Goal: Complete application form

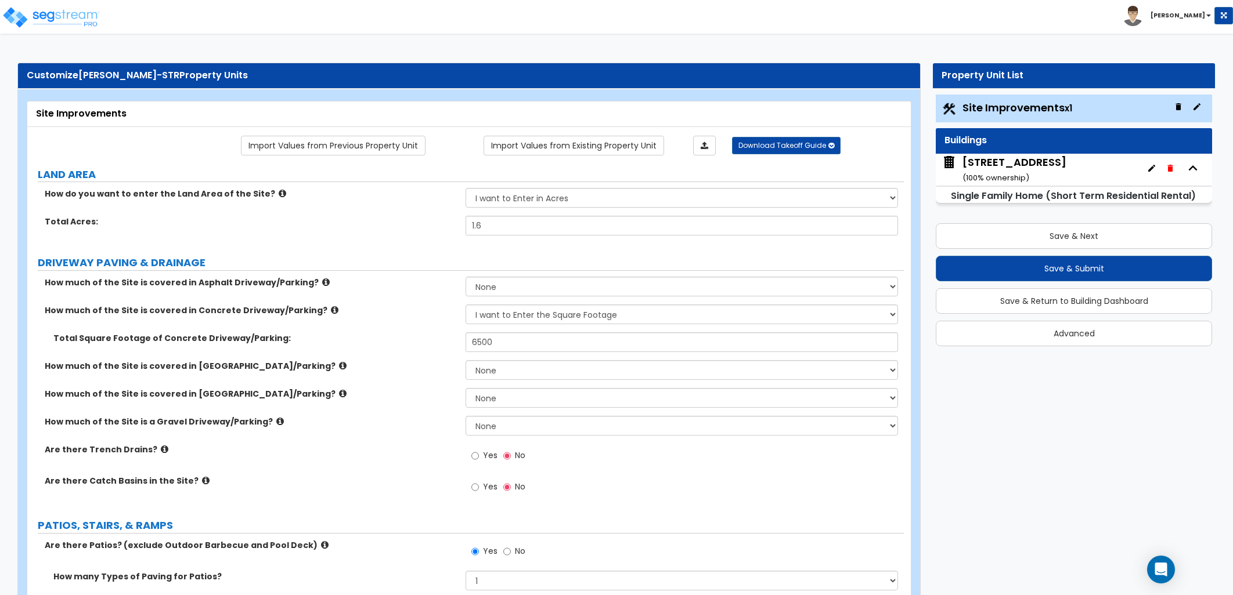
select select "2"
select select "1"
select select "3"
select select "1"
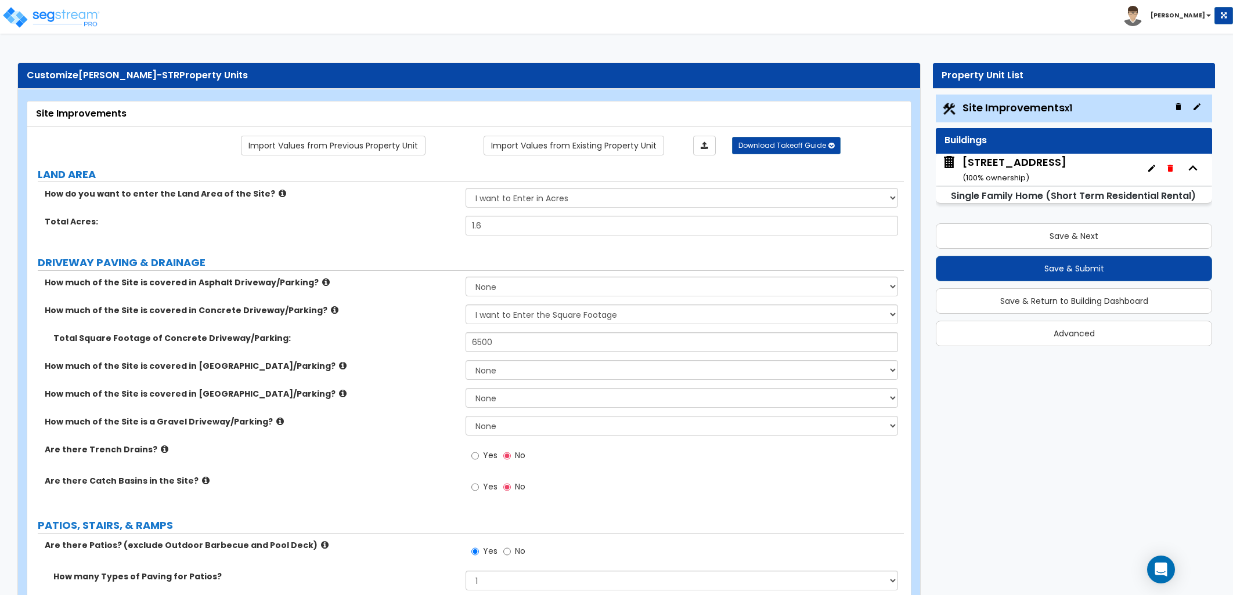
select select "1"
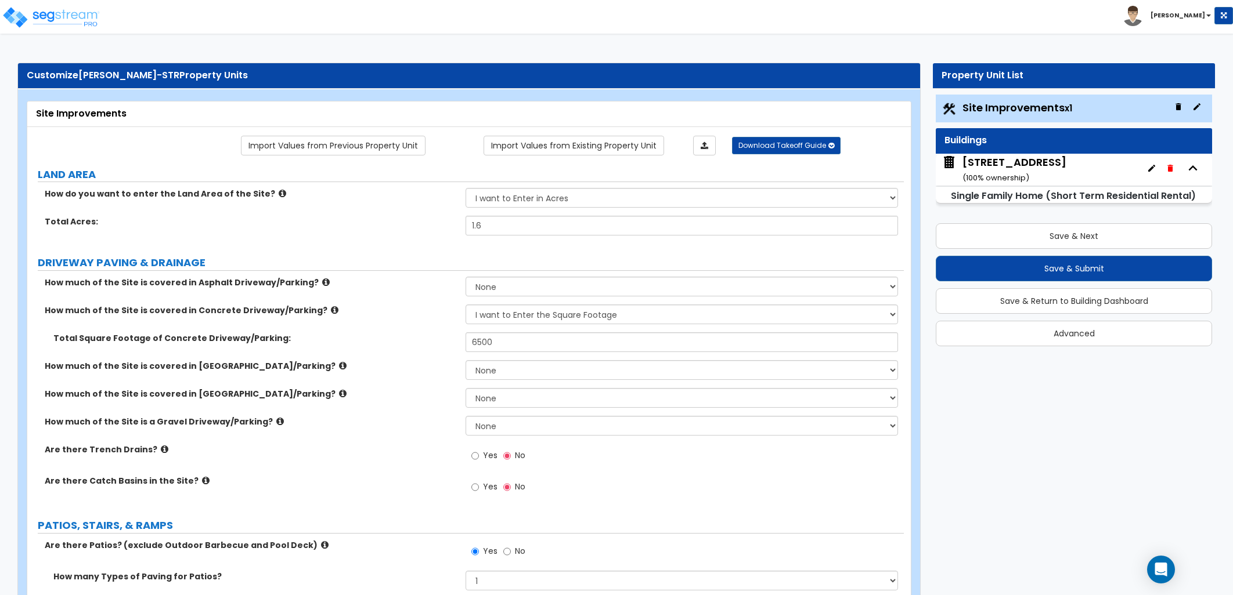
select select "2"
select select "1"
select select "2"
select select "8"
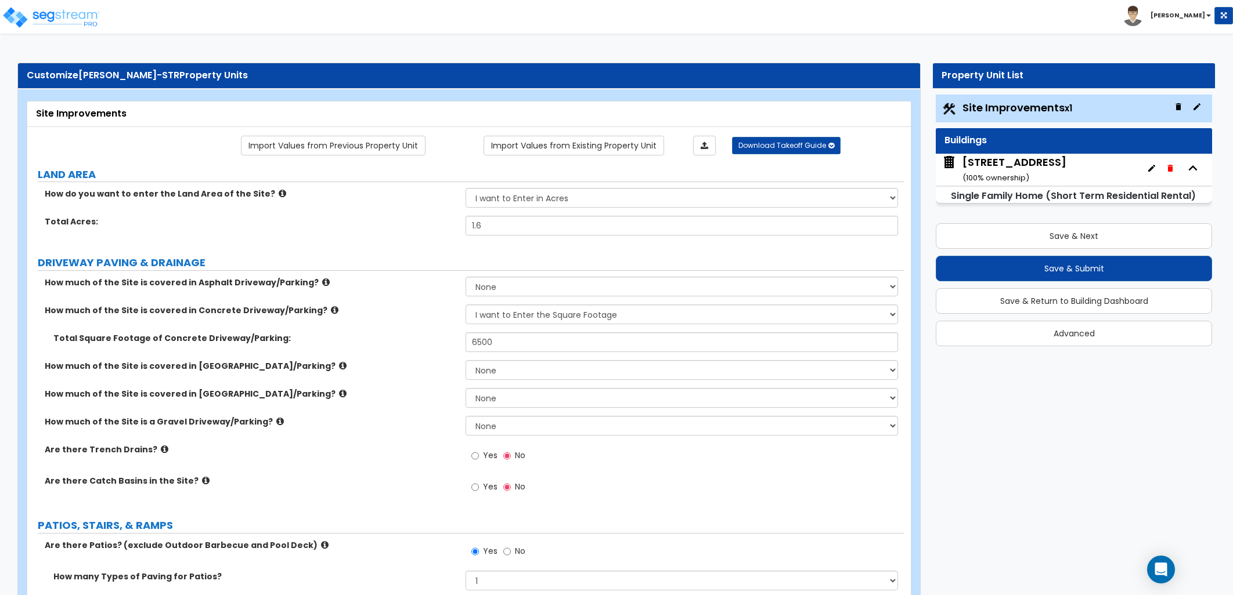
select select "5"
select select "2"
select select "3"
select select "1"
select select "2"
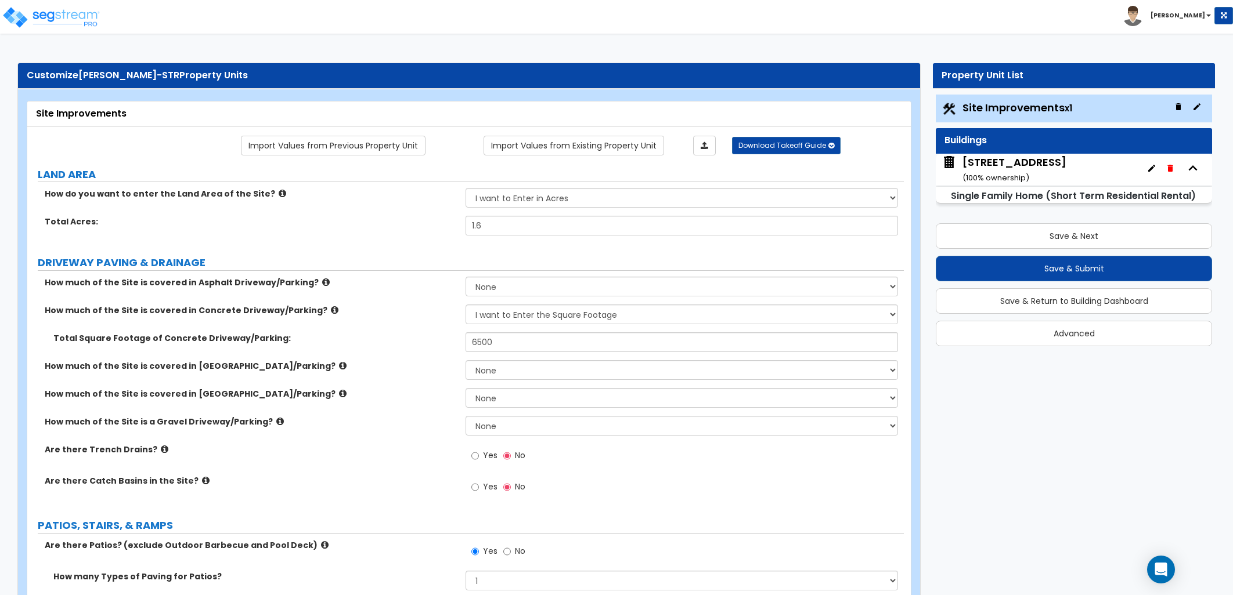
select select "1"
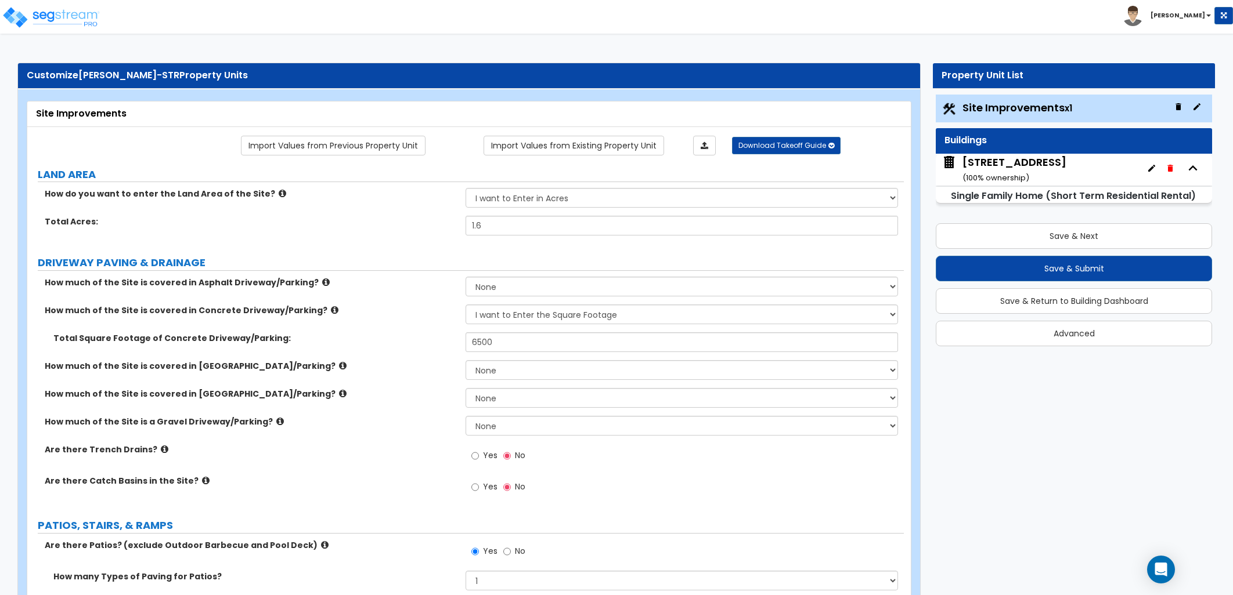
select select "2"
select select "1"
select select "3"
click at [534, 418] on select "None I want to Enter an Approximate Percentage I want to Enter the Square Foota…" at bounding box center [681, 426] width 432 height 20
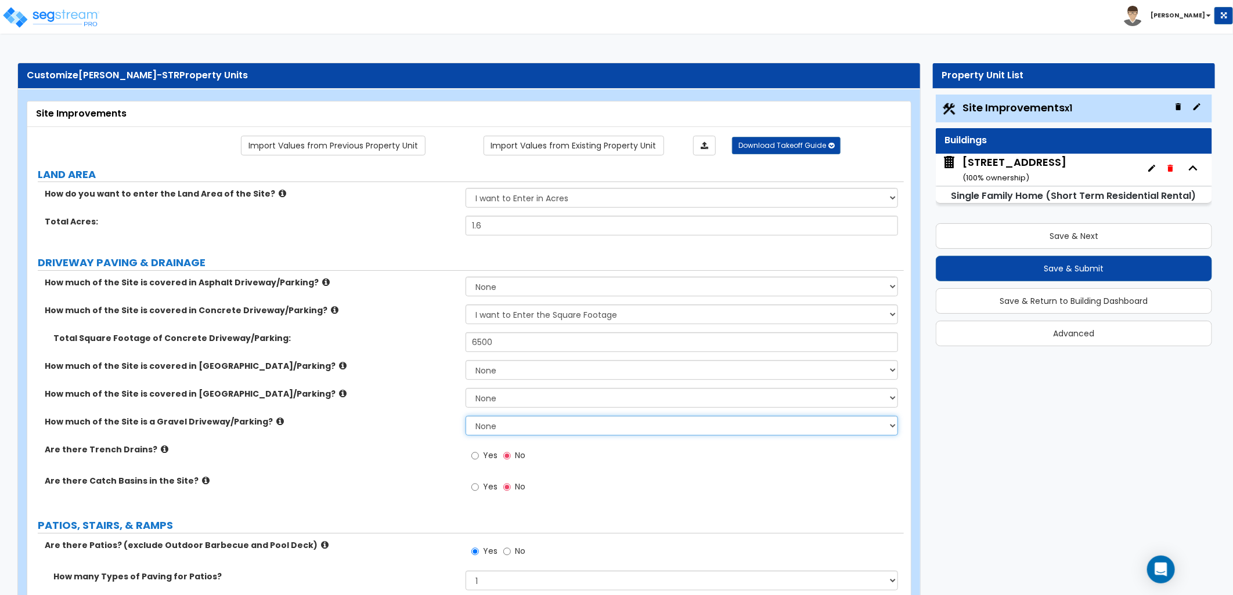
select select "2"
click at [465, 416] on select "None I want to Enter an Approximate Percentage I want to Enter the Square Foota…" at bounding box center [681, 426] width 432 height 20
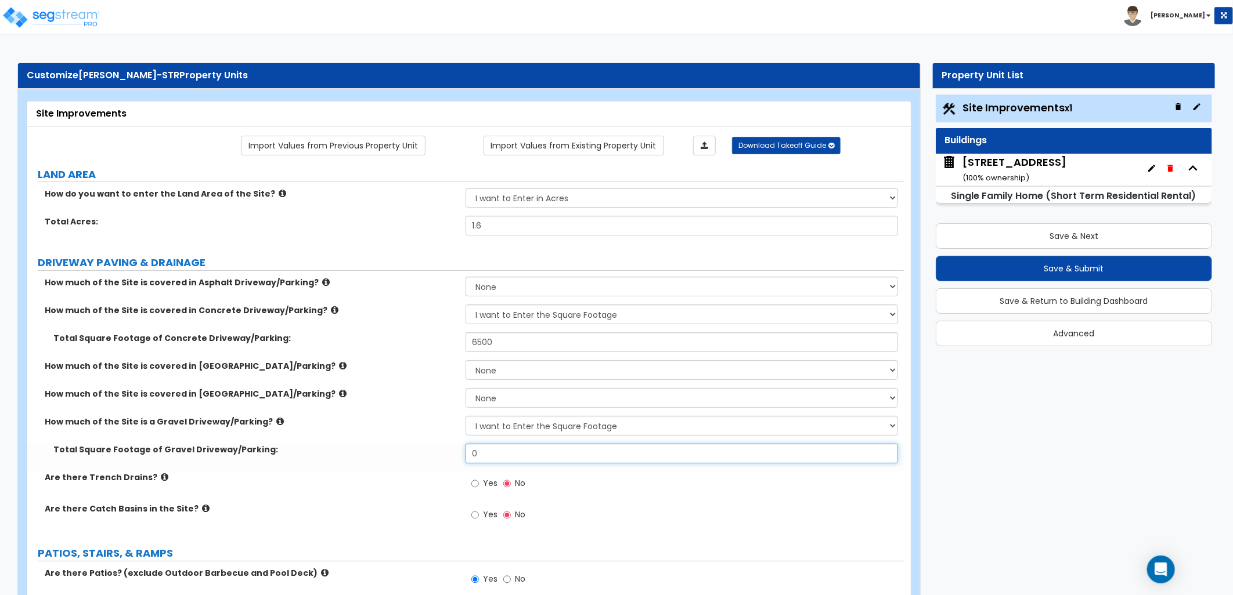
click at [436, 459] on div "Total Square Footage of [GEOGRAPHIC_DATA]/Parking: 0" at bounding box center [465, 458] width 876 height 28
type input "450"
click at [389, 472] on div "How much of the Site is covered in Asphalt Driveway/Parking? None I want to Ent…" at bounding box center [465, 406] width 859 height 258
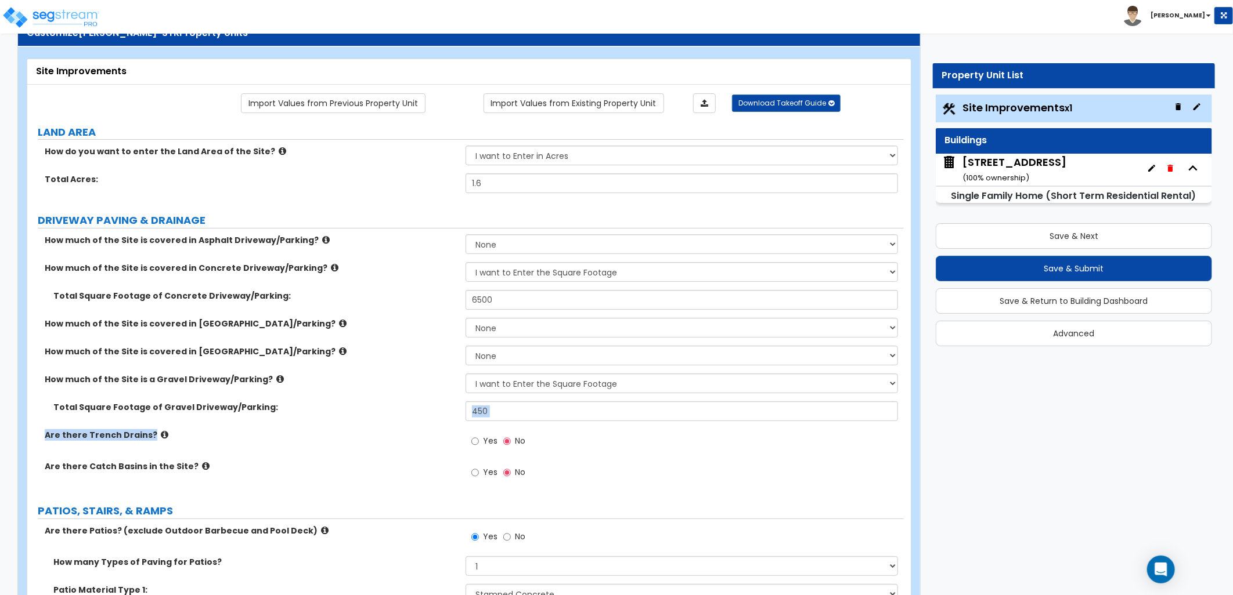
scroll to position [129, 0]
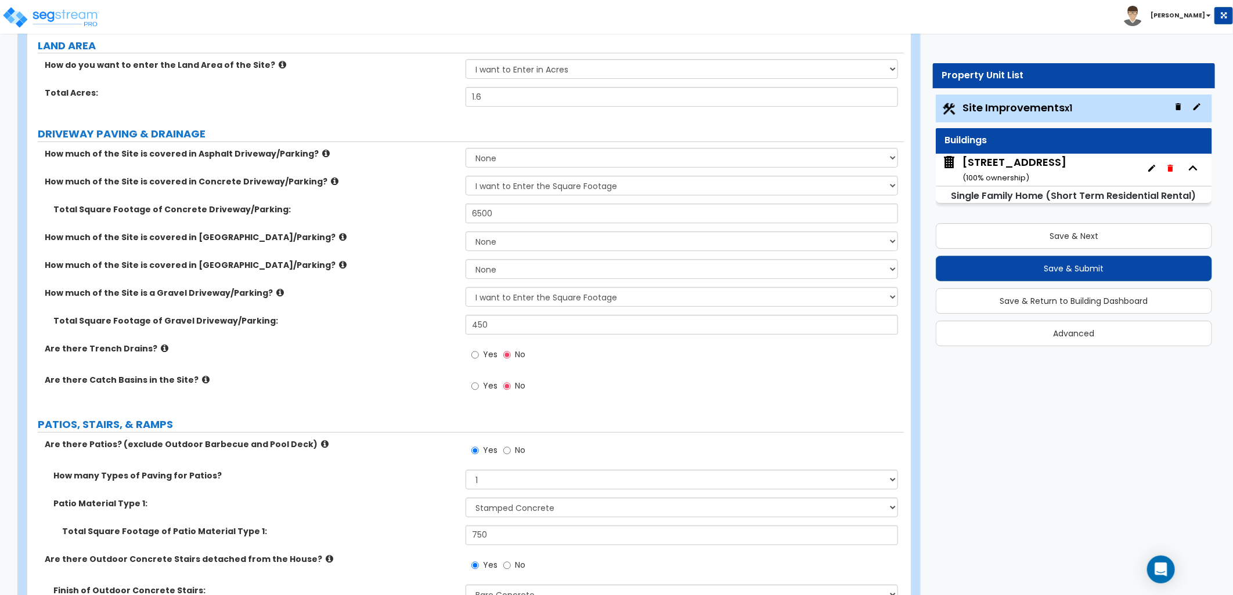
click at [331, 391] on div "Are there Catch Basins in the Site? Yes No" at bounding box center [465, 389] width 876 height 31
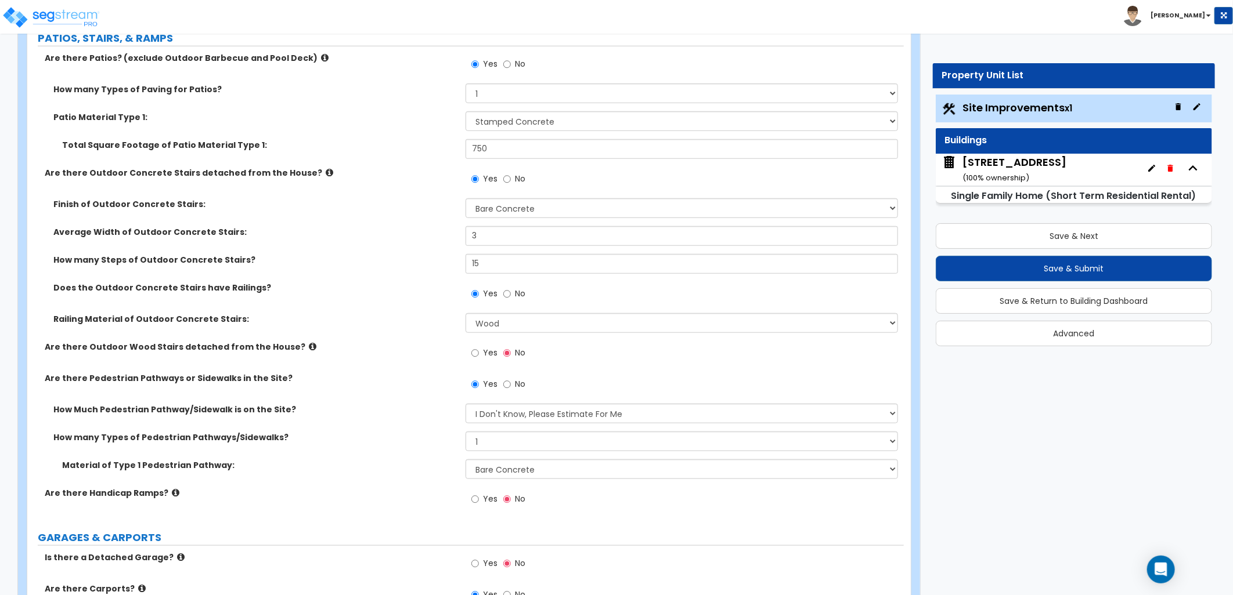
scroll to position [451, 0]
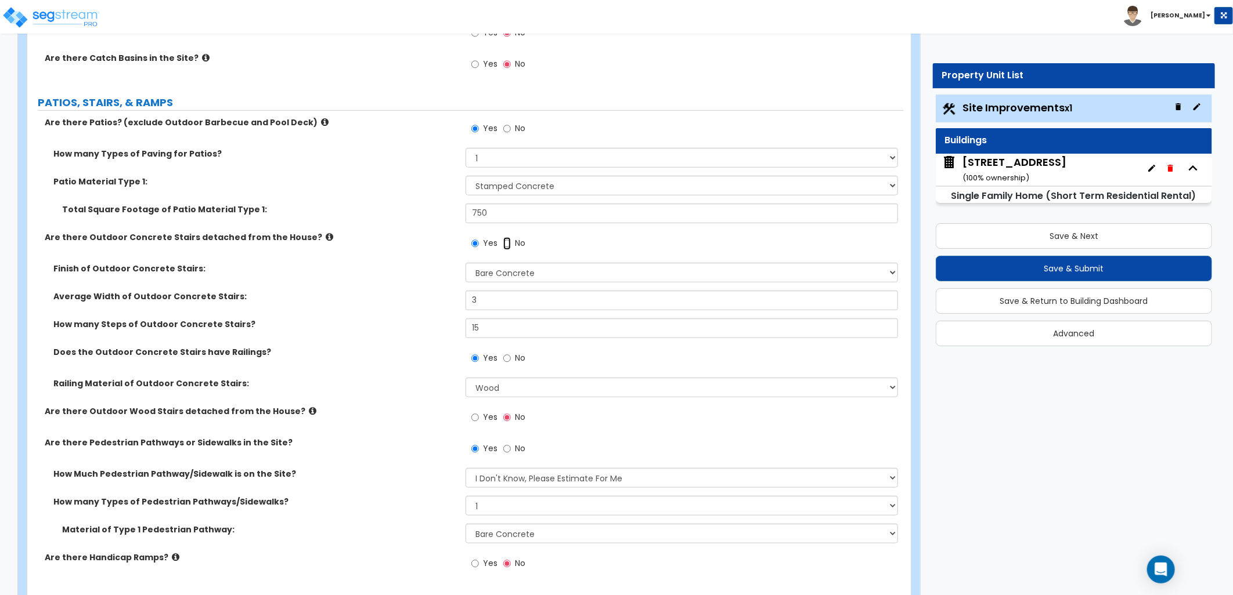
click at [505, 245] on input "No" at bounding box center [507, 243] width 8 height 13
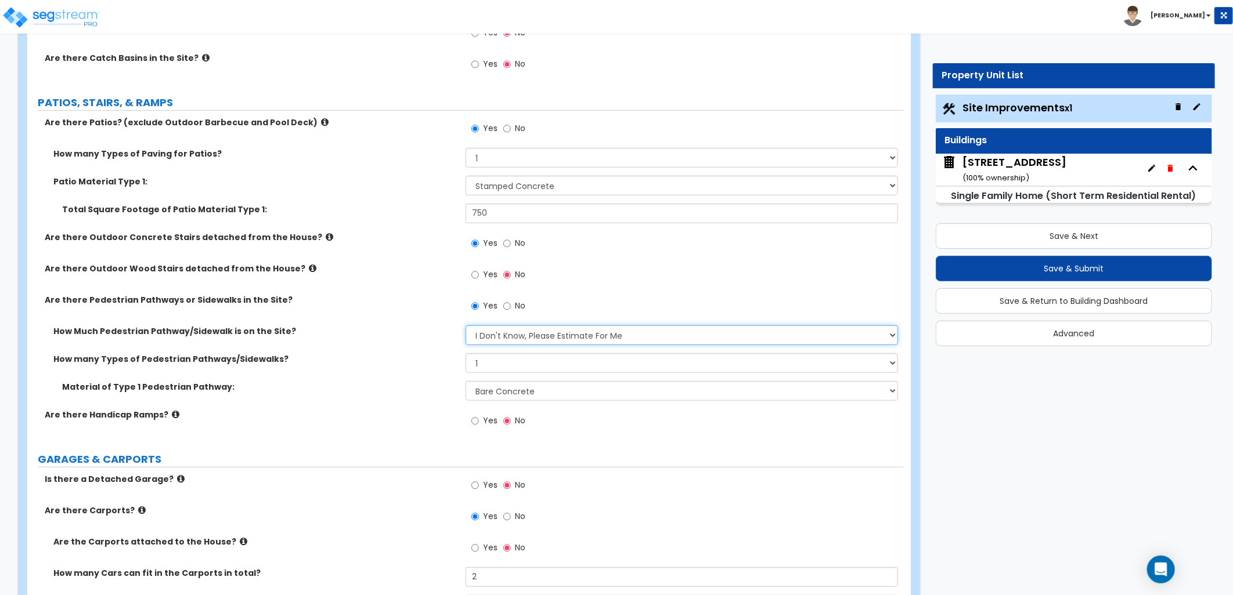
click at [631, 331] on select "Please Choose One I Don't Know, Please Estimate For Me Enter Linear Footage" at bounding box center [681, 336] width 432 height 20
select select "2"
click at [465, 326] on select "Please Choose One I Don't Know, Please Estimate For Me Enter Linear Footage" at bounding box center [681, 336] width 432 height 20
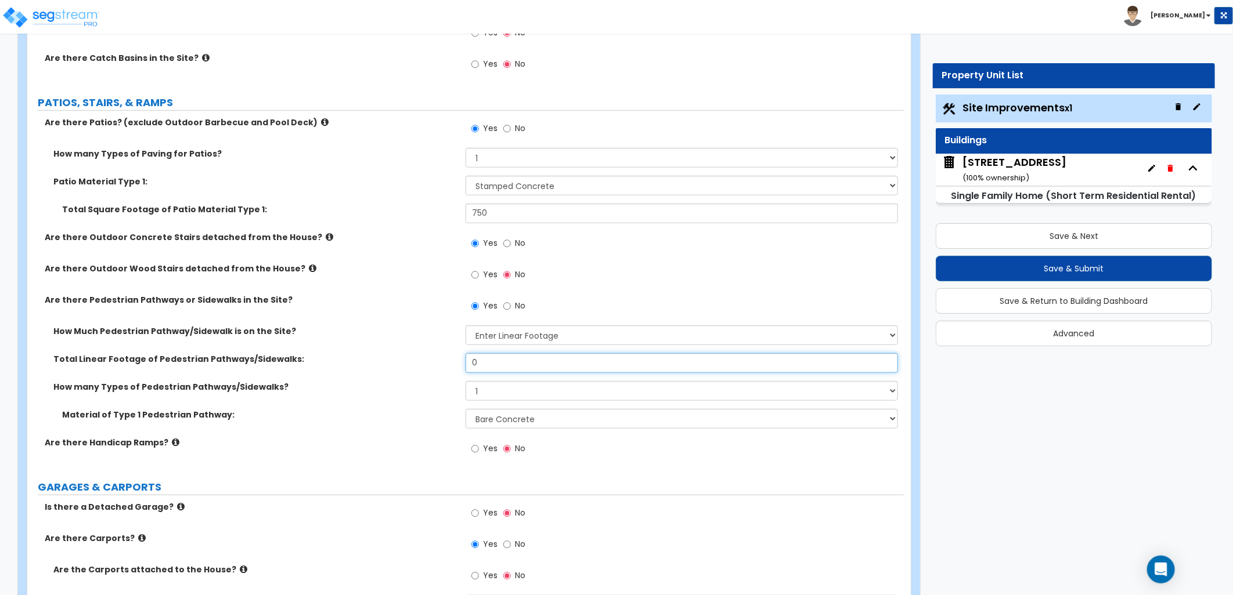
drag, startPoint x: 499, startPoint y: 363, endPoint x: 462, endPoint y: 362, distance: 37.2
click at [462, 362] on div "Total Linear Footage of Pedestrian Pathways/Sidewalks: 0" at bounding box center [465, 367] width 876 height 28
type input "50"
click at [624, 281] on div "Yes No" at bounding box center [684, 278] width 438 height 31
click at [475, 270] on input "Yes" at bounding box center [475, 275] width 8 height 13
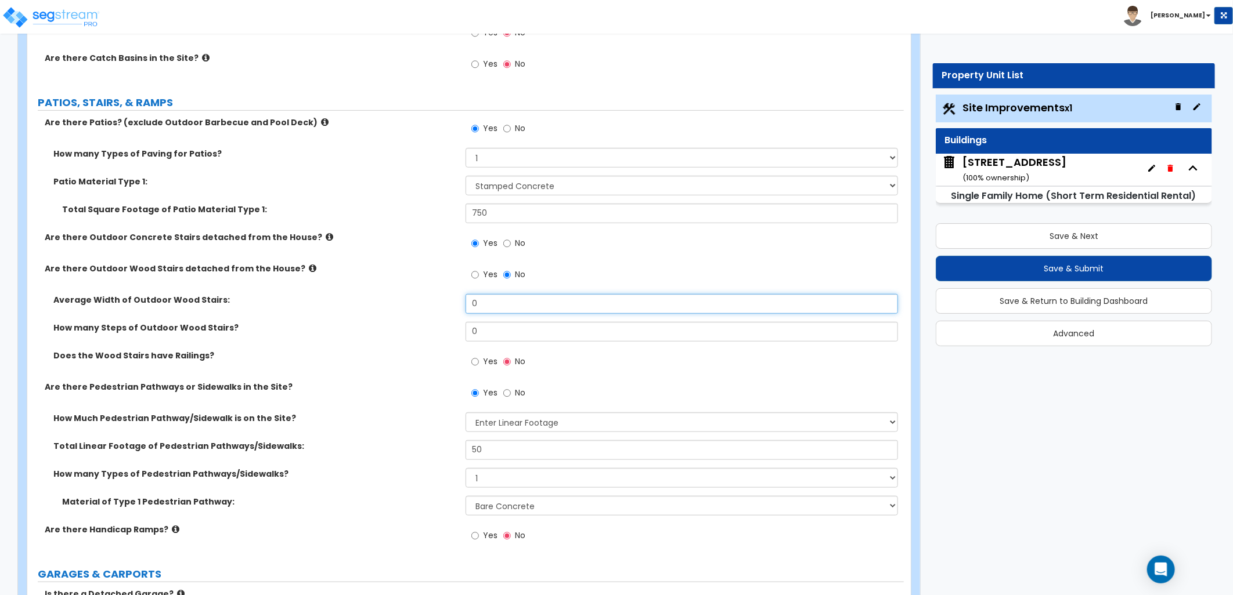
drag, startPoint x: 492, startPoint y: 300, endPoint x: 471, endPoint y: 297, distance: 21.8
click at [471, 299] on input "0" at bounding box center [681, 304] width 432 height 20
type input "3"
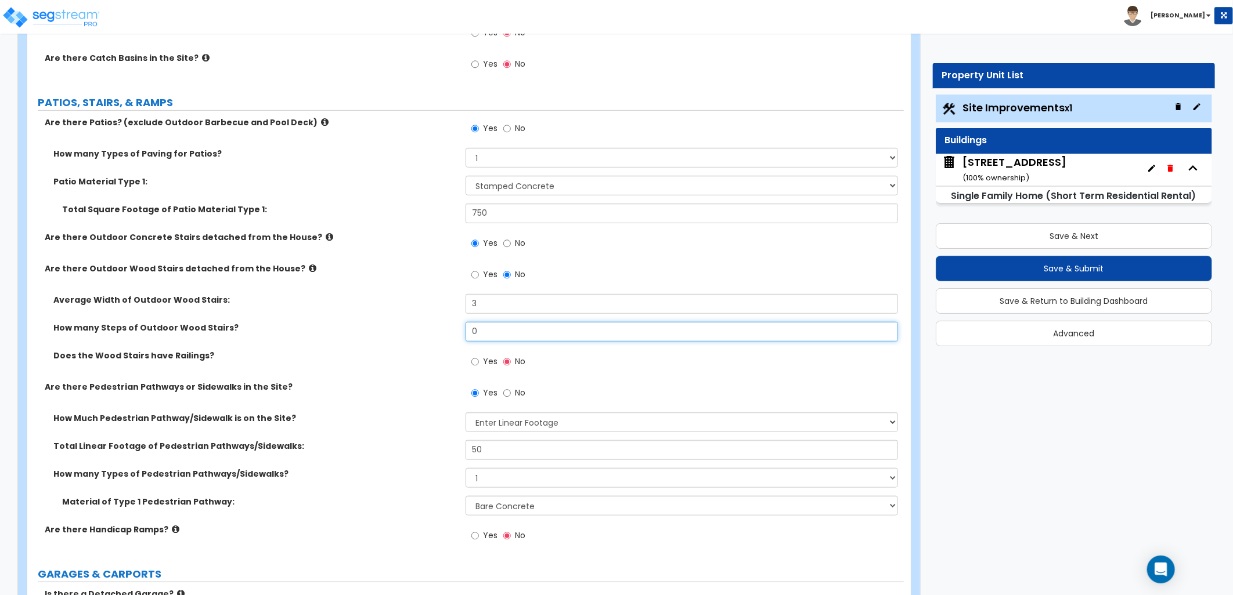
drag, startPoint x: 478, startPoint y: 328, endPoint x: 431, endPoint y: 326, distance: 47.6
click at [435, 327] on div "How many Steps of Outdoor Wood Stairs? 0" at bounding box center [465, 336] width 876 height 28
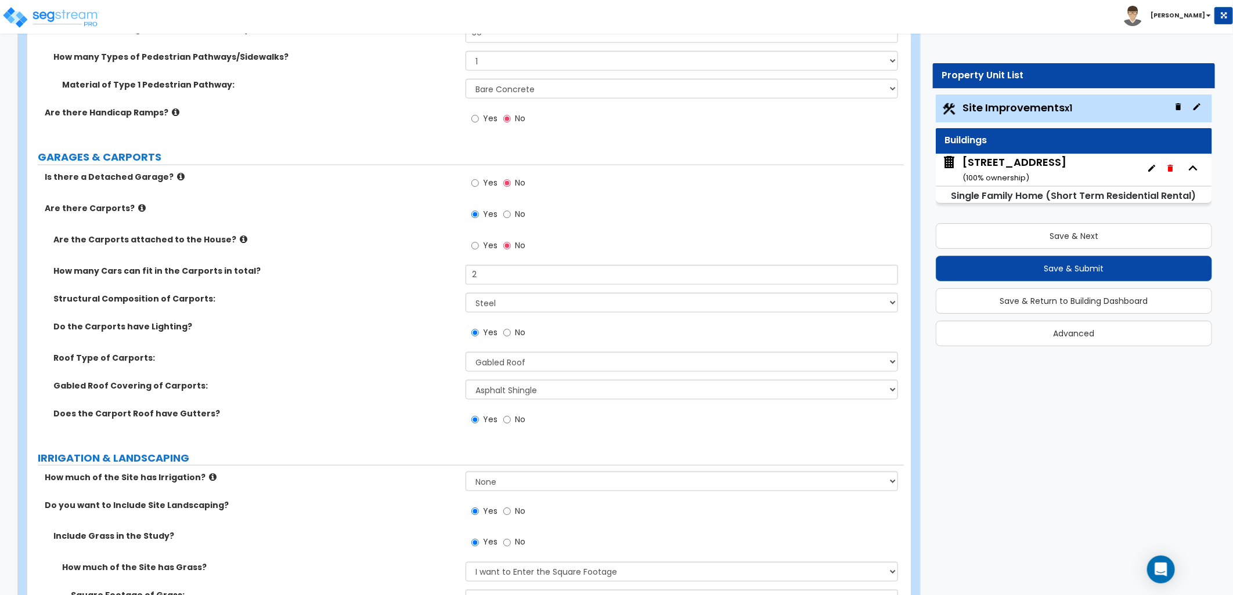
scroll to position [902, 0]
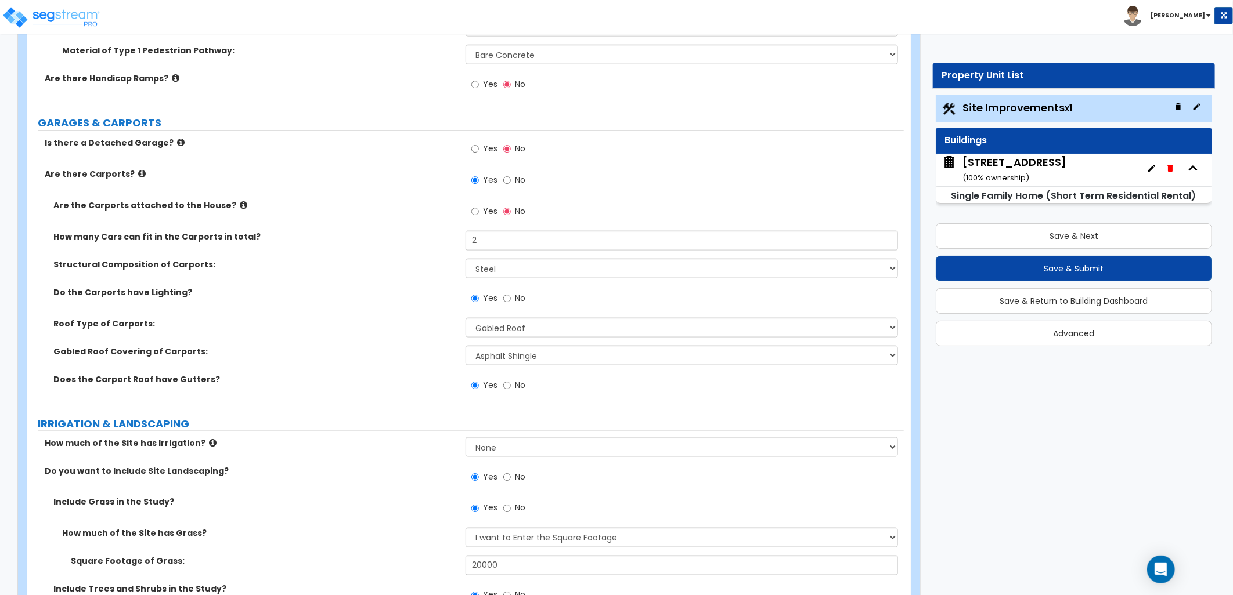
type input "45"
click at [464, 242] on div "How many Cars can fit in the Carports in total? 2" at bounding box center [465, 245] width 876 height 28
type input "3"
click at [439, 247] on div "How many Cars can fit in the Carports in total? 3" at bounding box center [465, 245] width 876 height 28
click at [552, 326] on select "Please Choose One Gabled Roof Flat Roof" at bounding box center [681, 328] width 432 height 20
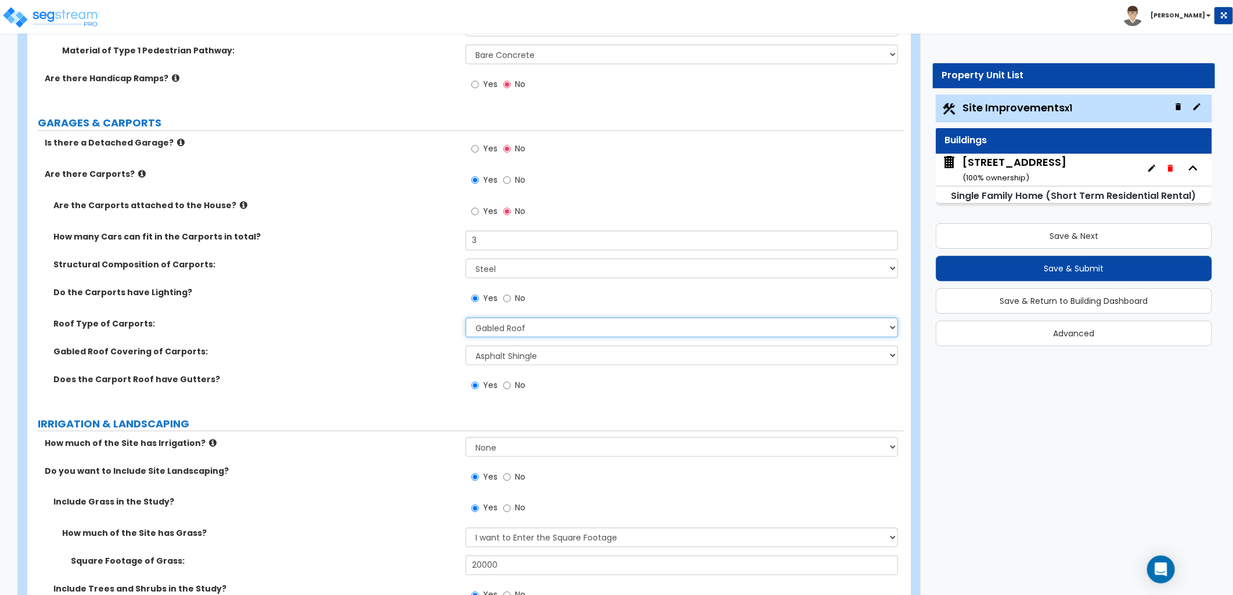
click at [465, 318] on select "Please Choose One Gabled Roof Flat Roof" at bounding box center [681, 328] width 432 height 20
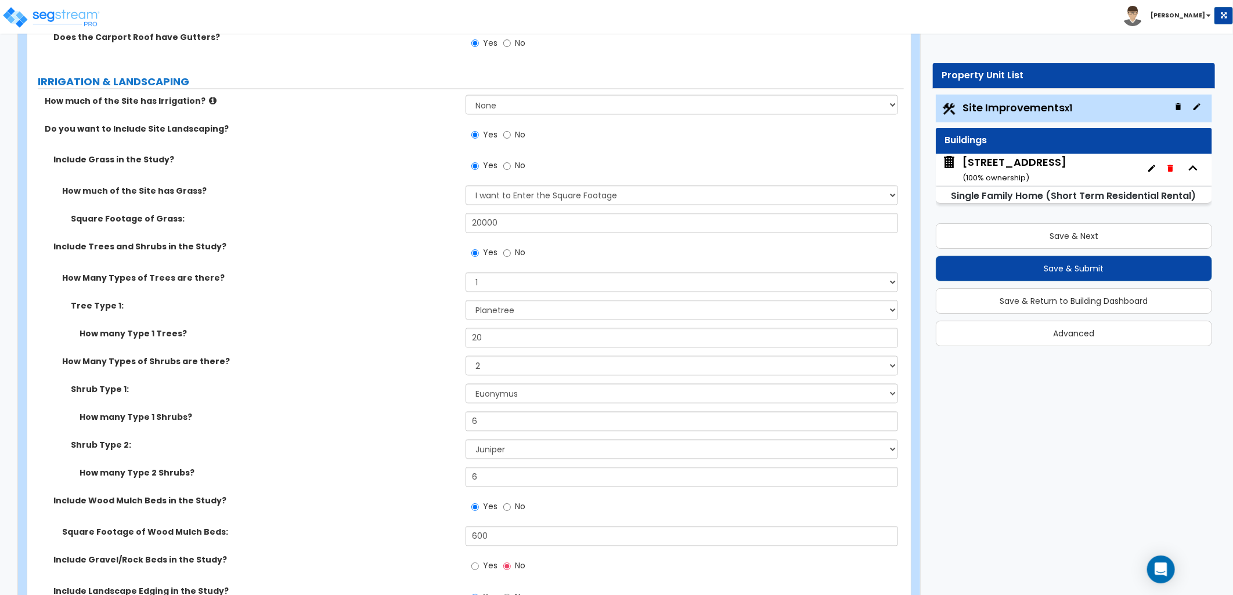
scroll to position [1225, 0]
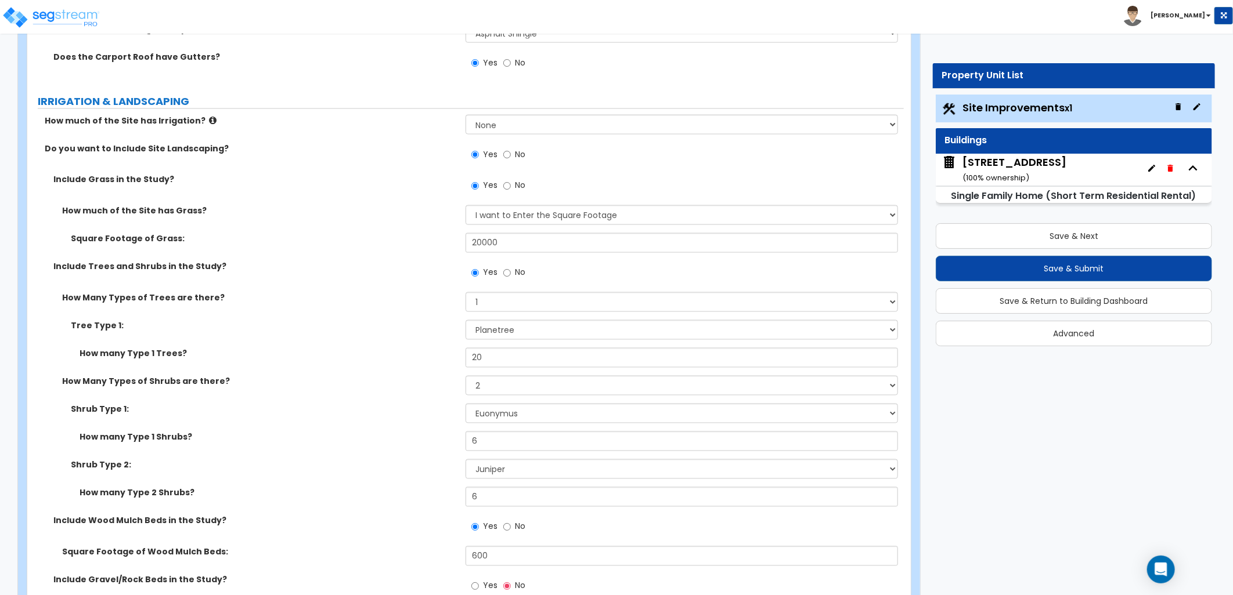
drag, startPoint x: 521, startPoint y: 240, endPoint x: 413, endPoint y: 237, distance: 108.0
click at [405, 239] on div "Square Footage of Grass: 20000" at bounding box center [465, 247] width 876 height 28
type input "12,000"
click at [637, 274] on div "Yes No" at bounding box center [684, 276] width 438 height 31
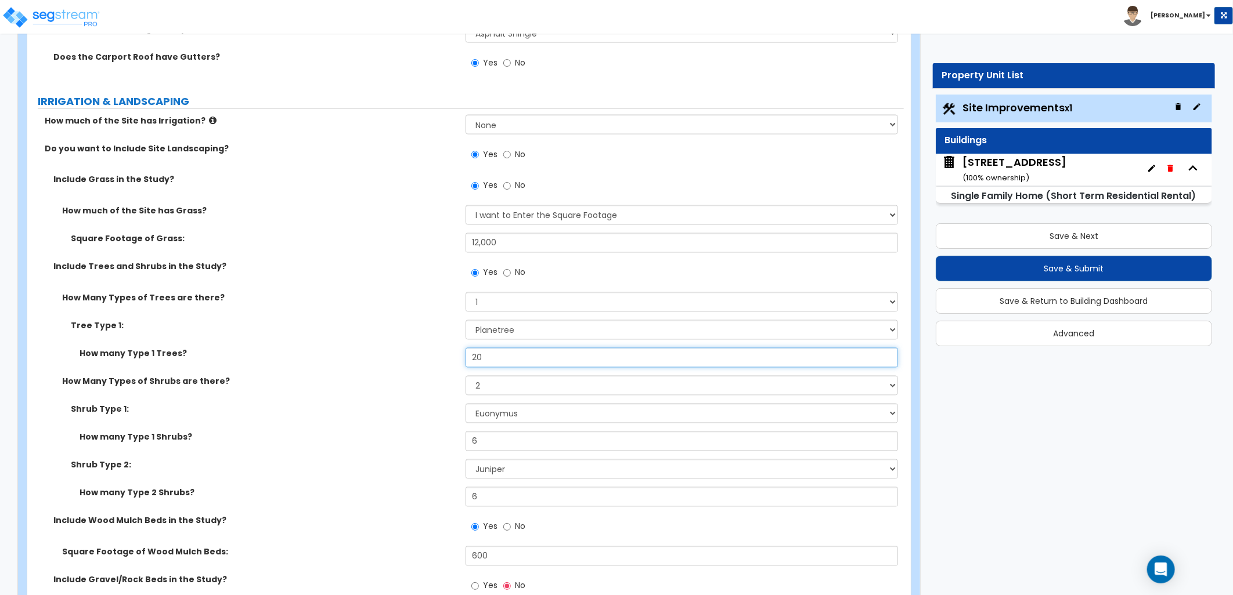
drag, startPoint x: 479, startPoint y: 360, endPoint x: 454, endPoint y: 360, distance: 25.0
click at [454, 360] on div "How many Type 1 Trees? 20" at bounding box center [465, 362] width 876 height 28
type input "5"
click at [420, 385] on label "How Many Types of Shrubs are there?" at bounding box center [259, 382] width 395 height 12
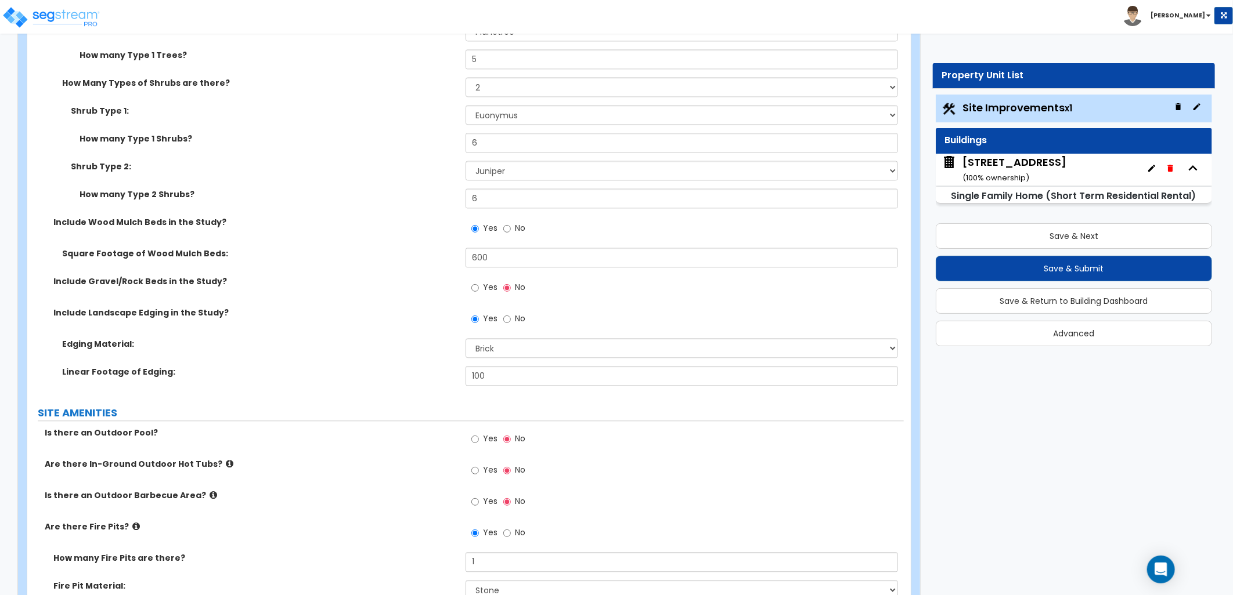
scroll to position [1547, 0]
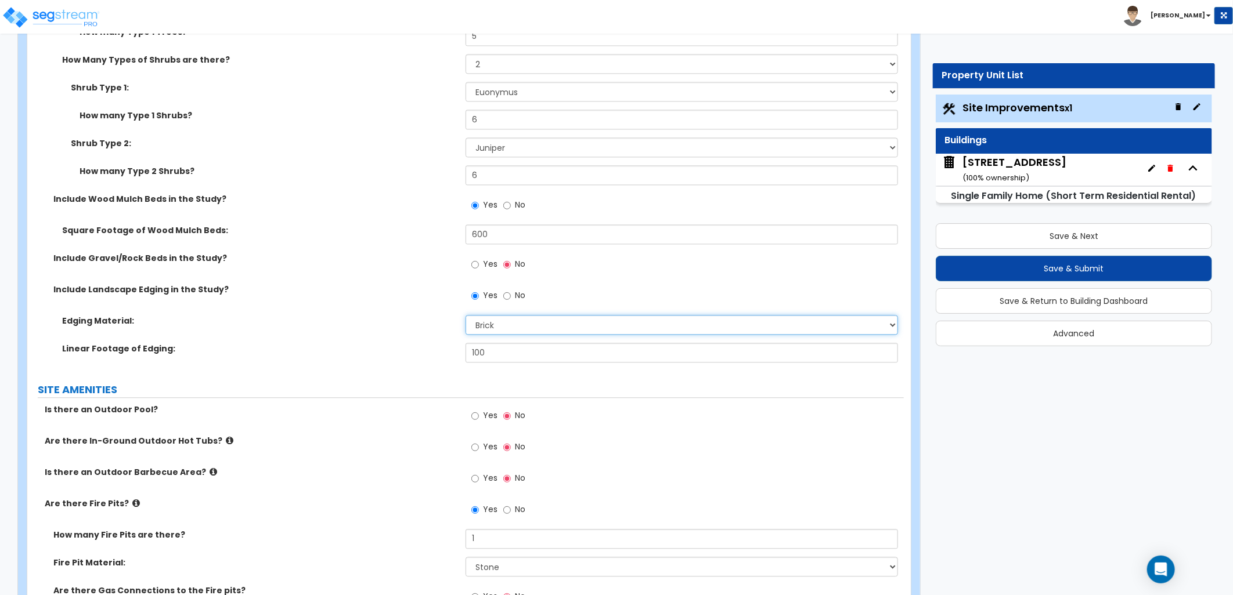
click at [500, 318] on select "Please Choose One Metal Brick Railroad Ties Concrete" at bounding box center [681, 325] width 432 height 20
click at [465, 315] on select "Please Choose One Metal Brick Railroad Ties Concrete" at bounding box center [681, 325] width 432 height 20
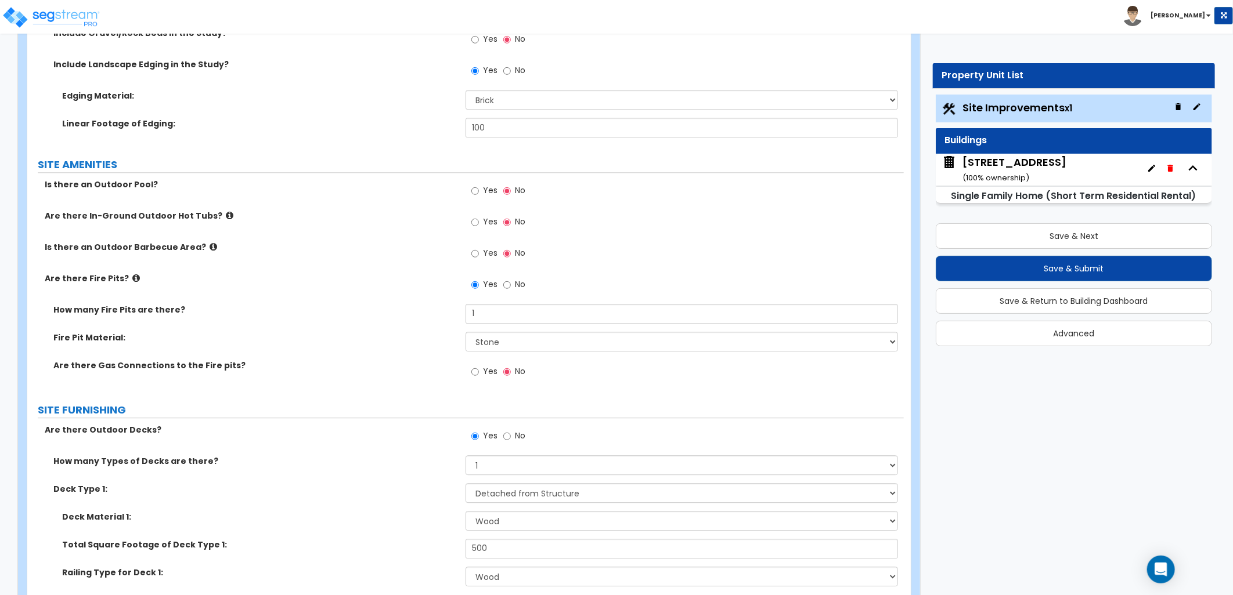
scroll to position [1741, 0]
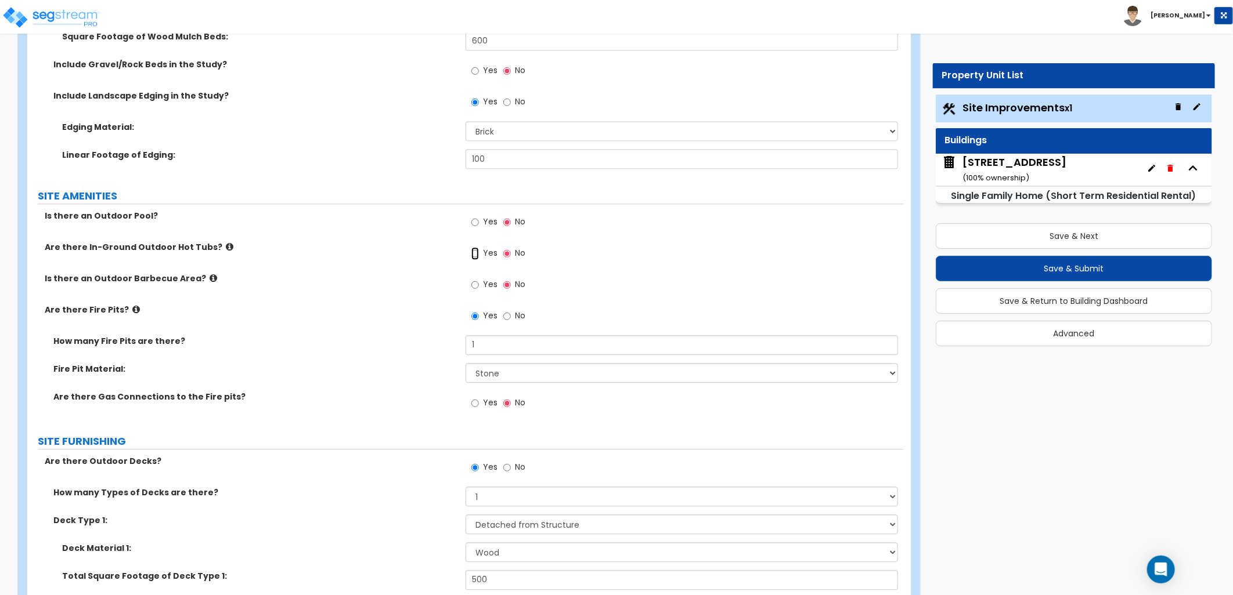
click at [478, 255] on input "Yes" at bounding box center [475, 253] width 8 height 13
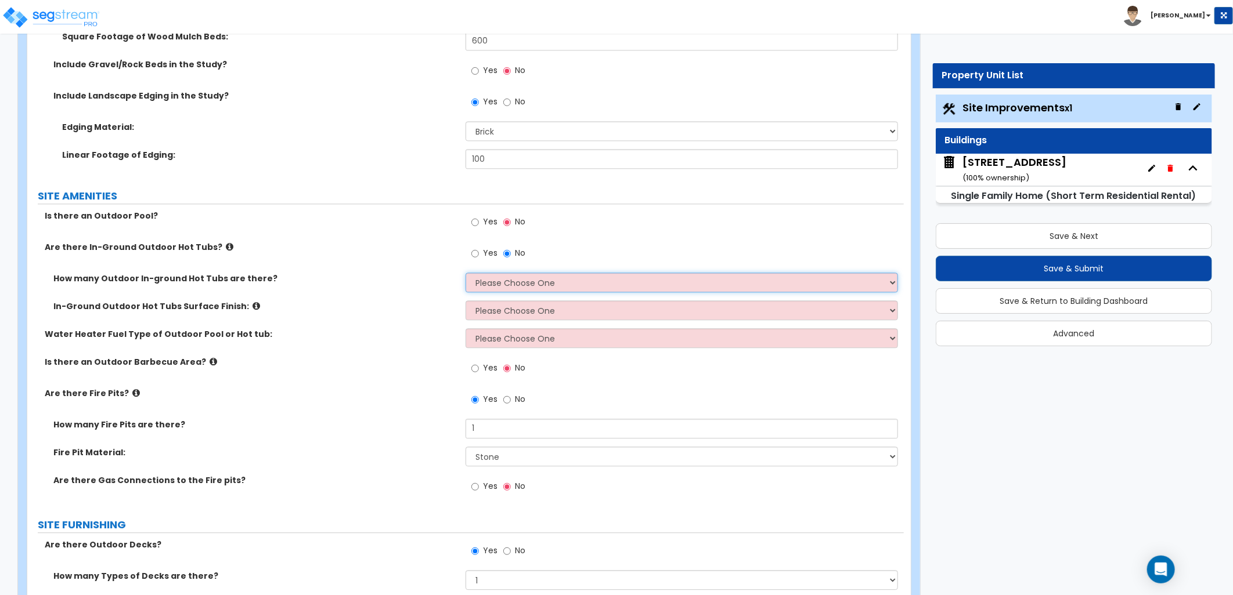
click at [490, 276] on select "Please Choose One 1 2 3 4" at bounding box center [681, 283] width 432 height 20
select select "1"
click at [465, 273] on select "Please Choose One 1 2 3 4" at bounding box center [681, 283] width 432 height 20
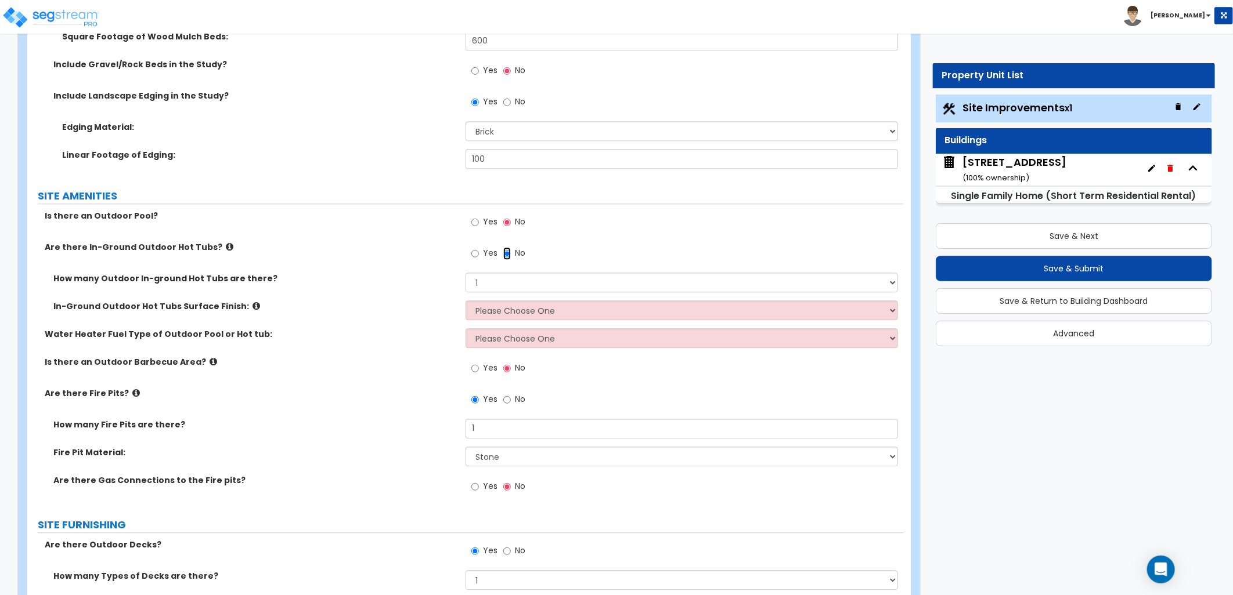
click at [503, 254] on input "No" at bounding box center [507, 253] width 8 height 13
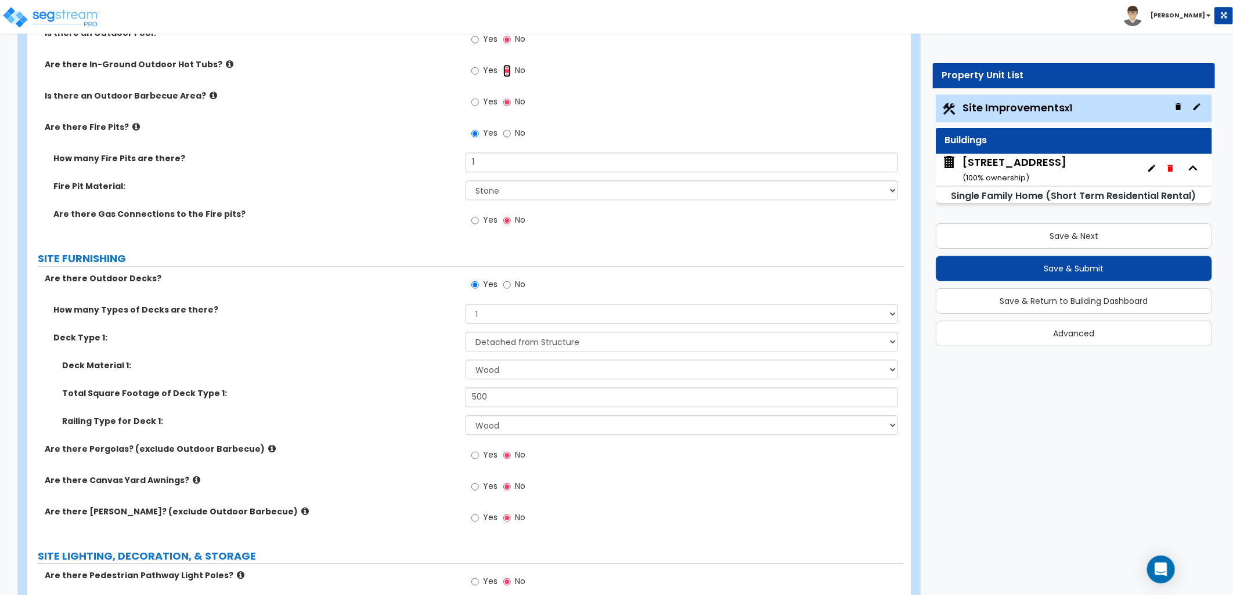
scroll to position [2010, 0]
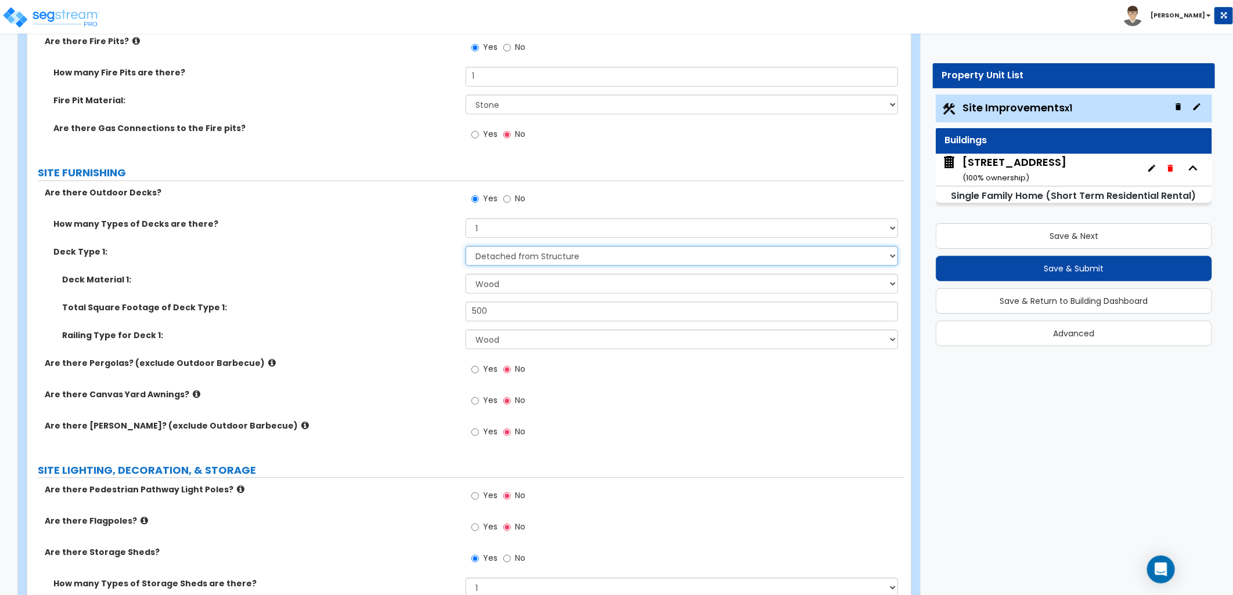
click at [523, 251] on select "Please Choose One Attached to Structure Detached from Structure" at bounding box center [681, 256] width 432 height 20
click at [465, 246] on select "Please Choose One Attached to Structure Detached from Structure" at bounding box center [681, 256] width 432 height 20
click at [498, 234] on select "Please Choose One 1 2 3 4" at bounding box center [681, 228] width 432 height 20
select select "2"
click at [465, 218] on select "Please Choose One 1 2 3 4" at bounding box center [681, 228] width 432 height 20
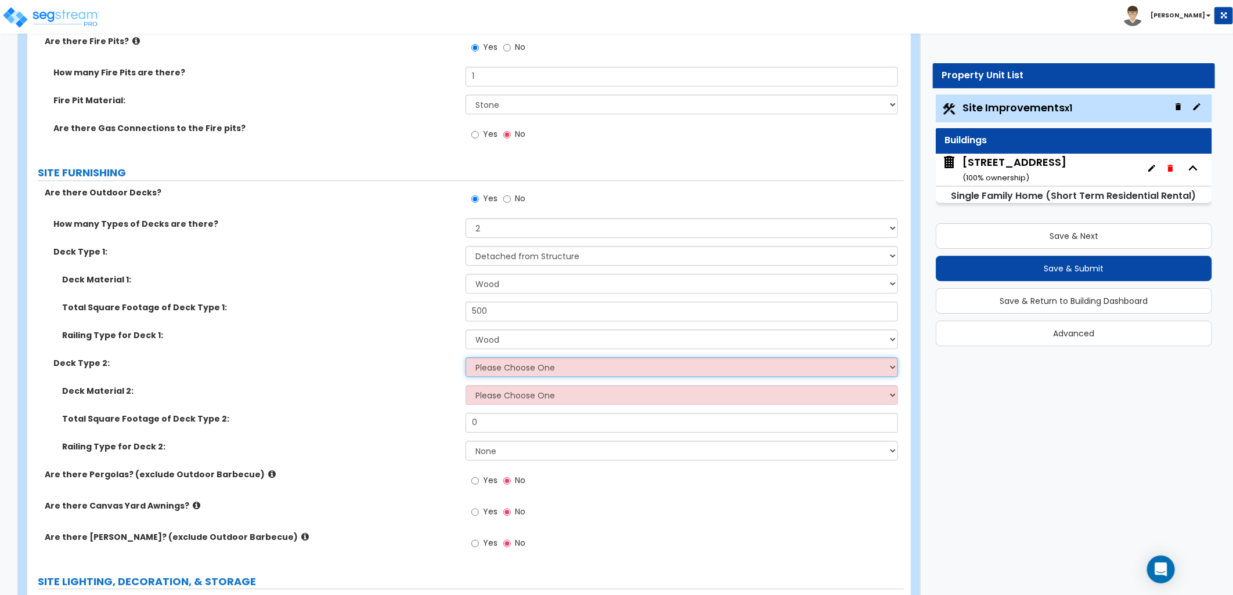
click at [507, 370] on select "Please Choose One Attached to Structure Detached from Structure" at bounding box center [681, 367] width 432 height 20
select select "1"
click at [465, 357] on select "Please Choose One Attached to Structure Detached from Structure" at bounding box center [681, 367] width 432 height 20
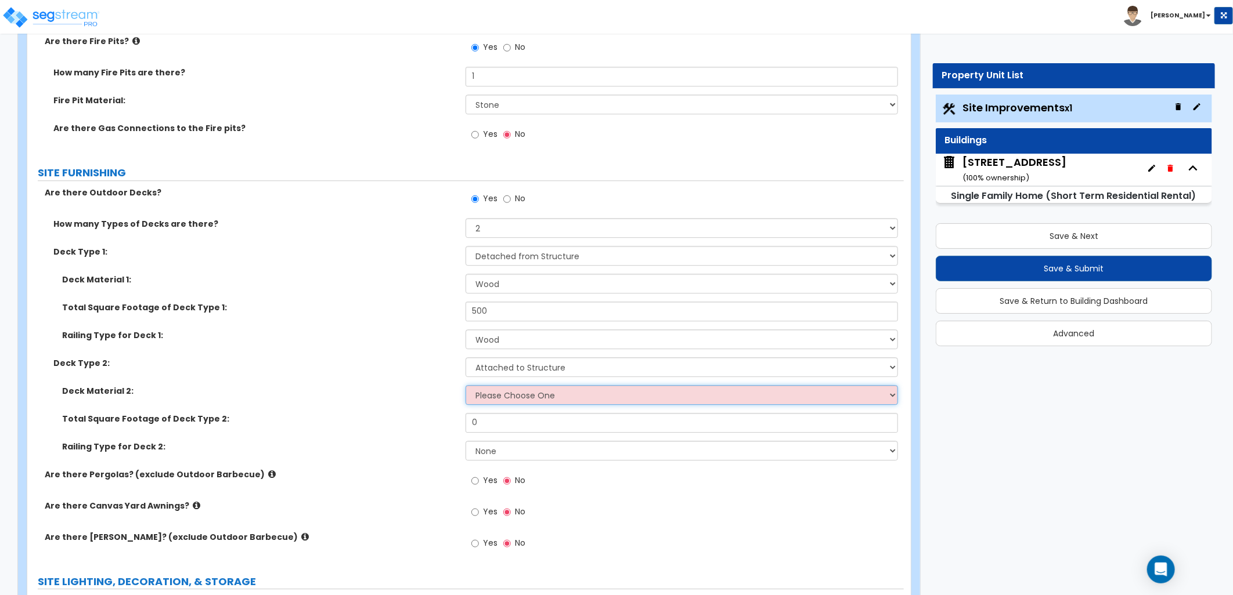
click at [521, 399] on select "Please Choose One Wood Plastic/PVC" at bounding box center [681, 395] width 432 height 20
select select "1"
click at [465, 385] on select "Please Choose One Wood Plastic/PVC" at bounding box center [681, 395] width 432 height 20
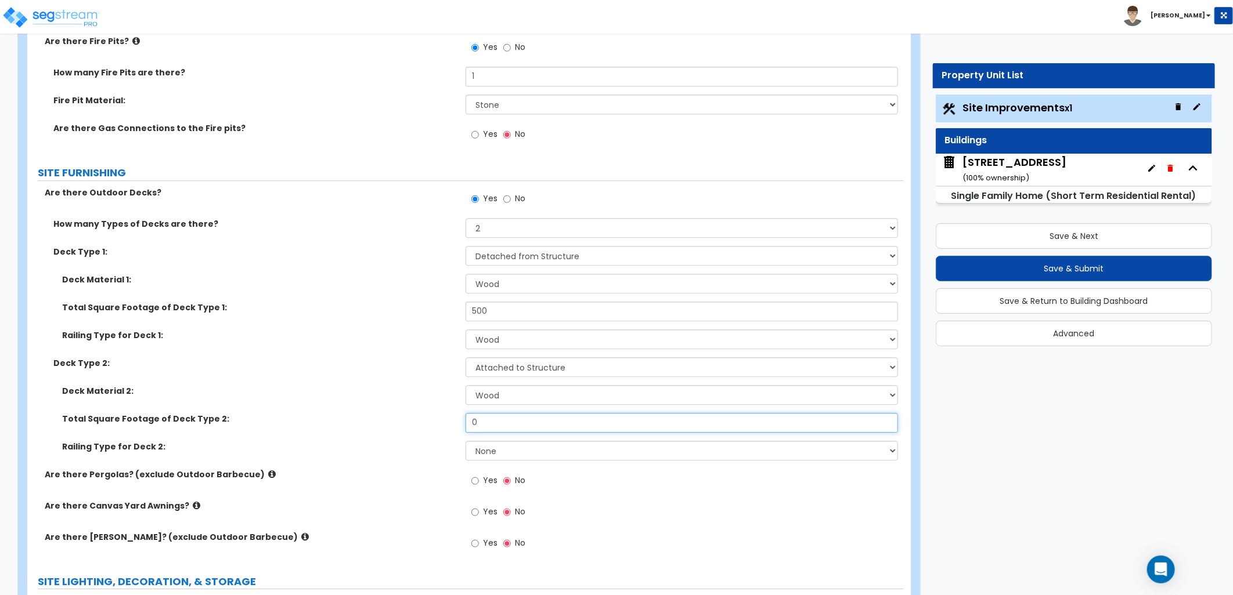
drag, startPoint x: 504, startPoint y: 421, endPoint x: 459, endPoint y: 415, distance: 45.1
click at [459, 415] on div "Total Square Footage of Deck Type 2: 0" at bounding box center [465, 427] width 876 height 28
drag, startPoint x: 502, startPoint y: 312, endPoint x: 426, endPoint y: 309, distance: 76.1
click at [430, 310] on div "Total Square Footage of Deck Type 1: 500" at bounding box center [465, 316] width 876 height 28
type input "450"
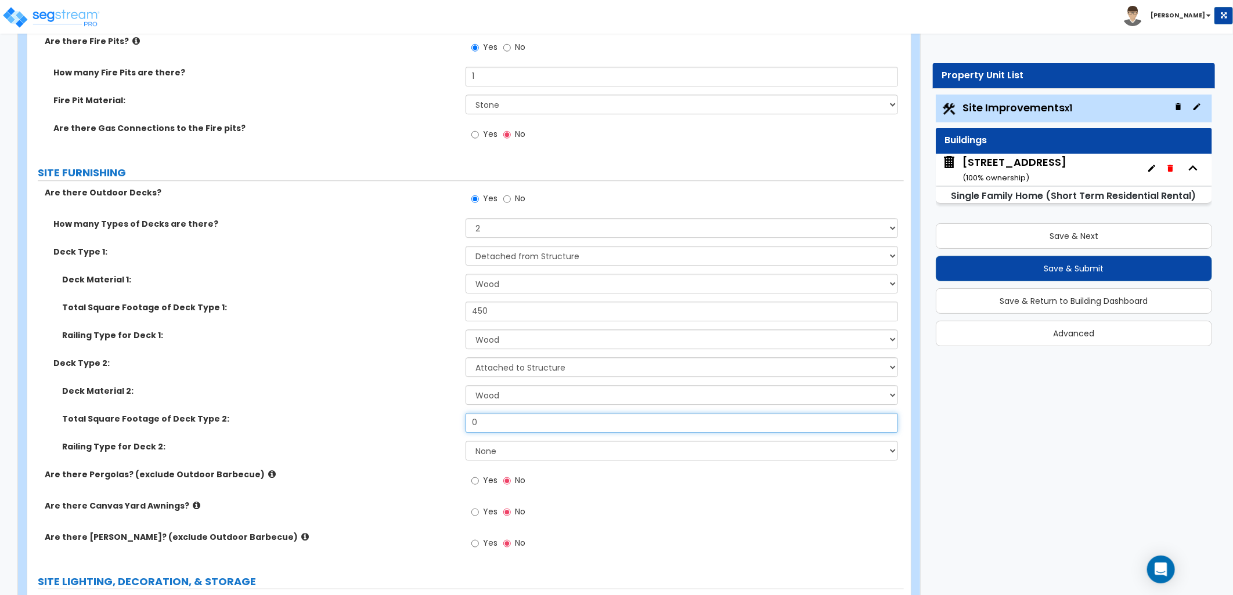
drag, startPoint x: 476, startPoint y: 418, endPoint x: 375, endPoint y: 419, distance: 101.6
click at [375, 419] on div "Total Square Footage of Deck Type 2: 0" at bounding box center [465, 427] width 876 height 28
drag, startPoint x: 490, startPoint y: 427, endPoint x: 411, endPoint y: 397, distance: 84.3
click at [405, 416] on div "Total Square Footage of Deck Type 2: 500" at bounding box center [465, 427] width 876 height 28
type input "500"
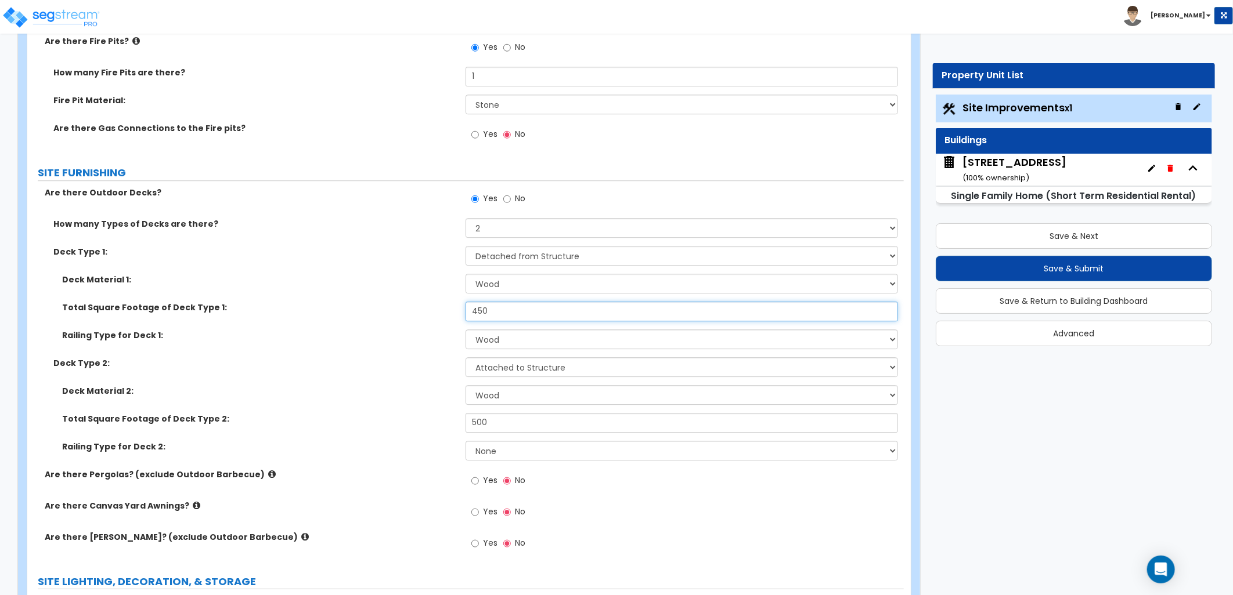
drag, startPoint x: 489, startPoint y: 315, endPoint x: 369, endPoint y: 295, distance: 121.7
click at [387, 302] on div "Total Square Footage of Deck Type 1: 450" at bounding box center [465, 316] width 876 height 28
type input "500"
drag, startPoint x: 483, startPoint y: 424, endPoint x: 383, endPoint y: 404, distance: 102.3
click at [385, 405] on div "Deck Material 2: Please Choose One Wood Plastic/PVC Total Square Footage of Dec…" at bounding box center [465, 427] width 859 height 84
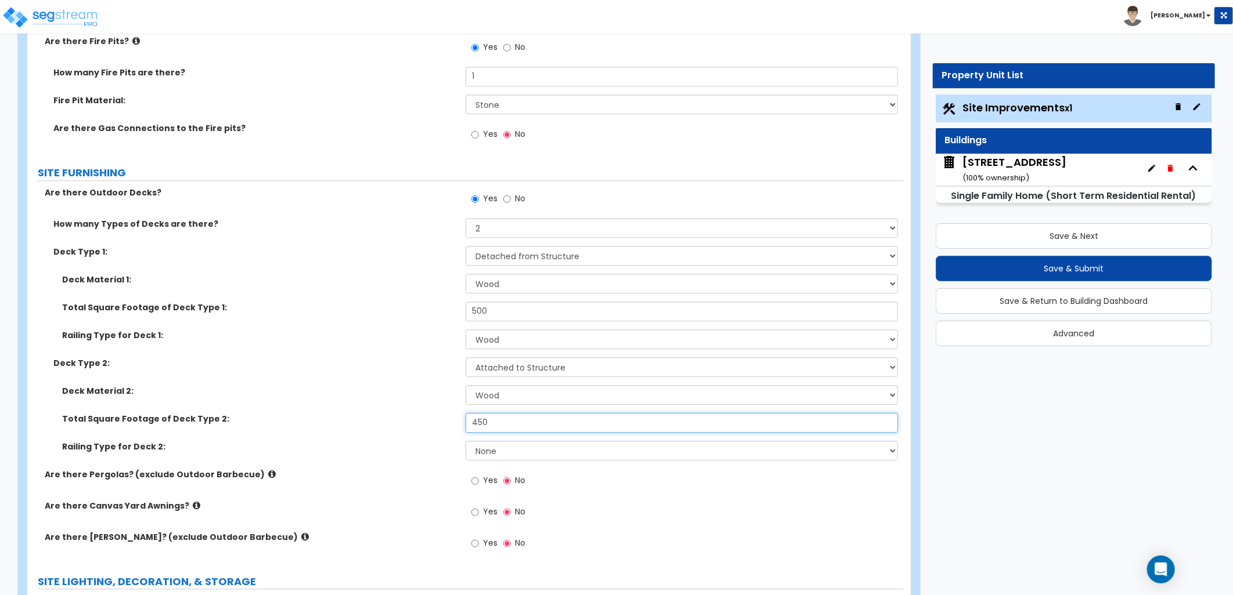
type input "450"
click at [520, 459] on select "None Wood Plastic" at bounding box center [681, 451] width 432 height 20
select select "1"
click at [465, 441] on select "None Wood Plastic" at bounding box center [681, 451] width 432 height 20
click at [593, 490] on div "Yes No" at bounding box center [684, 484] width 438 height 31
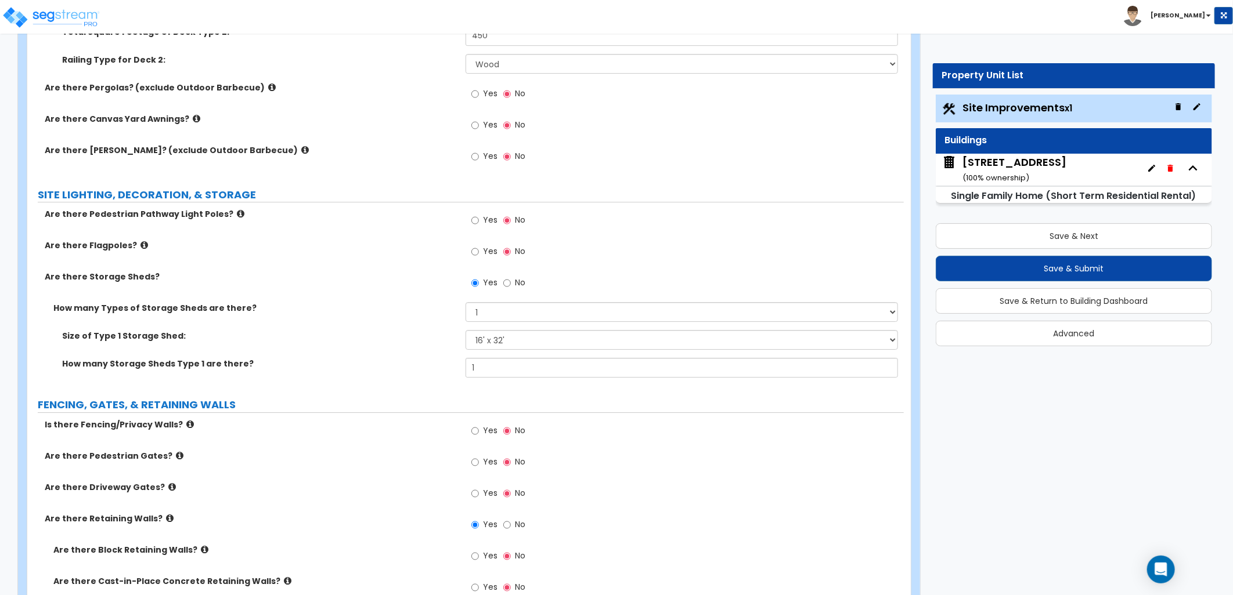
scroll to position [2461, 0]
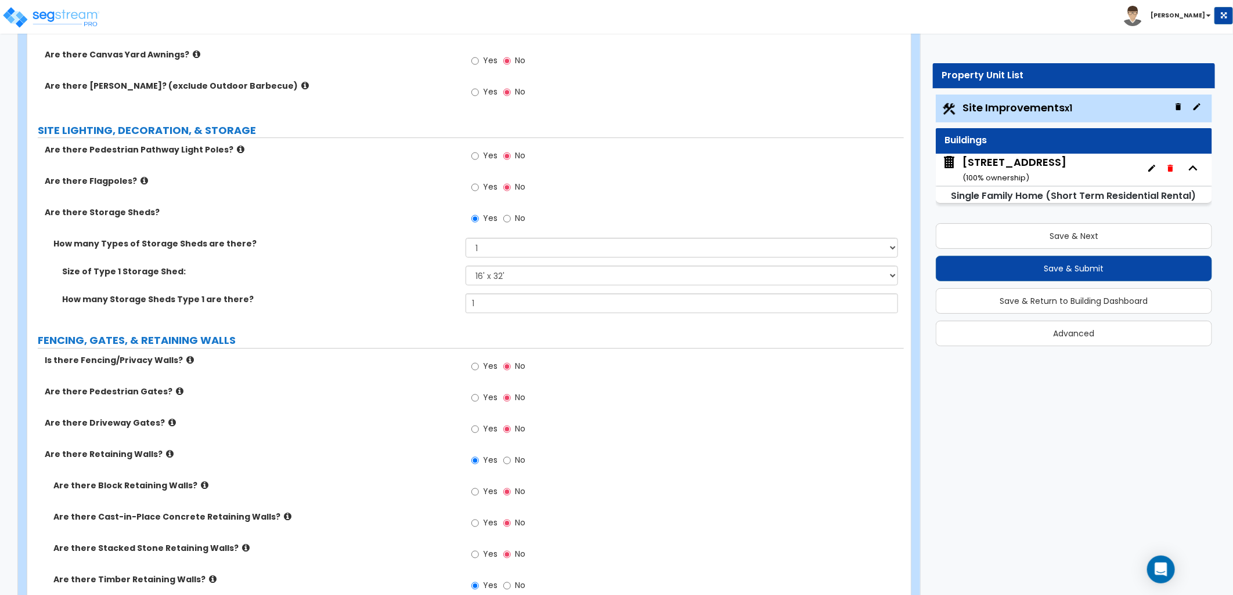
click at [479, 156] on label "Yes" at bounding box center [484, 157] width 26 height 20
click at [479, 156] on input "Yes" at bounding box center [475, 156] width 8 height 13
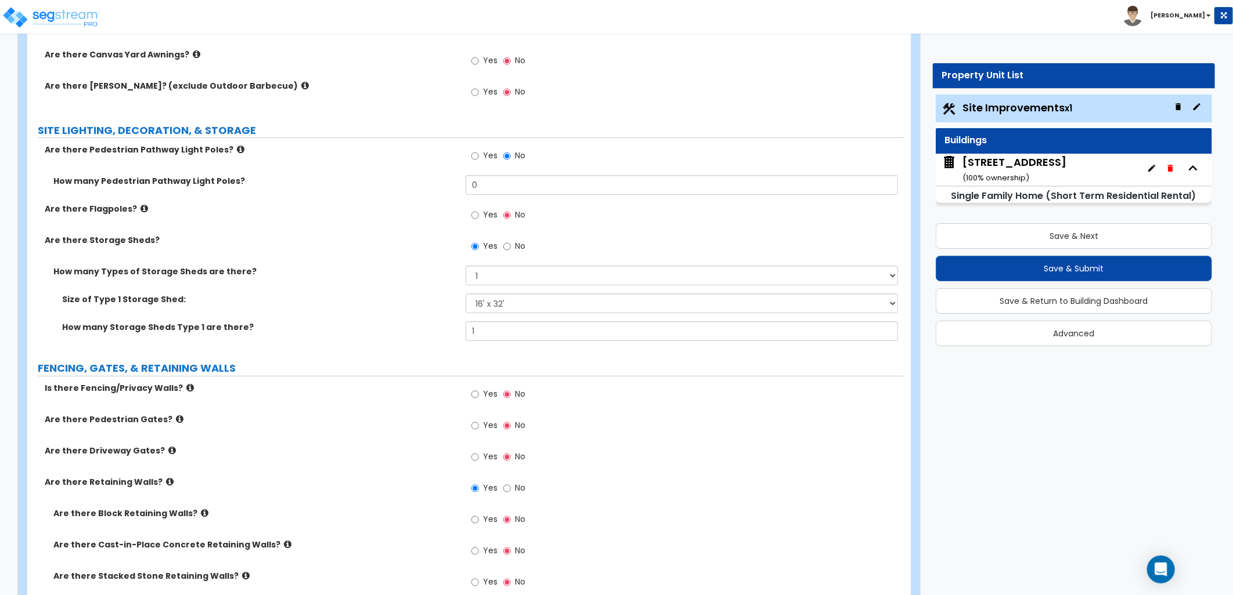
click at [480, 215] on label "Yes" at bounding box center [484, 217] width 26 height 20
click at [479, 215] on input "Yes" at bounding box center [475, 215] width 8 height 13
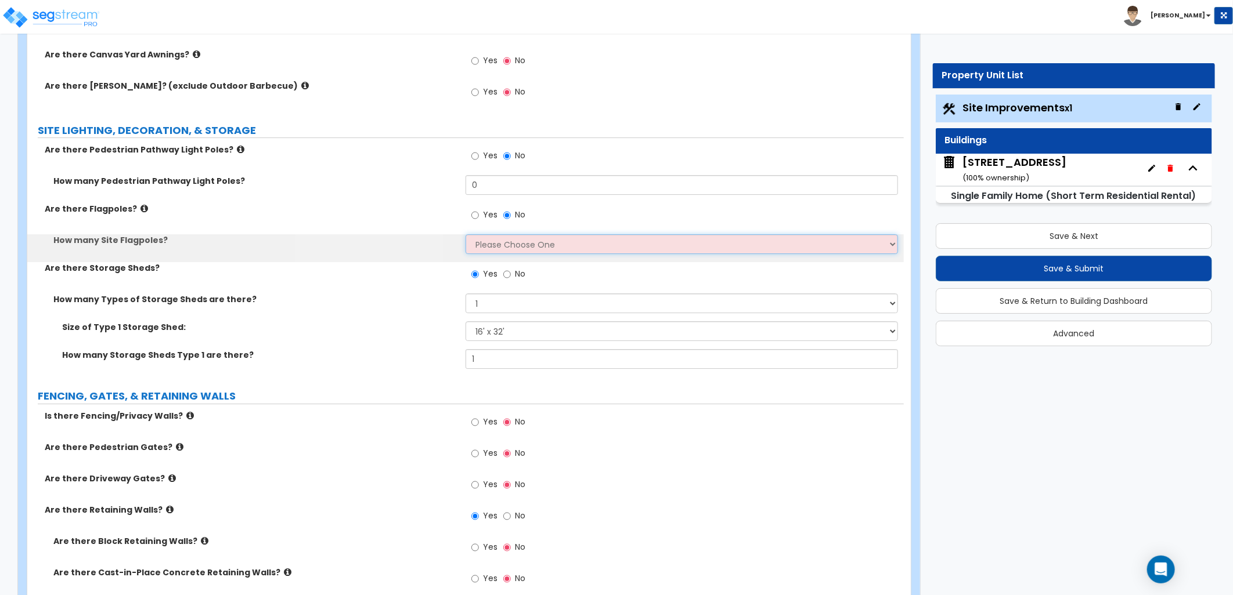
drag, startPoint x: 507, startPoint y: 246, endPoint x: 515, endPoint y: 250, distance: 9.1
click at [508, 246] on select "Please Choose One 1 2 3 4 5" at bounding box center [681, 244] width 432 height 20
select select "1"
click at [465, 234] on select "Please Choose One 1 2 3 4 5" at bounding box center [681, 244] width 432 height 20
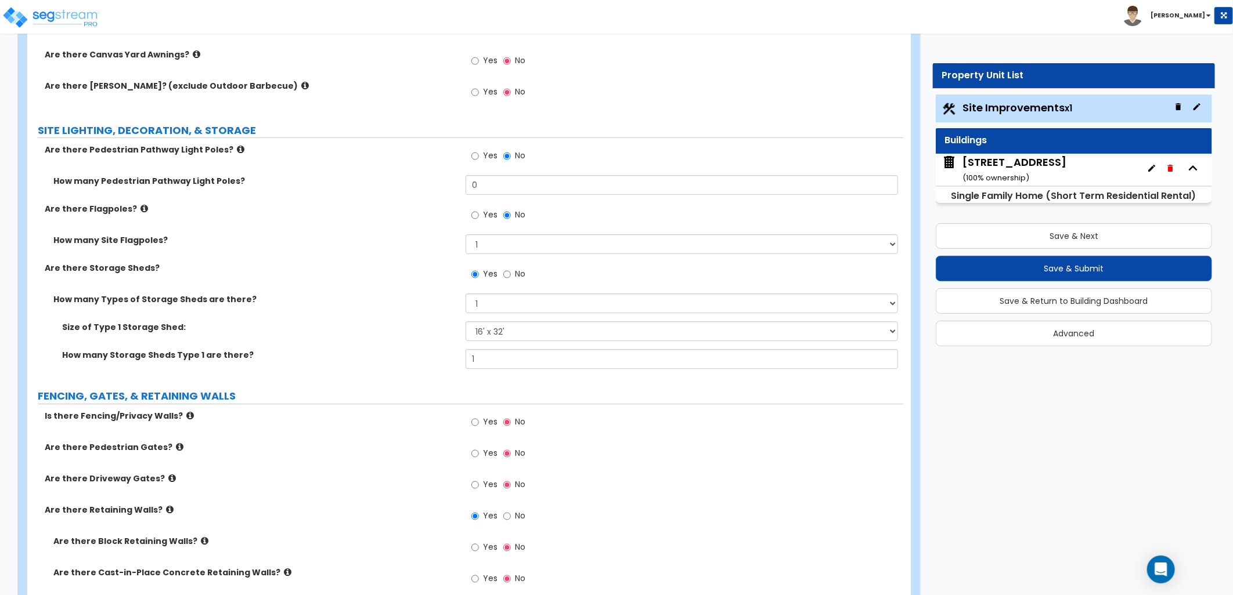
click at [385, 269] on label "Are there Storage Sheds?" at bounding box center [251, 268] width 412 height 12
click at [573, 327] on select "Please Choose One 16' x 32' 30' x 64'" at bounding box center [681, 332] width 432 height 20
click at [340, 324] on label "Size of Type 1 Storage Shed:" at bounding box center [259, 328] width 395 height 12
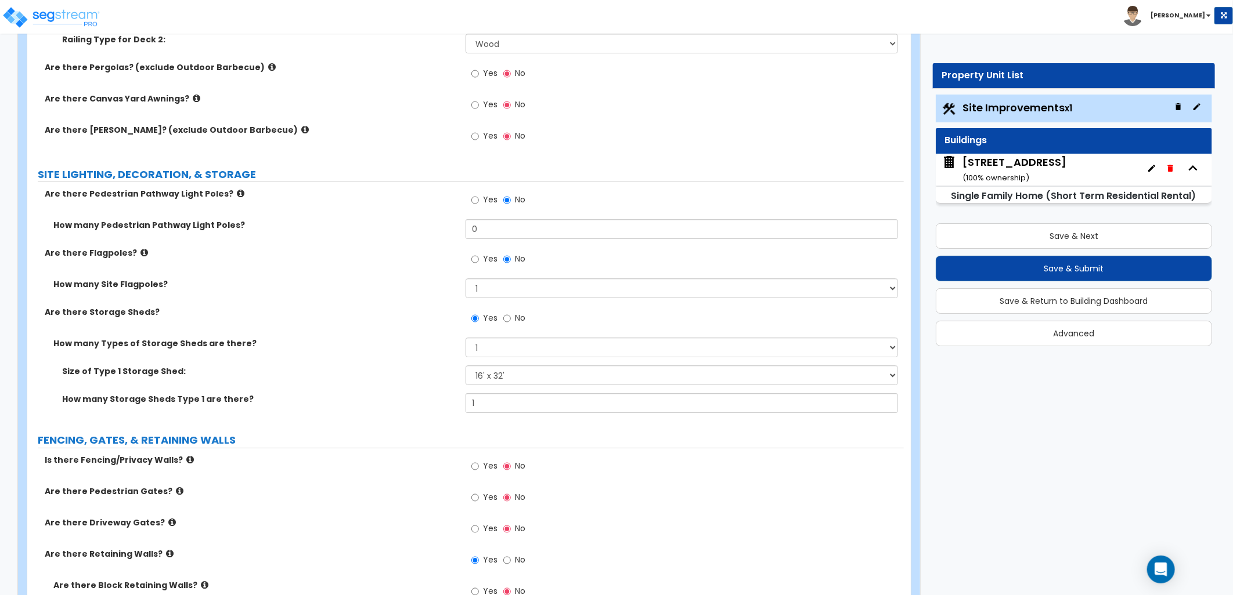
scroll to position [2397, 0]
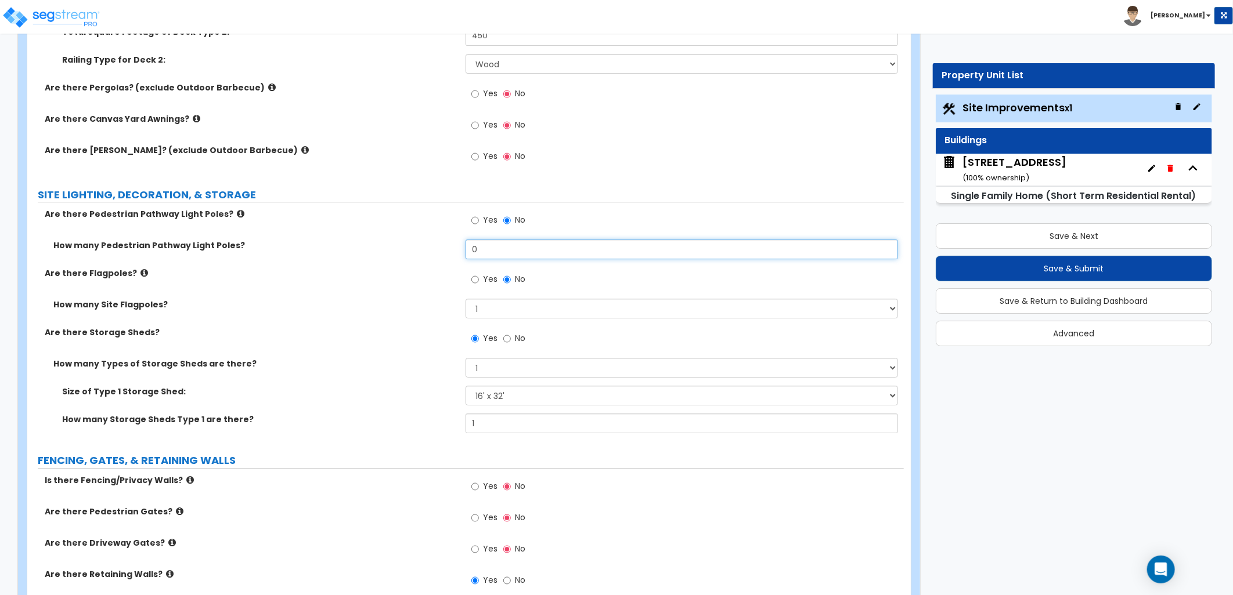
drag, startPoint x: 489, startPoint y: 246, endPoint x: 461, endPoint y: 251, distance: 28.9
click at [461, 251] on div "How many Pedestrian Pathway Light Poles? 0" at bounding box center [465, 254] width 876 height 28
type input "8"
click at [449, 273] on label "Are there Flagpoles?" at bounding box center [251, 274] width 412 height 12
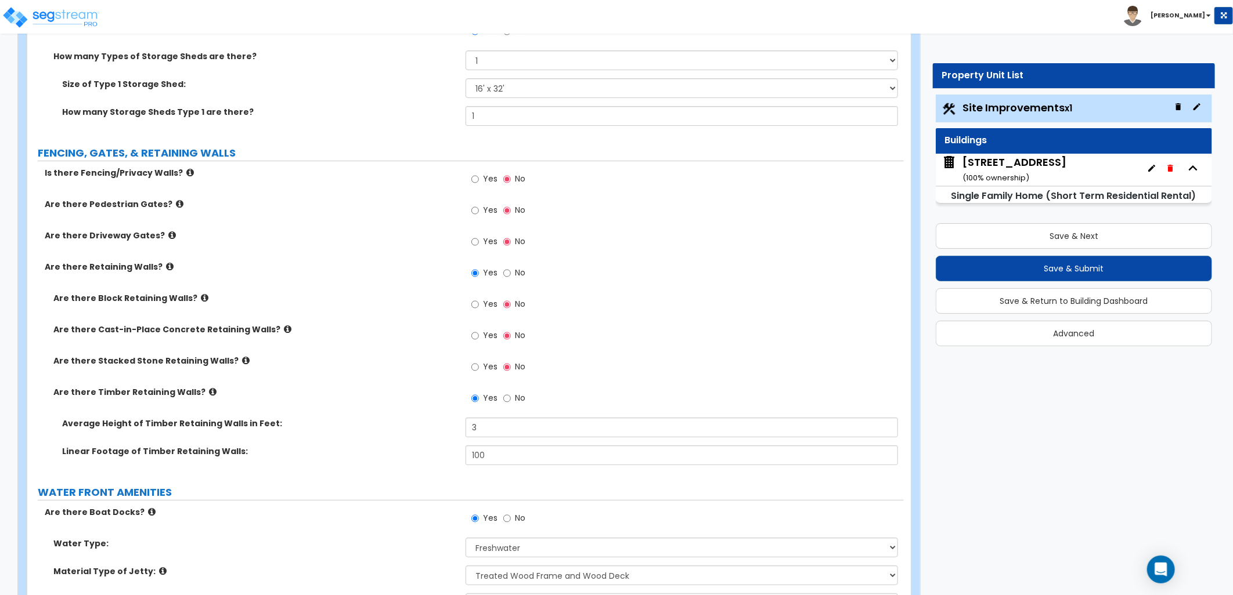
scroll to position [2719, 0]
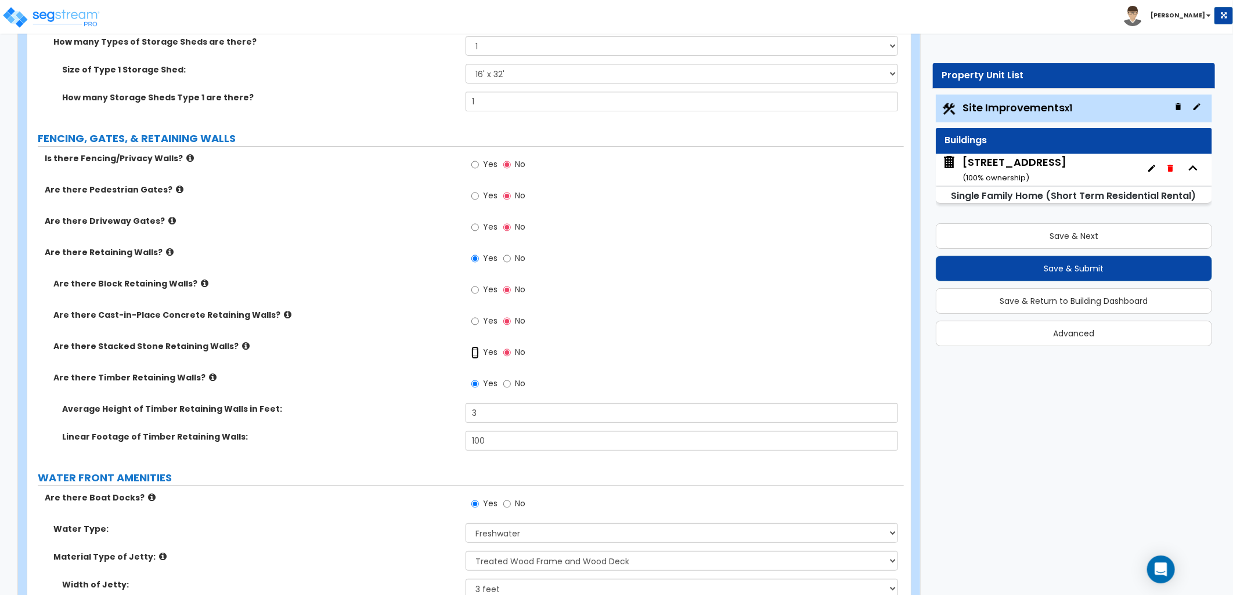
click at [476, 353] on input "Yes" at bounding box center [475, 352] width 8 height 13
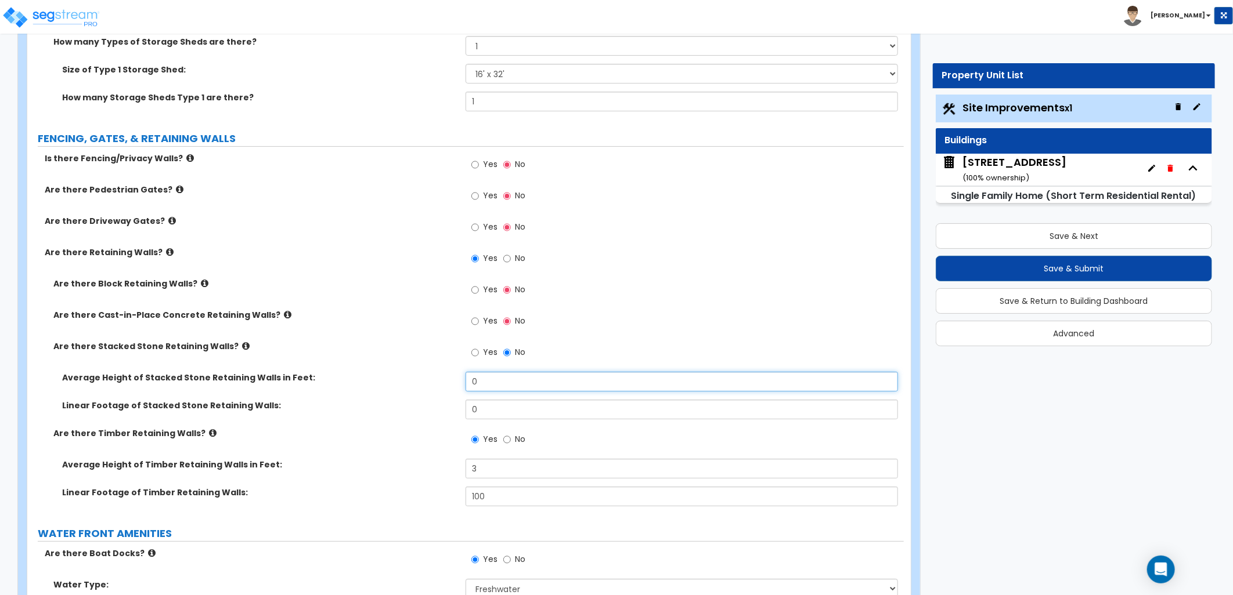
click at [454, 385] on div "Average Height of Stacked Stone Retaining Walls in Feet: 0" at bounding box center [465, 386] width 876 height 28
type input "2.5"
drag, startPoint x: 494, startPoint y: 411, endPoint x: 438, endPoint y: 406, distance: 55.9
click at [438, 406] on div "Linear Footage of Stacked Stone Retaining Walls: 0" at bounding box center [465, 414] width 876 height 28
type input "60"
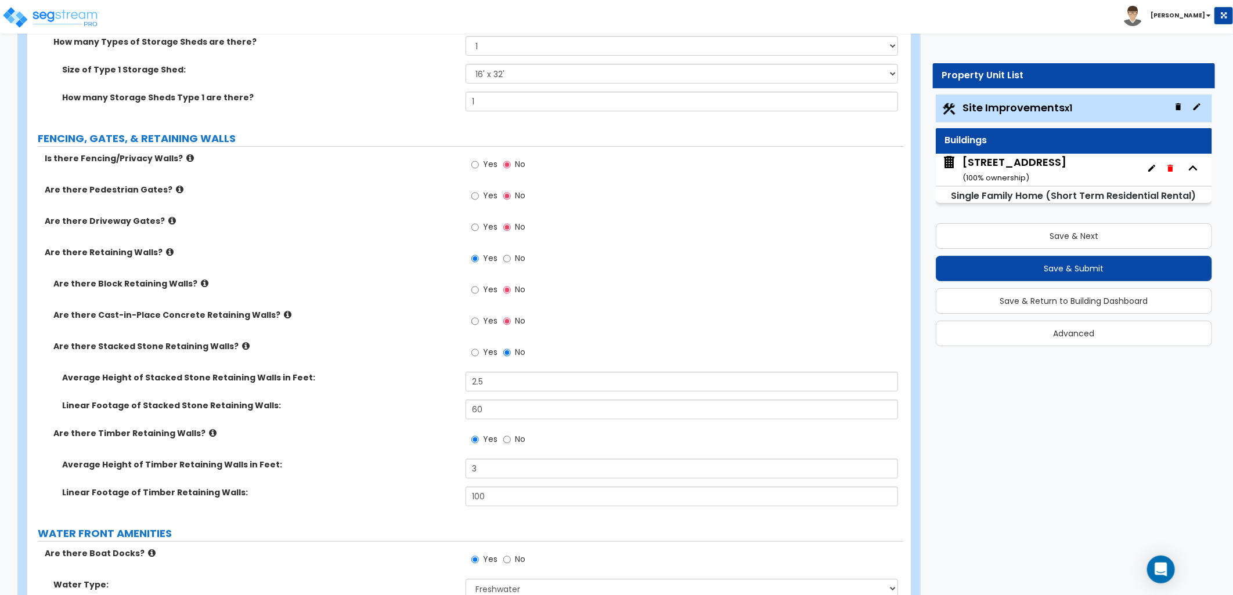
click at [424, 407] on label "Linear Footage of Stacked Stone Retaining Walls:" at bounding box center [259, 406] width 395 height 12
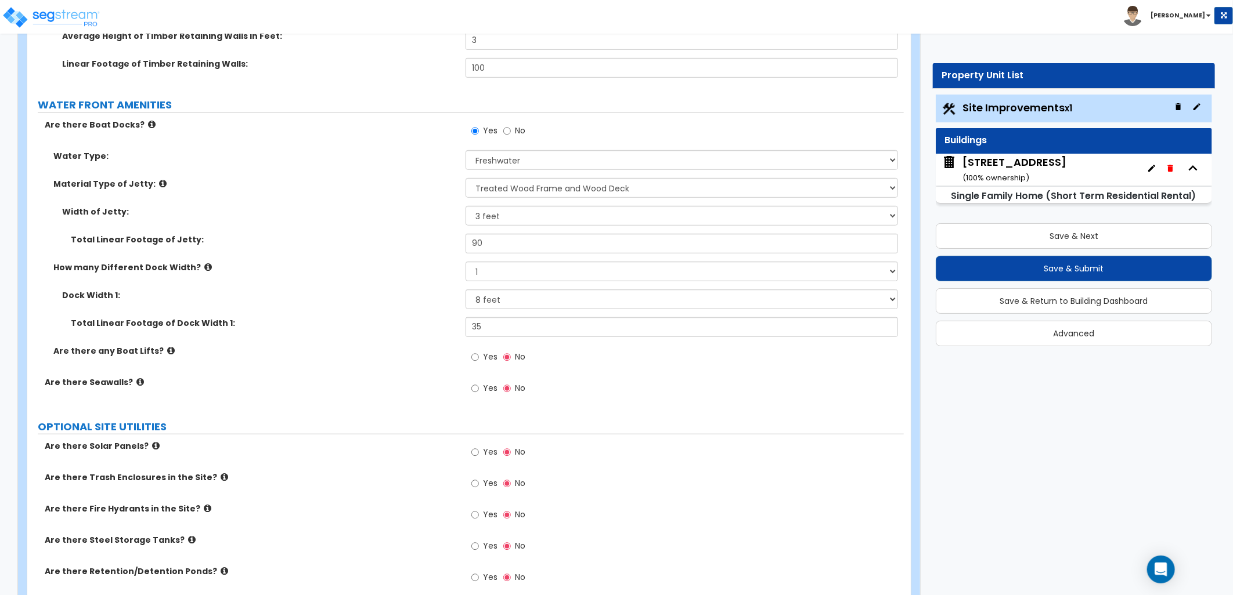
scroll to position [3170, 0]
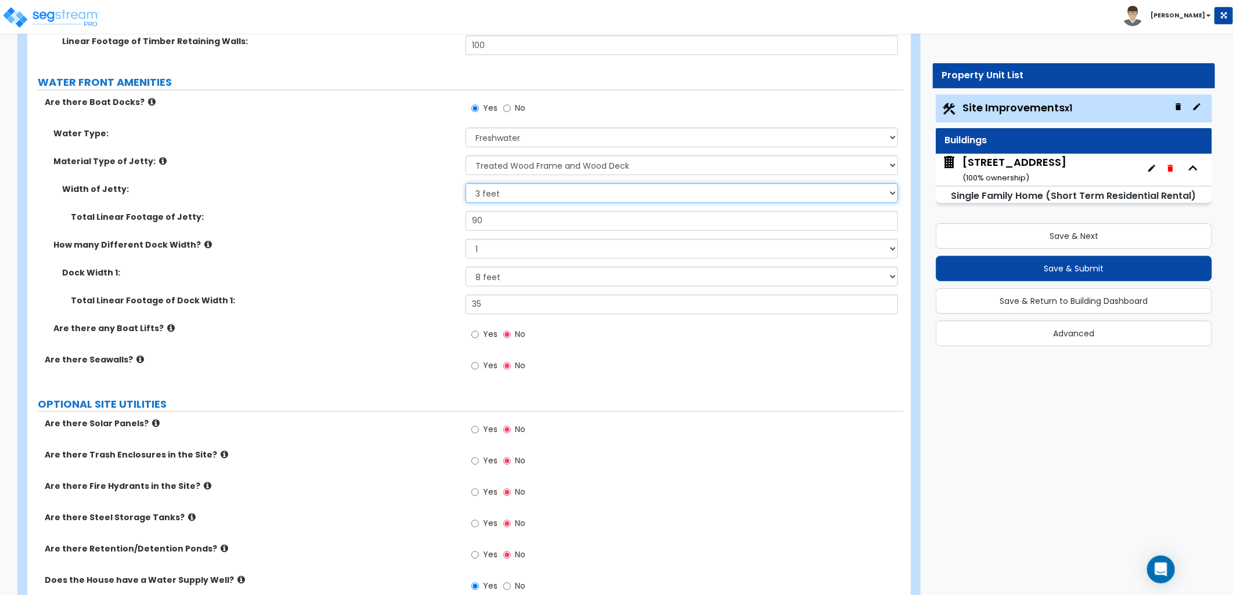
click at [525, 187] on select "Please Choose One 3 feet 6 feet 8 feet 10 feet" at bounding box center [681, 193] width 432 height 20
click at [465, 183] on select "Please Choose One 3 feet 6 feet 8 feet 10 feet" at bounding box center [681, 193] width 432 height 20
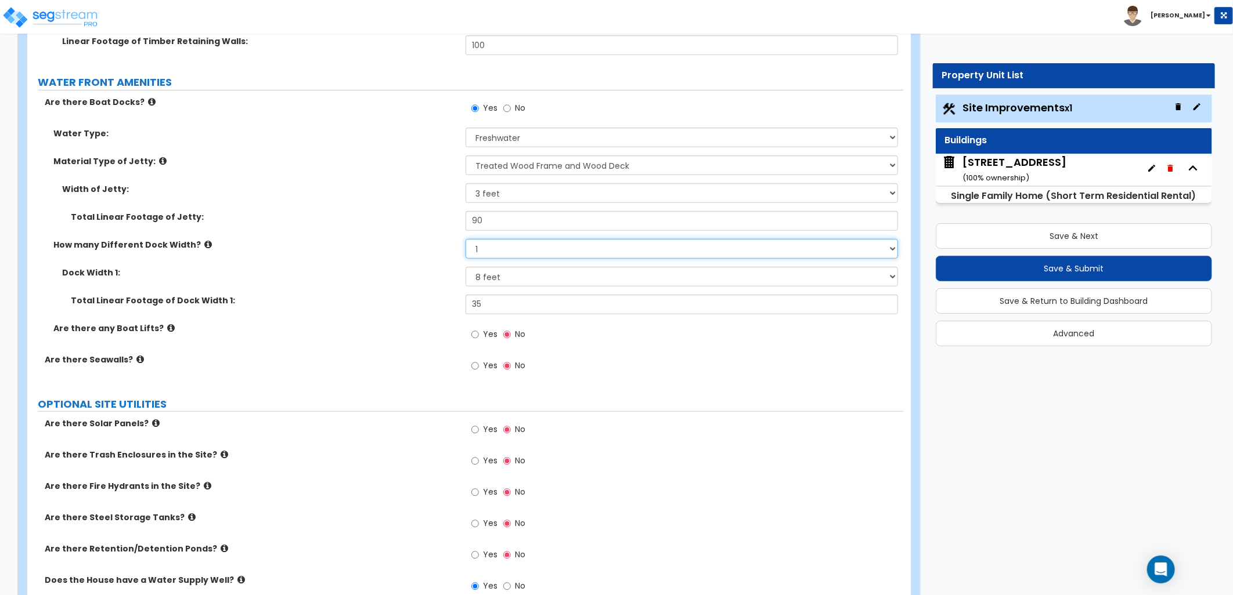
click at [488, 245] on select "Please Choose One 1 2 3" at bounding box center [681, 249] width 432 height 20
select select "2"
click at [465, 239] on select "Please Choose One 1 2 3" at bounding box center [681, 249] width 432 height 20
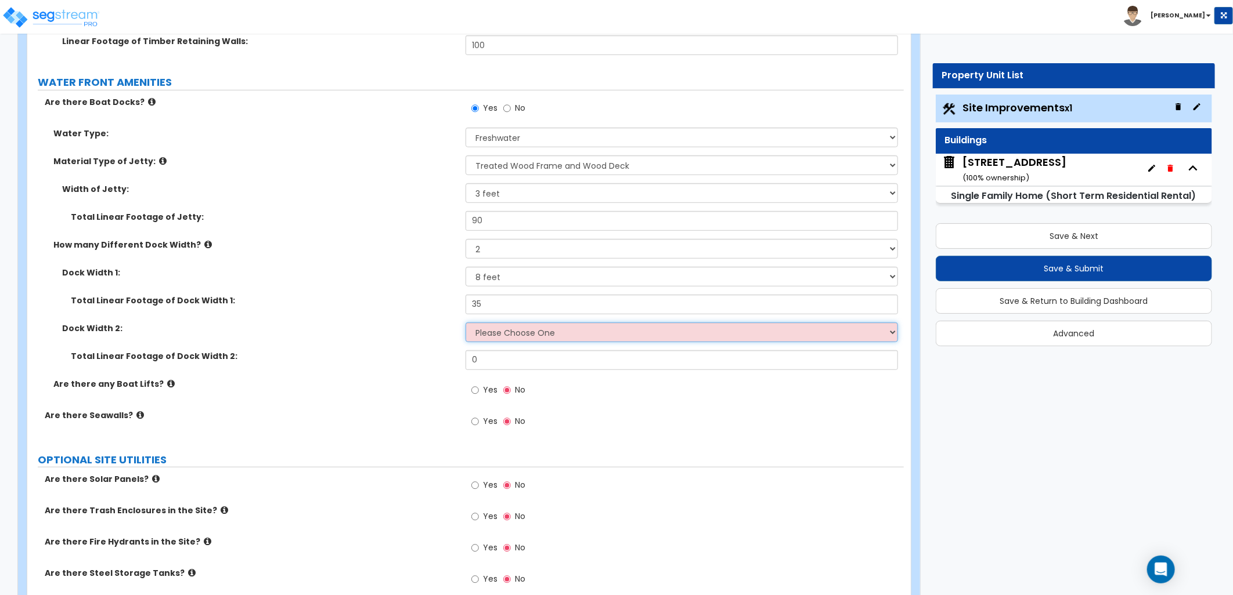
click at [552, 330] on select "Please Choose One 5 feet 6 feet 8 feet" at bounding box center [681, 333] width 432 height 20
select select "1"
click at [465, 323] on select "Please Choose One 5 feet 6 feet 8 feet" at bounding box center [681, 333] width 432 height 20
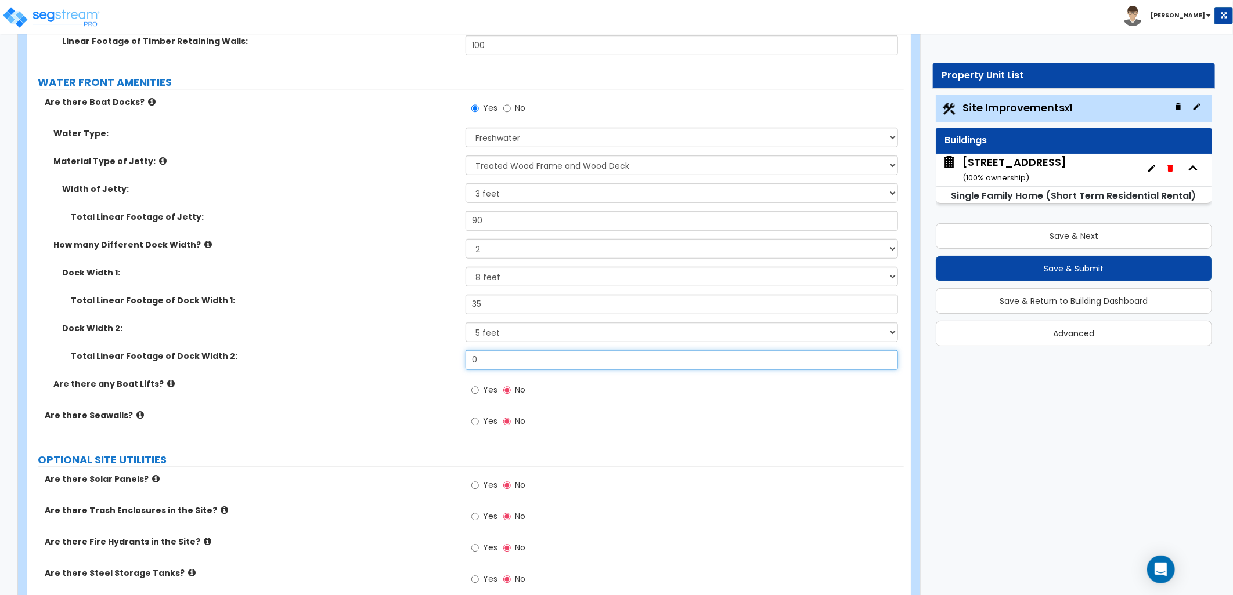
drag, startPoint x: 546, startPoint y: 364, endPoint x: 443, endPoint y: 360, distance: 102.8
click at [443, 360] on div "Total Linear Footage of Dock Width 2: 0" at bounding box center [465, 365] width 876 height 28
type input "60"
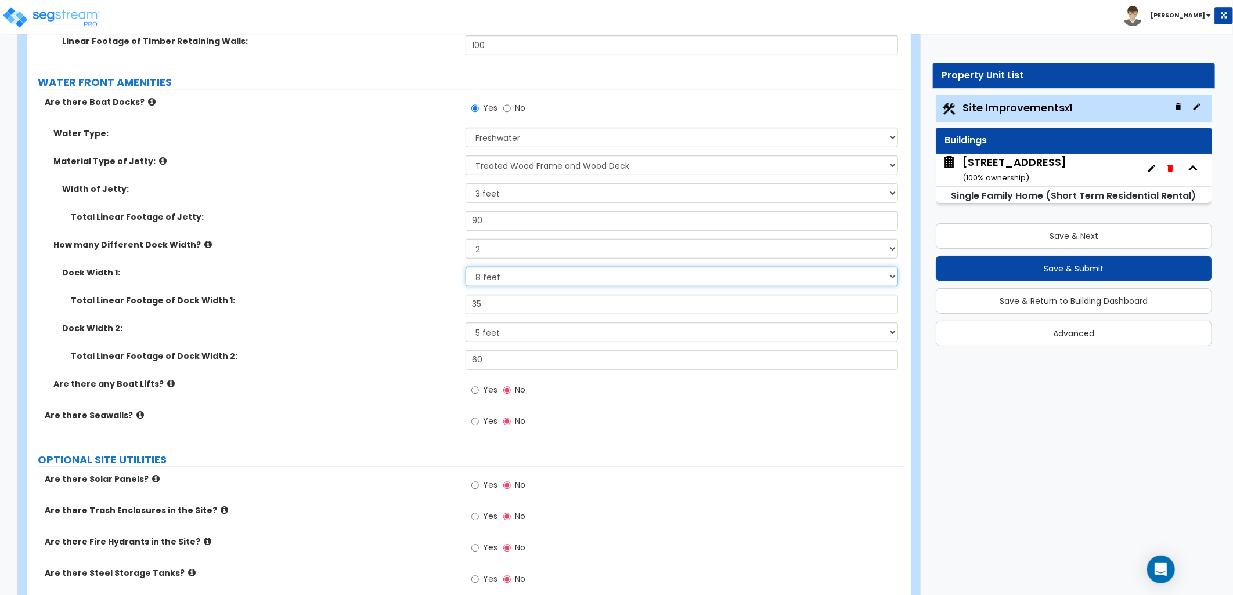
click at [497, 274] on select "Please Choose One 5 feet 6 feet 8 feet" at bounding box center [681, 277] width 432 height 20
click at [465, 267] on select "Please Choose One 5 feet 6 feet 8 feet" at bounding box center [681, 277] width 432 height 20
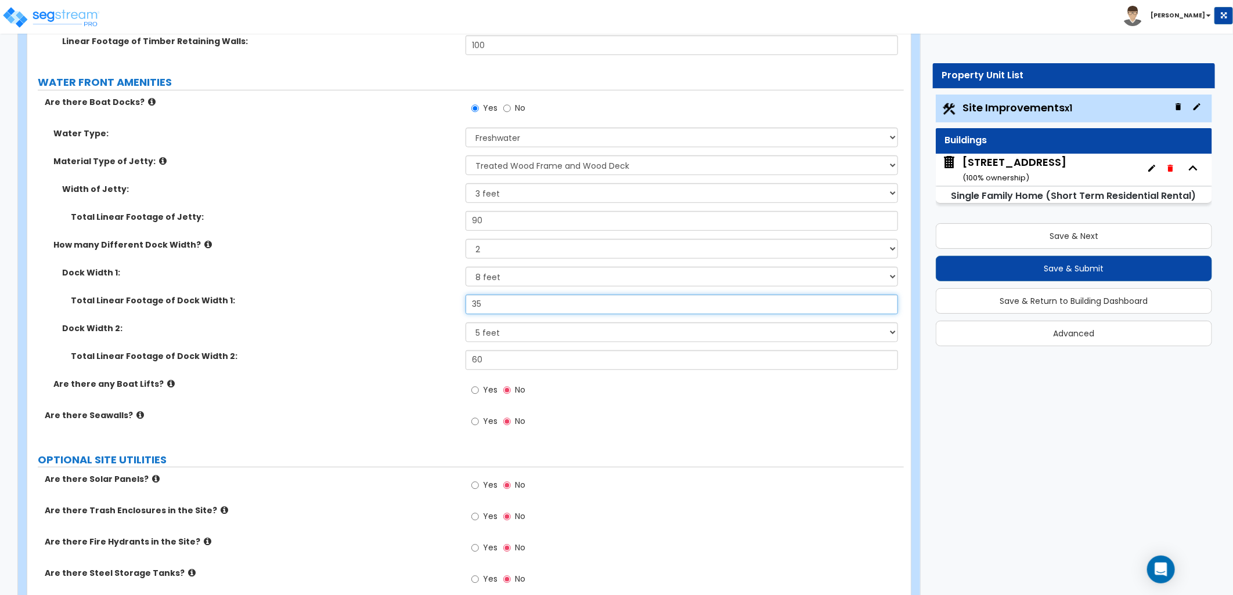
drag, startPoint x: 501, startPoint y: 302, endPoint x: 456, endPoint y: 303, distance: 45.9
click at [456, 303] on div "Total Linear Footage of Dock Width 1: 35" at bounding box center [465, 309] width 876 height 28
type input "30"
click at [641, 419] on div "Yes No" at bounding box center [684, 425] width 438 height 31
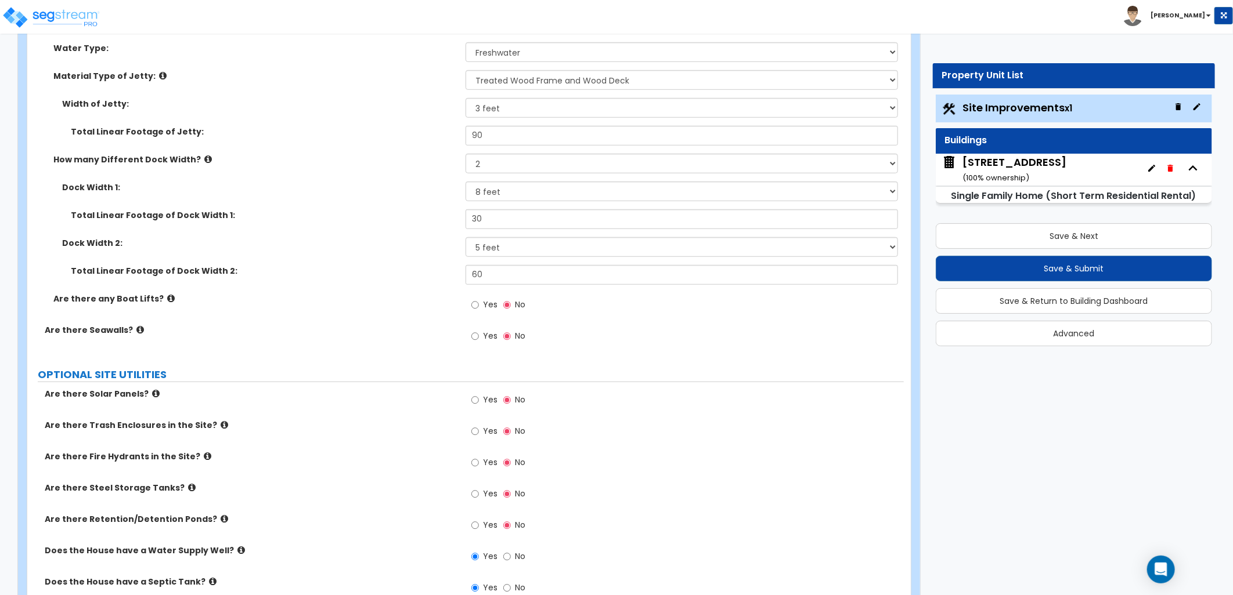
scroll to position [3320, 0]
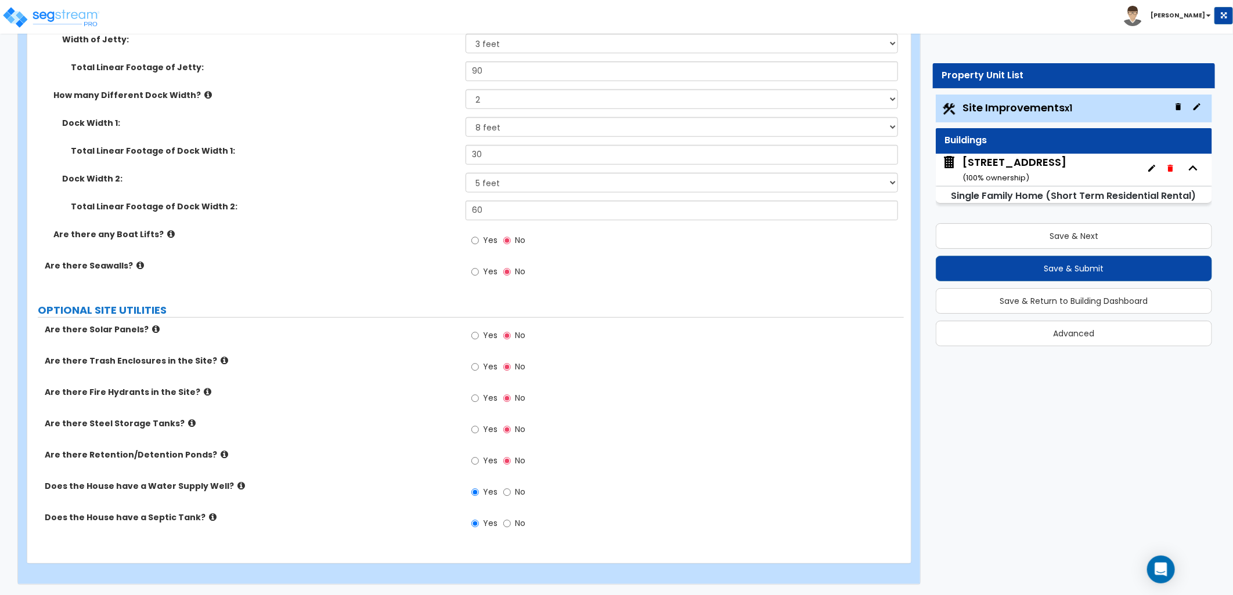
click at [1006, 167] on div "[STREET_ADDRESS] ( 100 % ownership)" at bounding box center [1014, 170] width 104 height 30
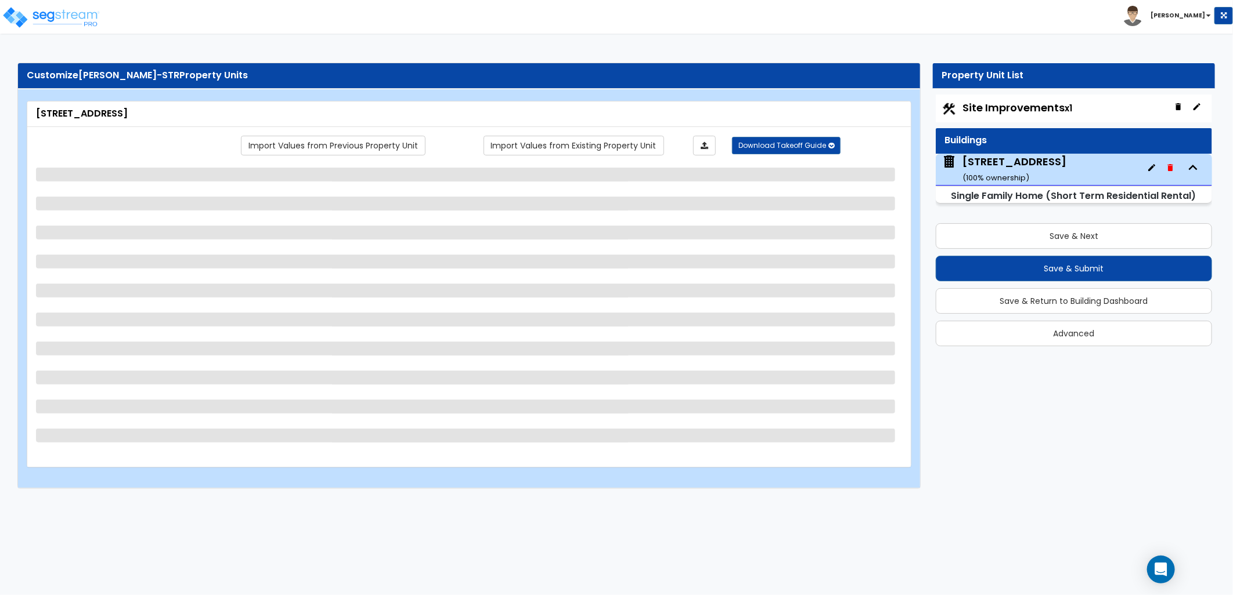
select select "1"
select select "5"
select select "3"
select select "1"
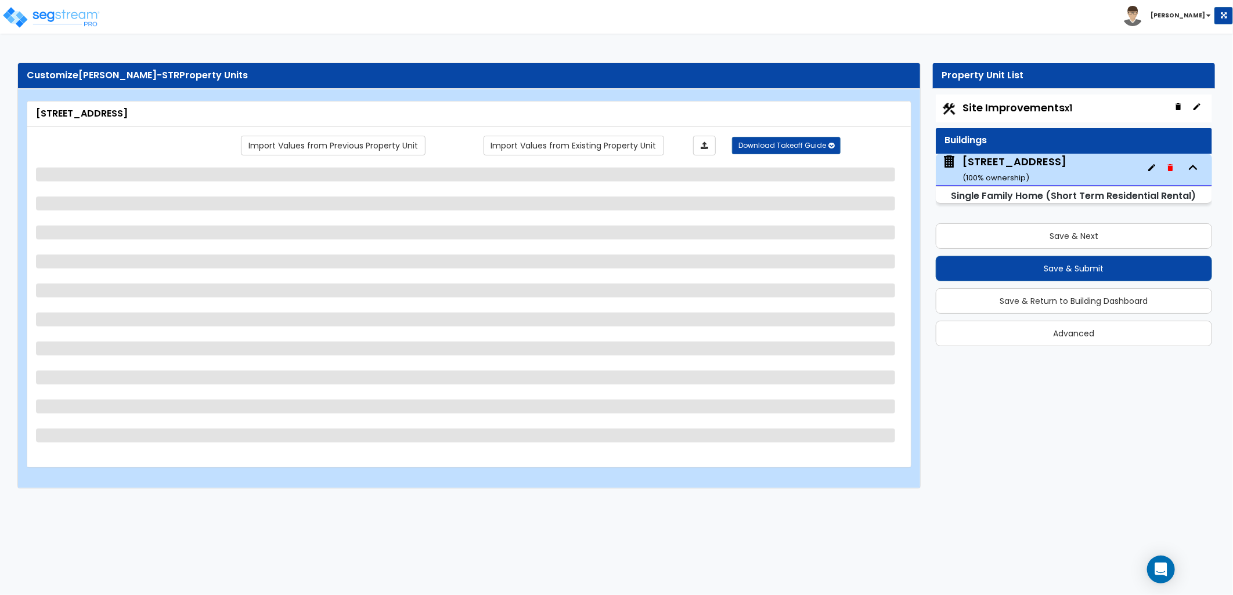
select select "2"
select select "1"
select select "3"
select select "1"
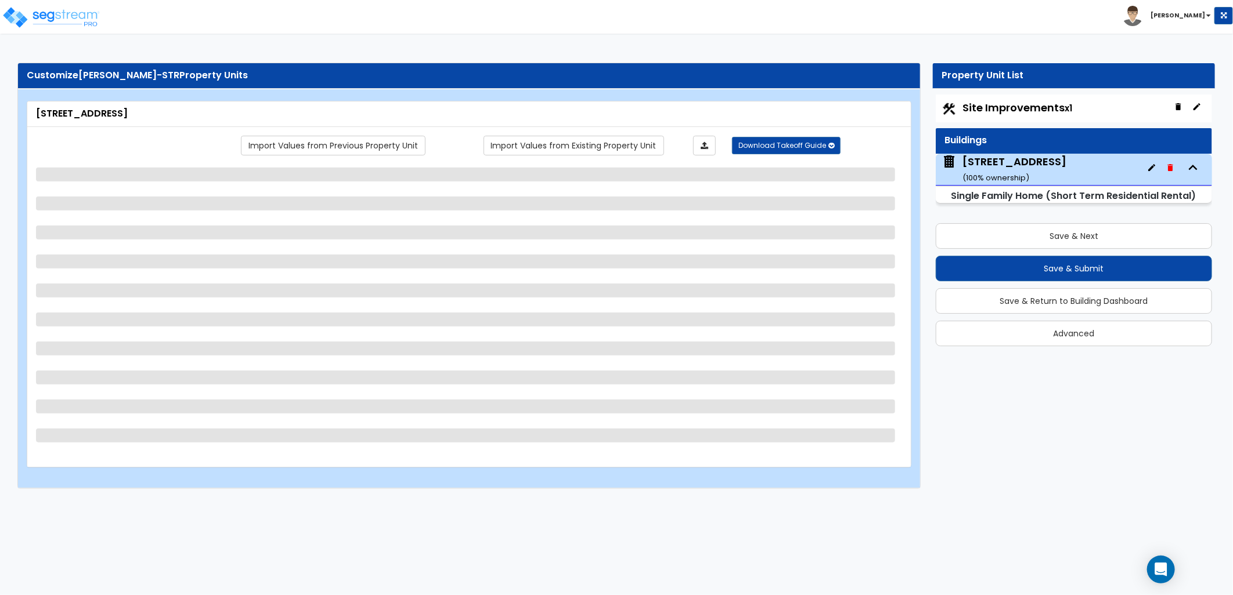
select select "6"
select select "1"
select select "2"
select select "5"
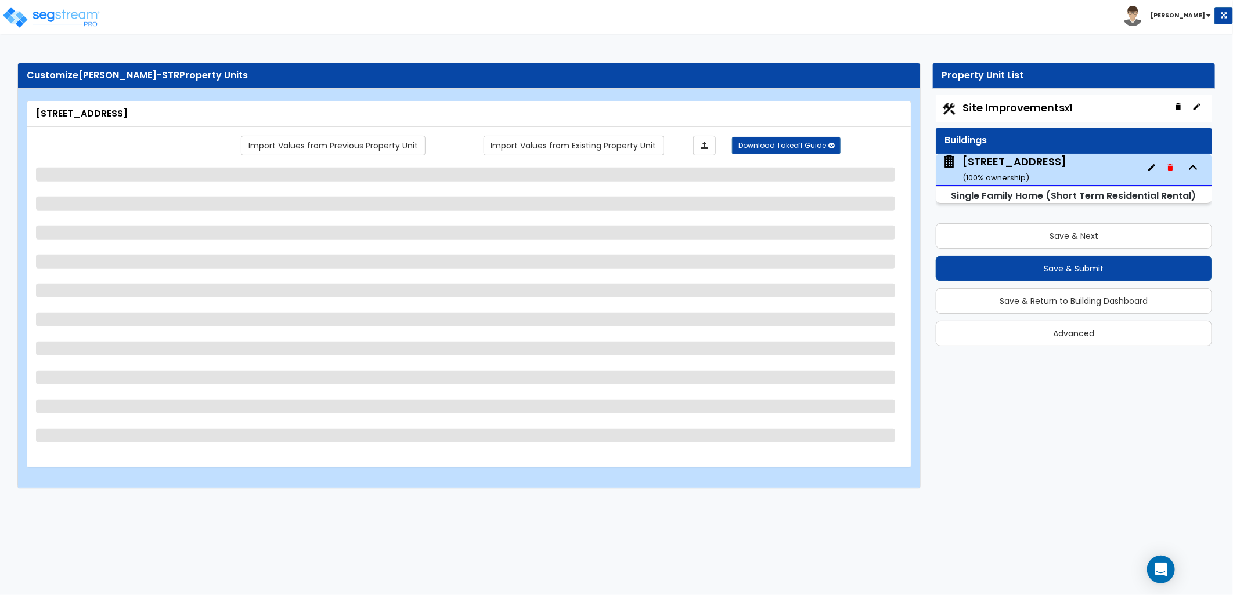
select select "1"
select select "5"
select select "2"
select select "6"
select select "5"
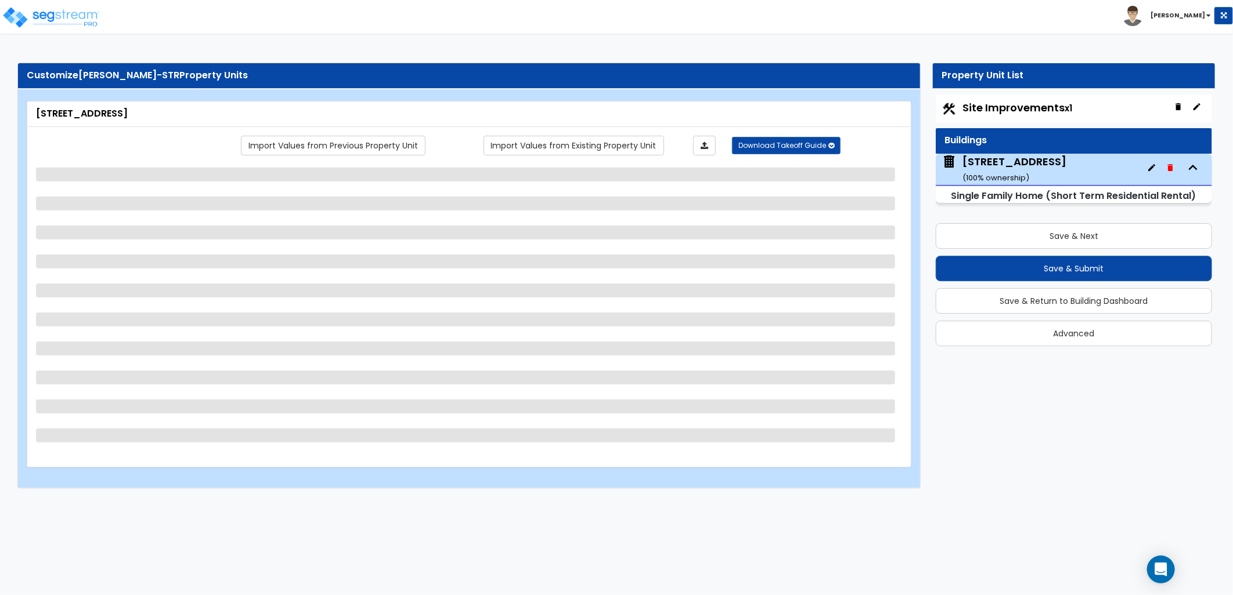
select select "3"
select select "2"
select select "3"
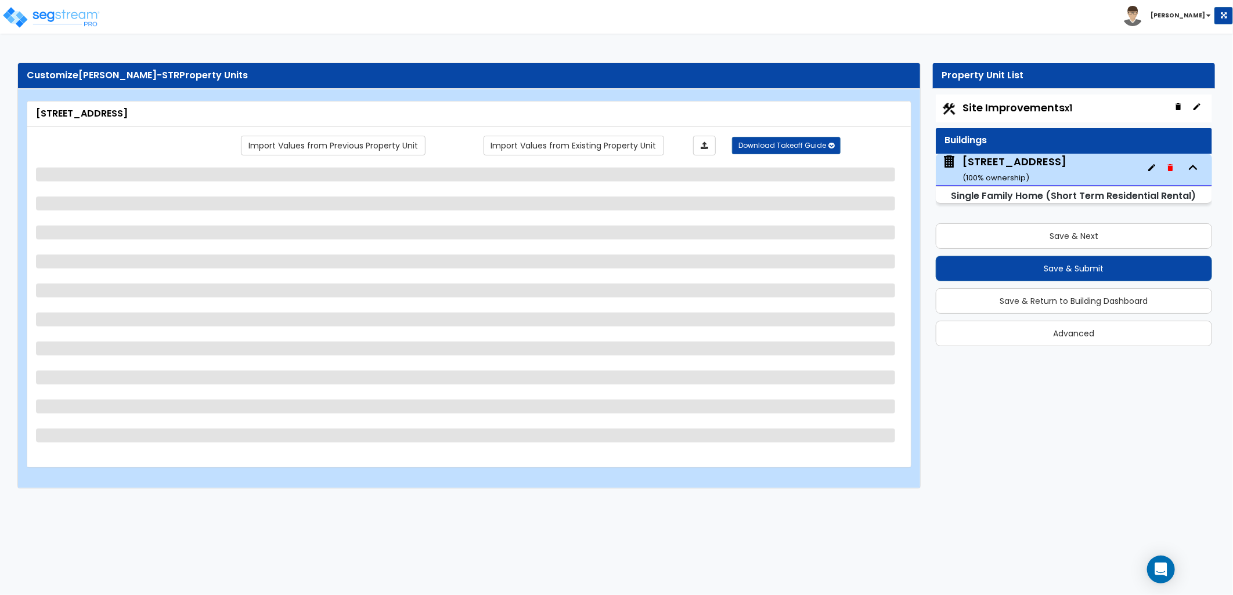
select select "2"
select select "1"
select select "2"
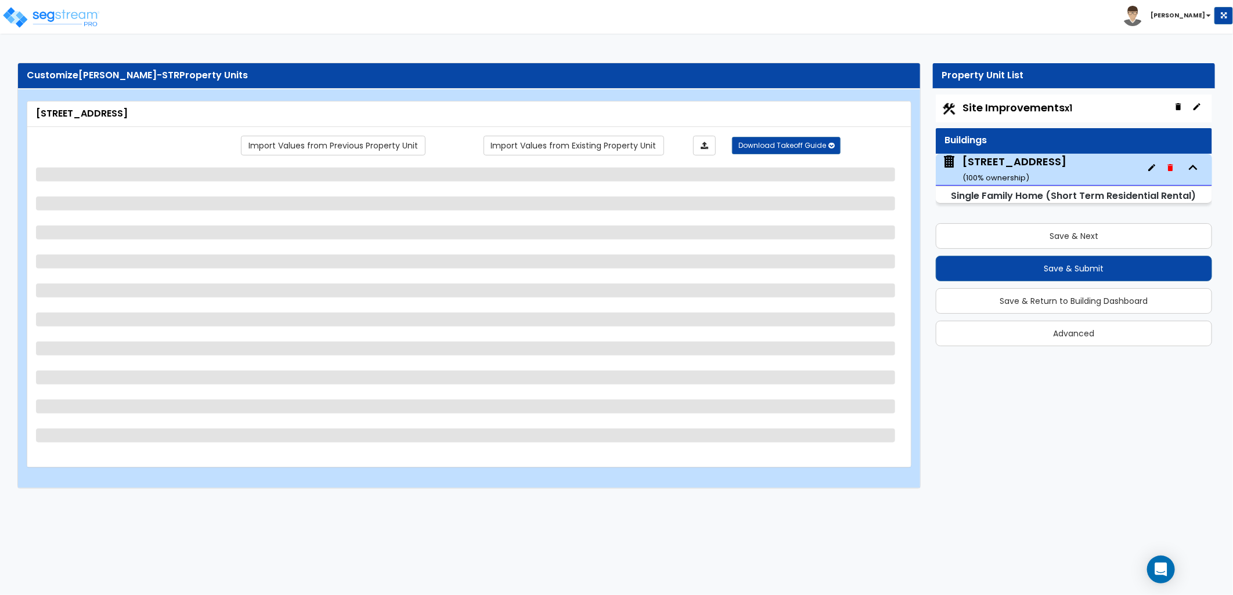
select select "2"
select select "1"
select select "2"
select select "1"
select select "3"
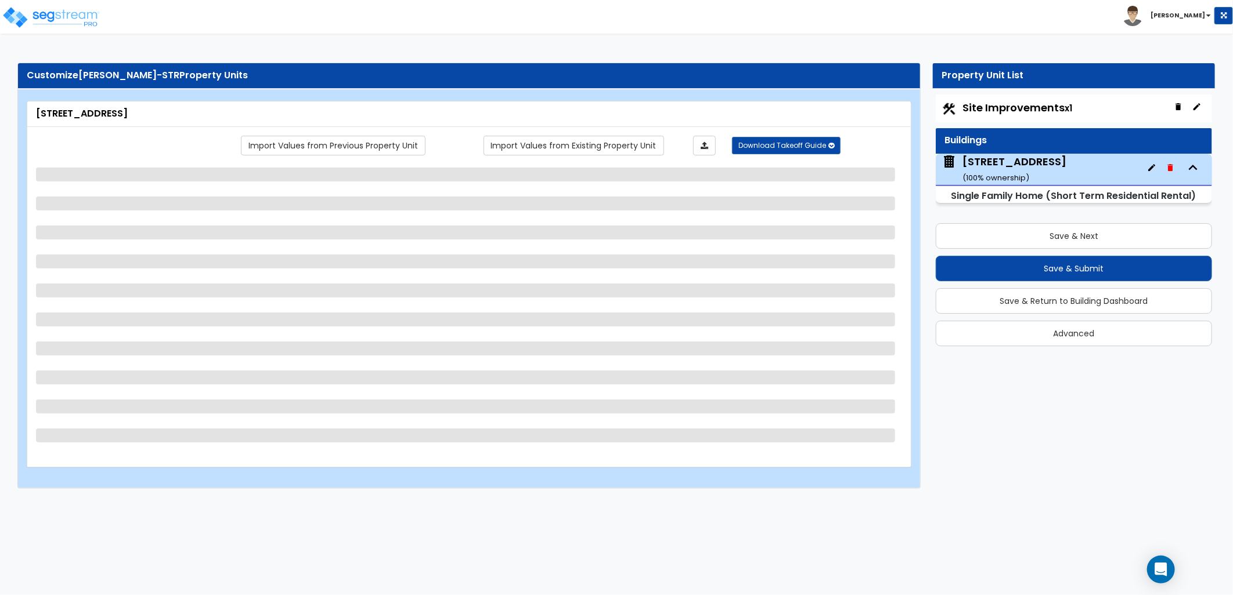
select select "2"
select select "1"
select select "2"
select select "1"
select select "2"
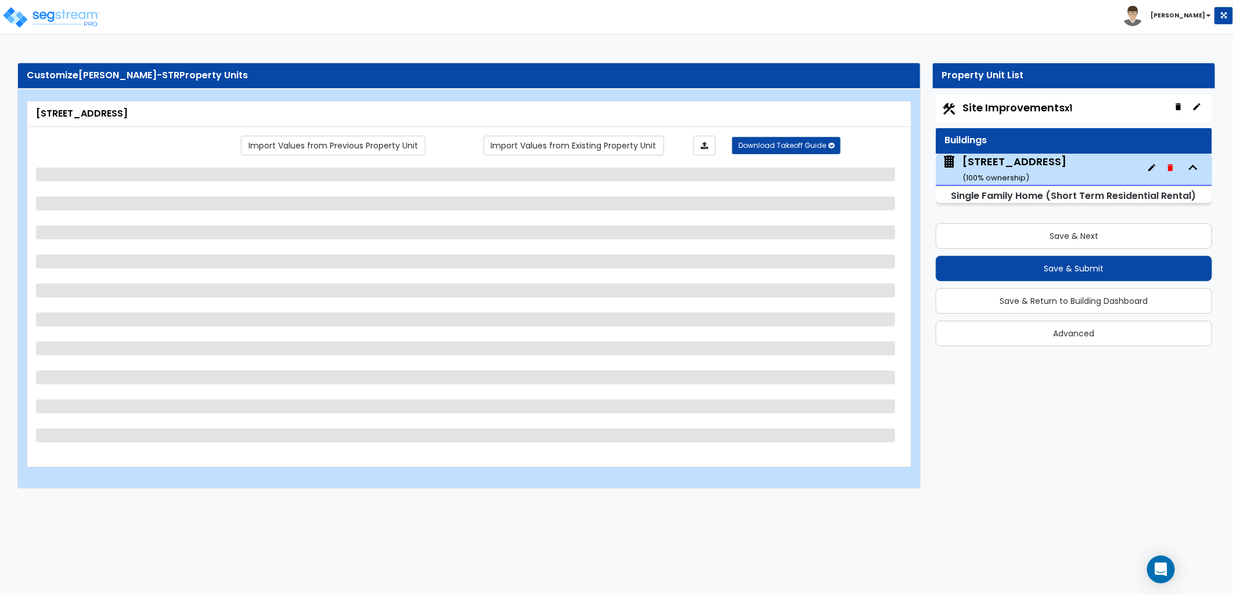
select select "1"
select select "2"
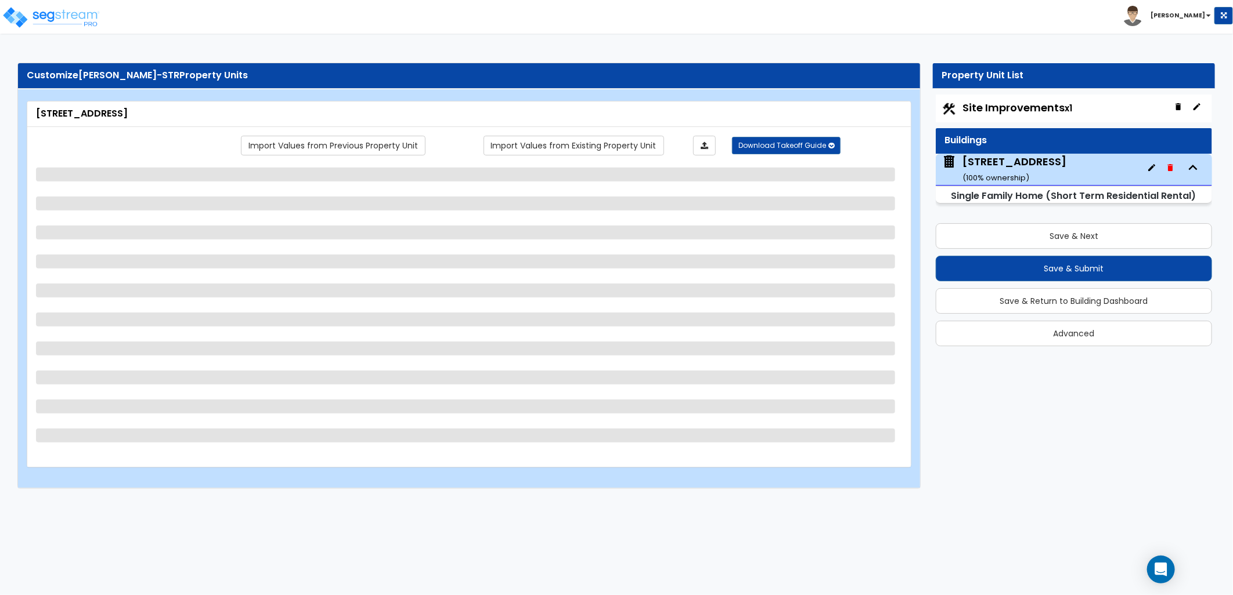
select select "1"
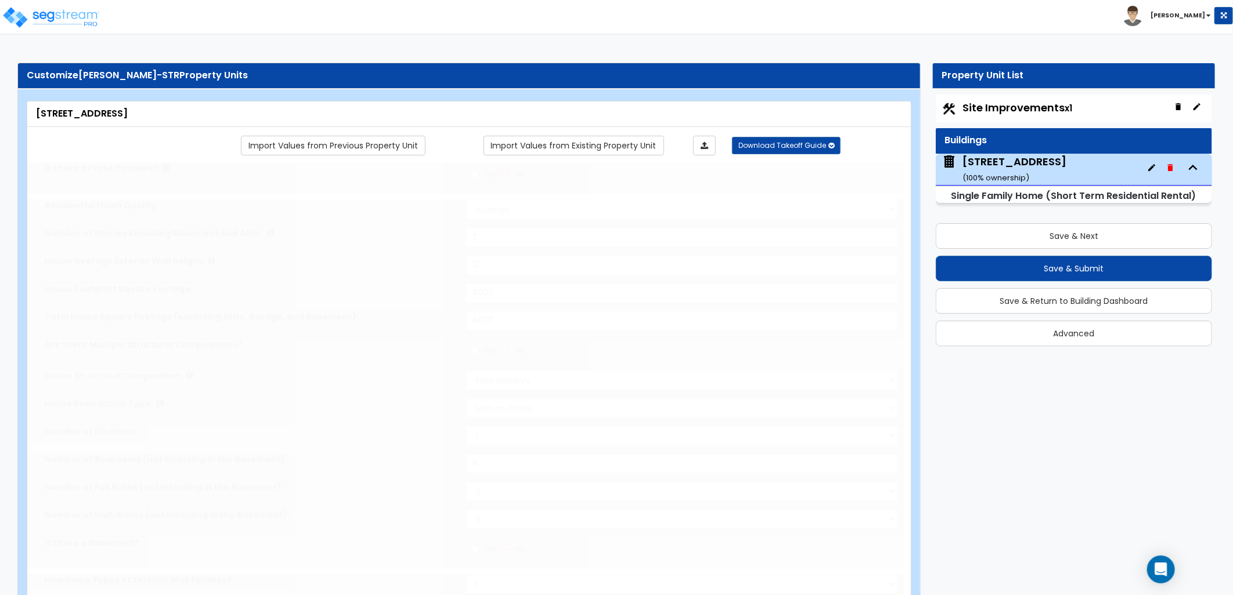
type input "5"
select select "2"
type input "7"
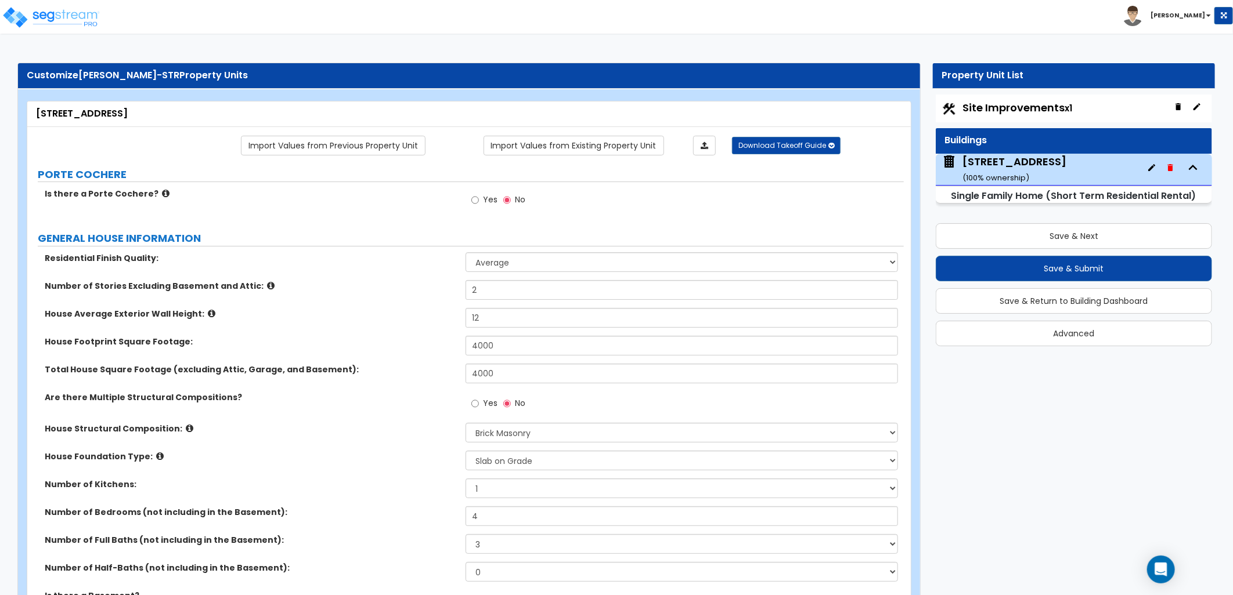
click at [162, 192] on icon at bounding box center [166, 193] width 8 height 9
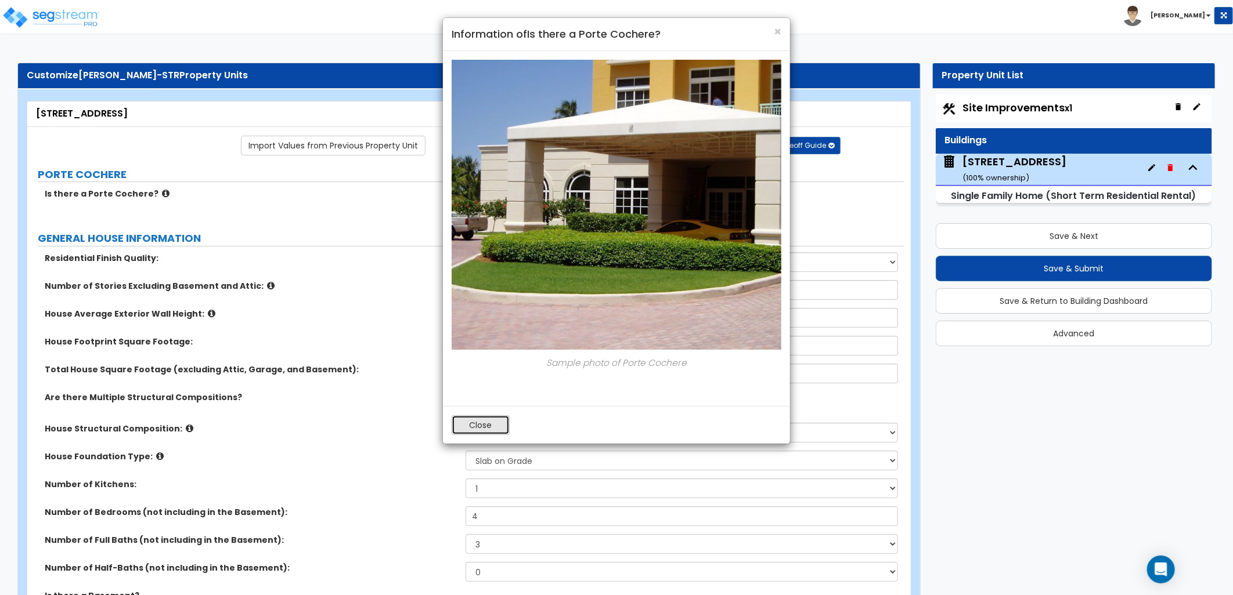
click at [467, 427] on button "Close" at bounding box center [480, 426] width 58 height 20
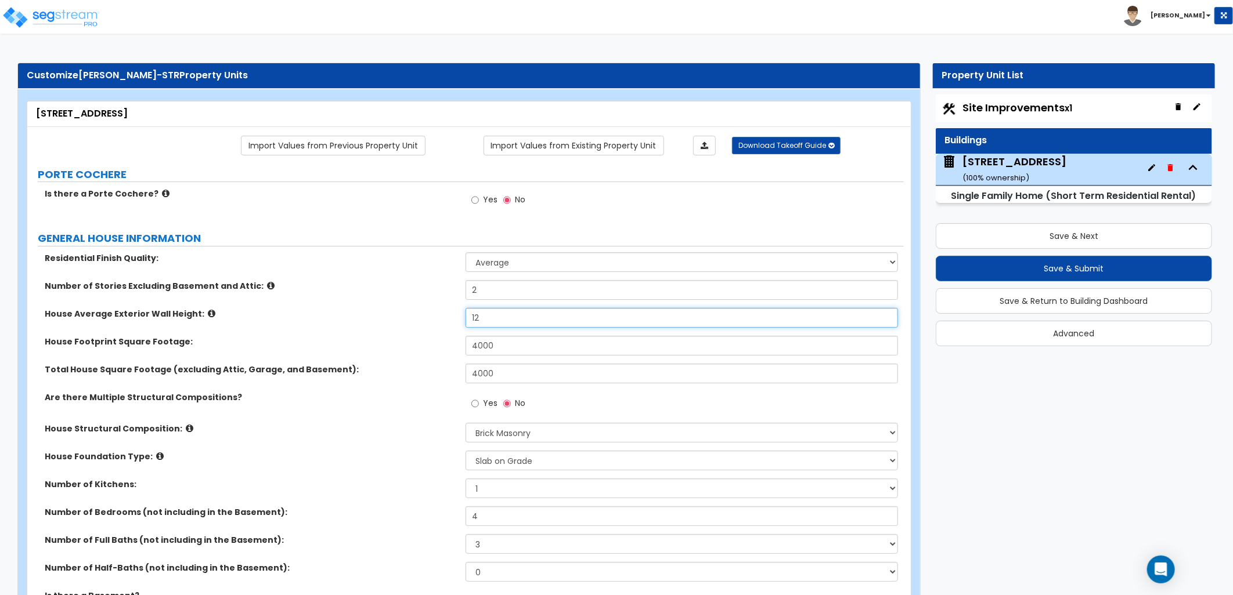
drag, startPoint x: 456, startPoint y: 318, endPoint x: 441, endPoint y: 322, distance: 15.6
click at [441, 322] on div "House Average Exterior Wall Height: 12" at bounding box center [465, 322] width 876 height 28
type input "10"
click at [439, 323] on div "House Average Exterior Wall Height: 10" at bounding box center [465, 322] width 876 height 28
drag, startPoint x: 436, startPoint y: 343, endPoint x: 432, endPoint y: 349, distance: 7.1
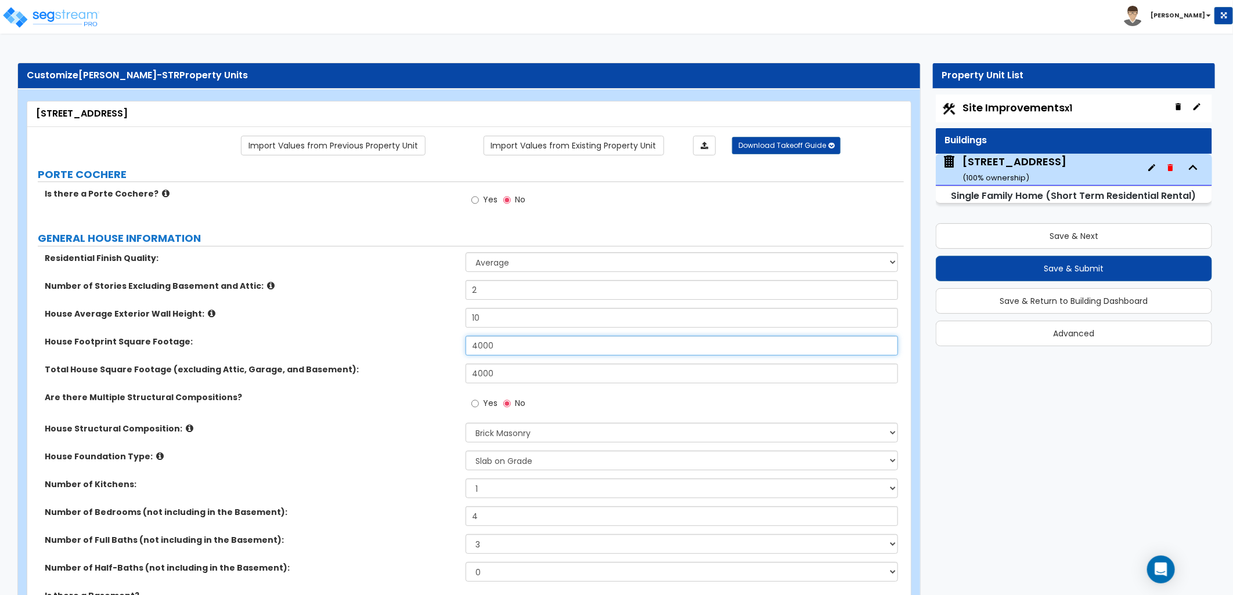
click at [407, 344] on div "House Footprint Square Footage: 4000" at bounding box center [465, 350] width 876 height 28
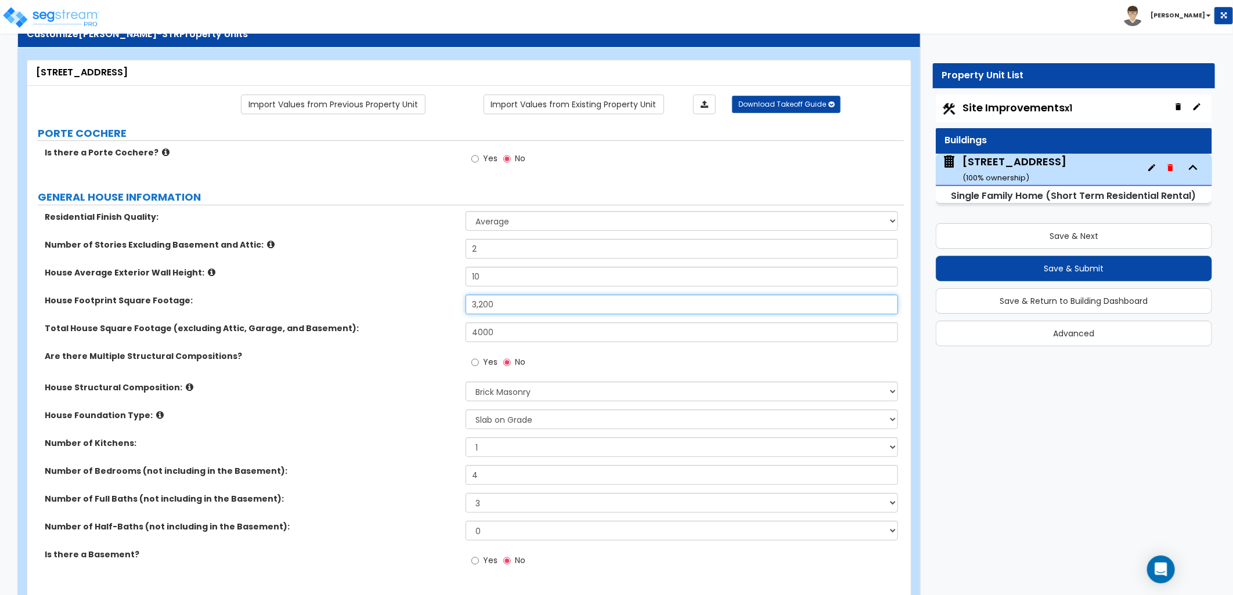
scroll to position [64, 0]
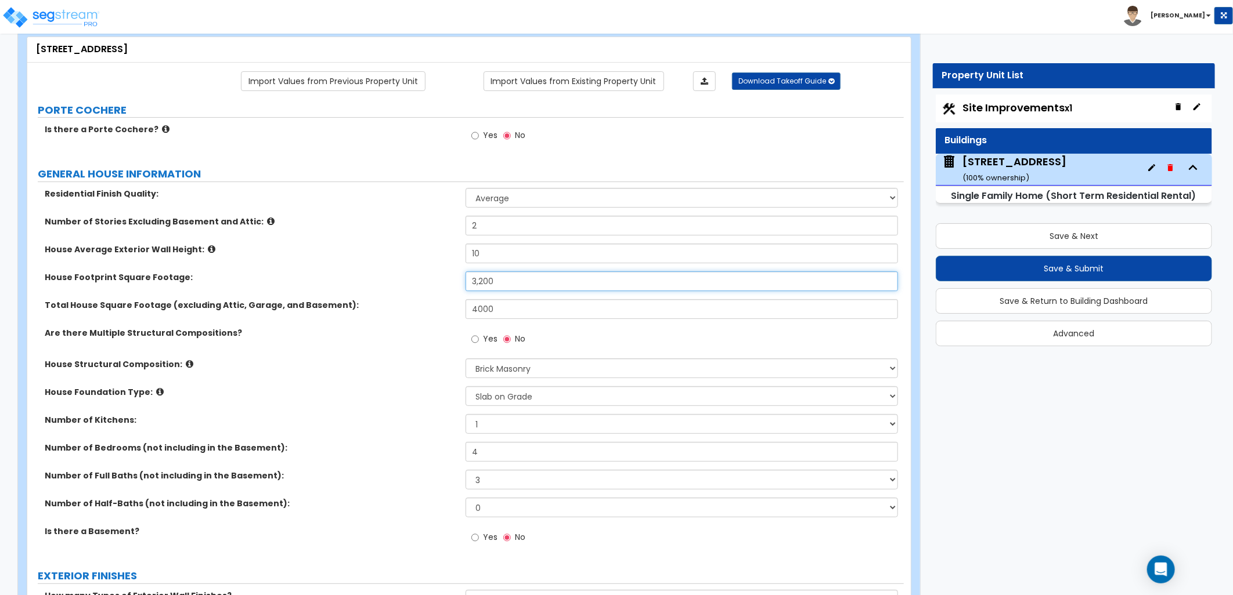
type input "3,200"
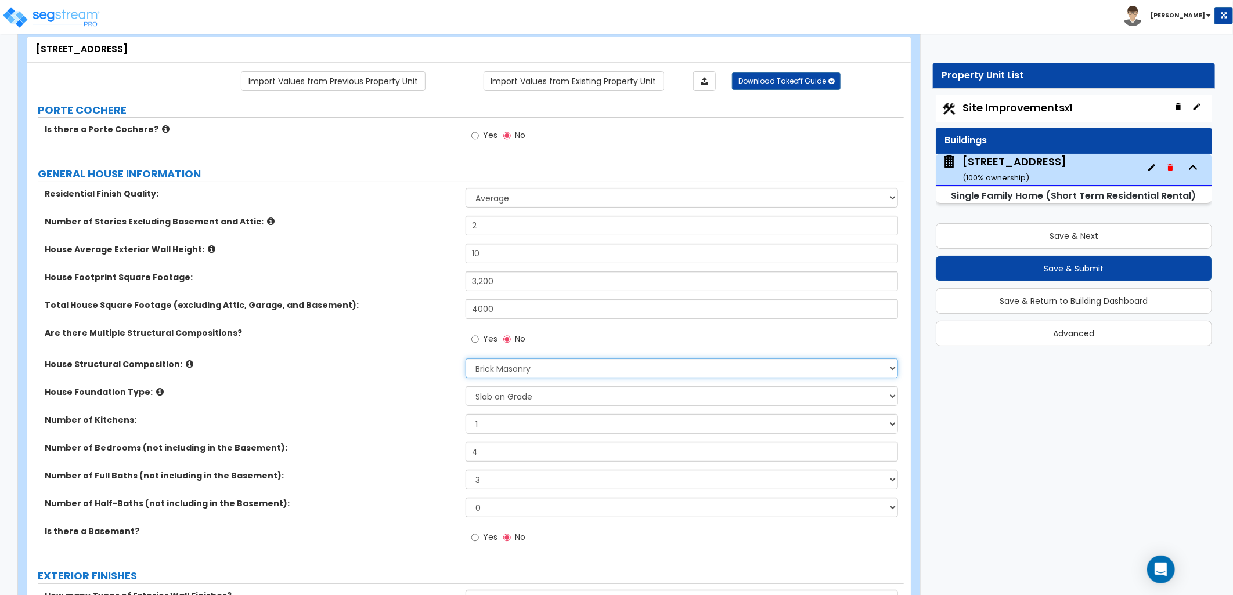
click at [631, 367] on select "Please Choose One Reinforced Concrete Structural Steel Brick Masonry CMU Masonr…" at bounding box center [681, 369] width 432 height 20
click at [465, 359] on select "Please Choose One Reinforced Concrete Structural Steel Brick Masonry CMU Masonr…" at bounding box center [681, 369] width 432 height 20
click at [186, 362] on icon at bounding box center [190, 364] width 8 height 9
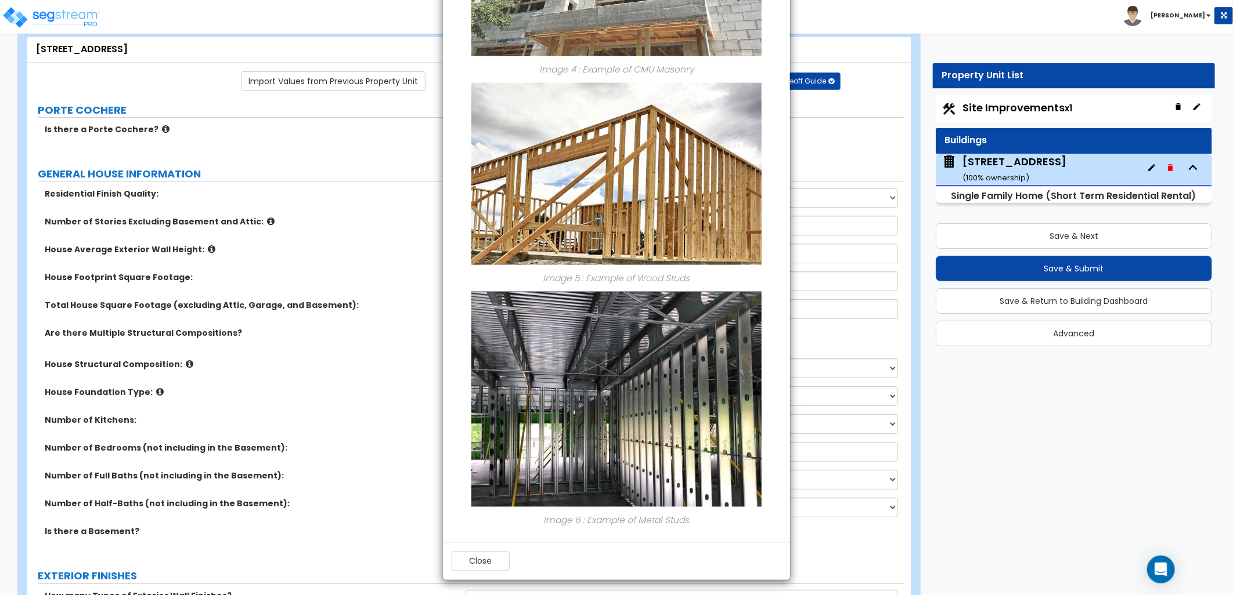
scroll to position [862, 0]
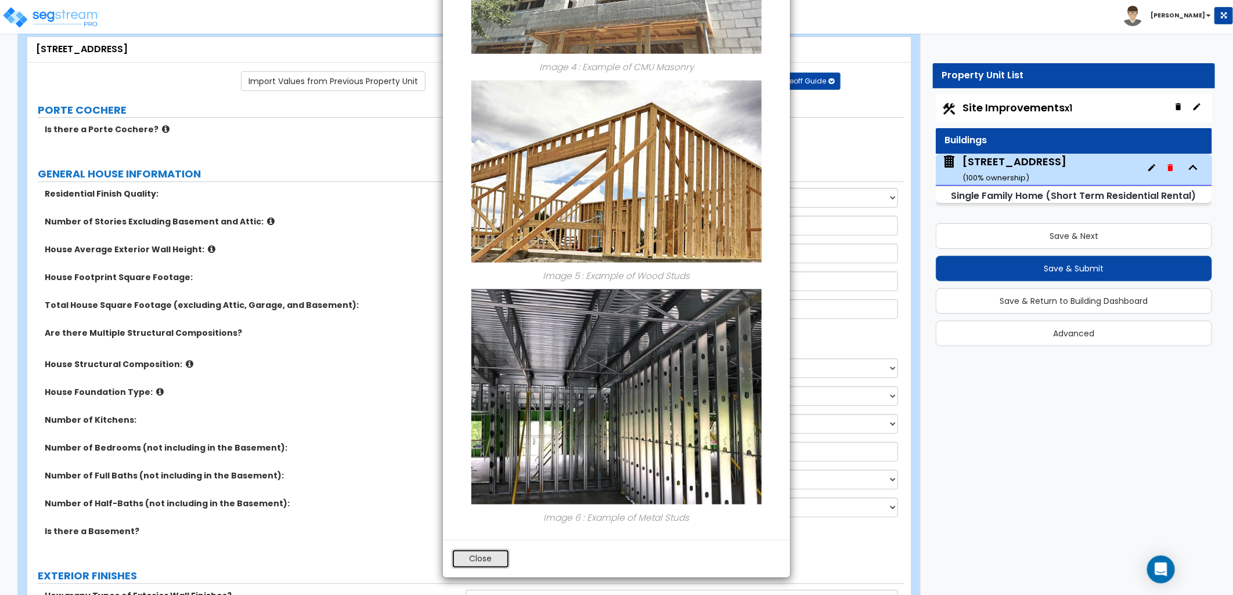
click at [497, 558] on button "Close" at bounding box center [480, 560] width 58 height 20
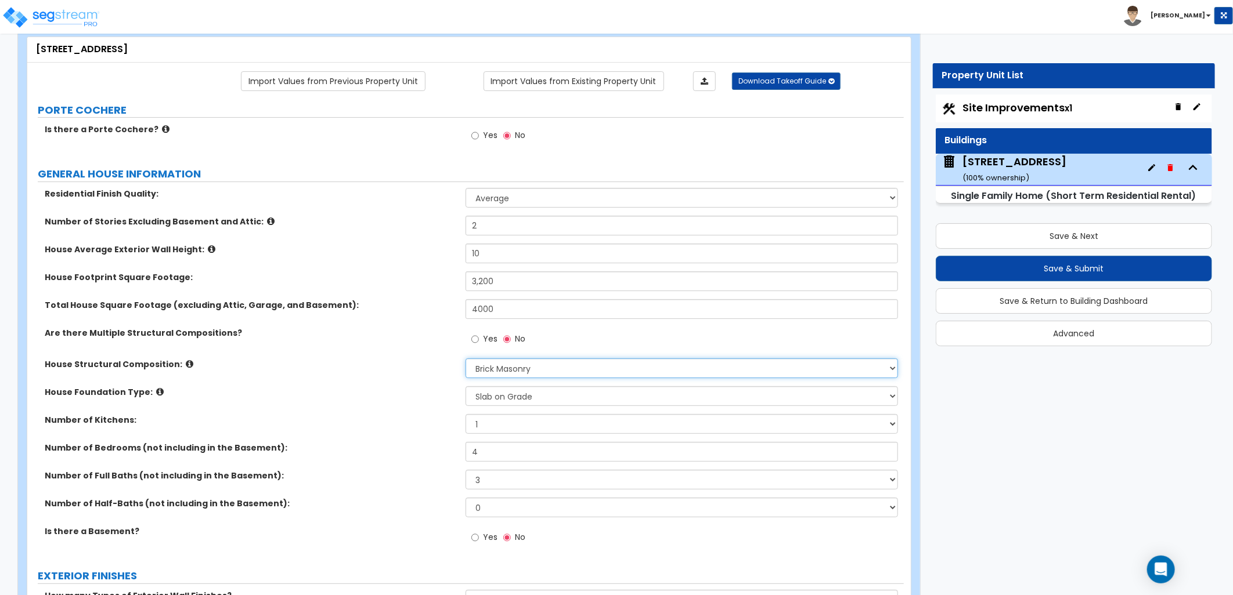
click at [525, 362] on select "Please Choose One Reinforced Concrete Structural Steel Brick Masonry CMU Masonr…" at bounding box center [681, 369] width 432 height 20
select select "8"
click at [465, 359] on select "Please Choose One Reinforced Concrete Structural Steel Brick Masonry CMU Masonr…" at bounding box center [681, 369] width 432 height 20
click at [489, 395] on select "Please Choose One Crawl Space Pier-Elevated First floor Slab on Grade" at bounding box center [681, 397] width 432 height 20
click at [465, 387] on select "Please Choose One Crawl Space Pier-Elevated First floor Slab on Grade" at bounding box center [681, 397] width 432 height 20
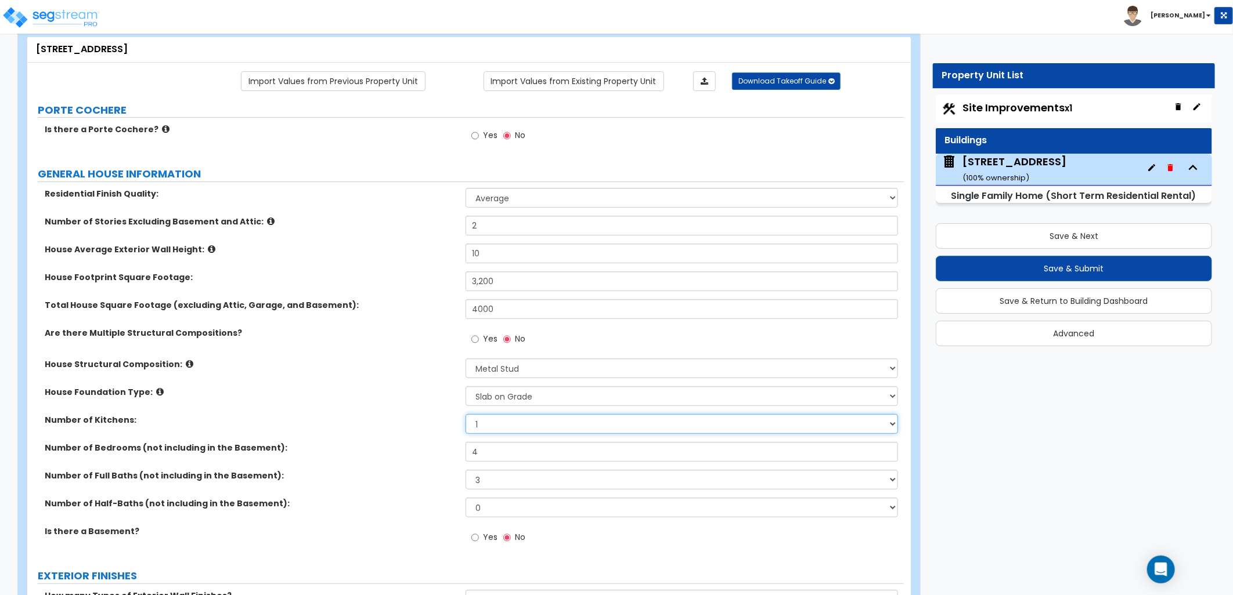
click at [510, 425] on select "1 2 3" at bounding box center [681, 424] width 432 height 20
select select "2"
click at [465, 414] on select "1 2 3" at bounding box center [681, 424] width 432 height 20
click at [485, 536] on span "Yes" at bounding box center [490, 538] width 15 height 12
click at [479, 536] on input "Yes" at bounding box center [475, 538] width 8 height 13
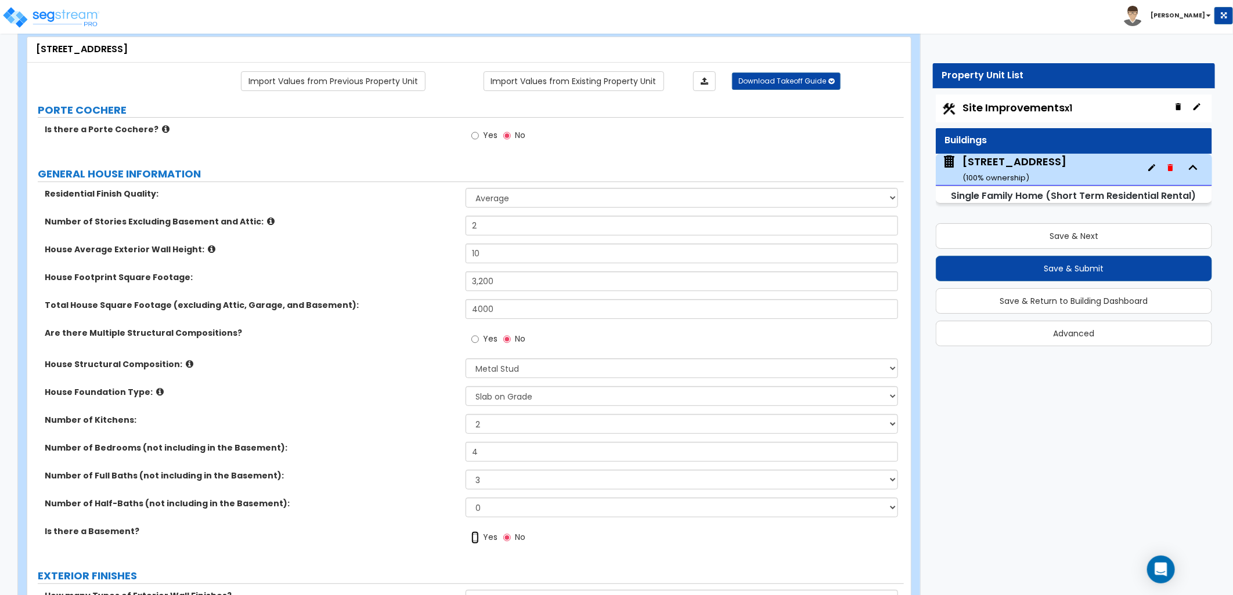
radio input "true"
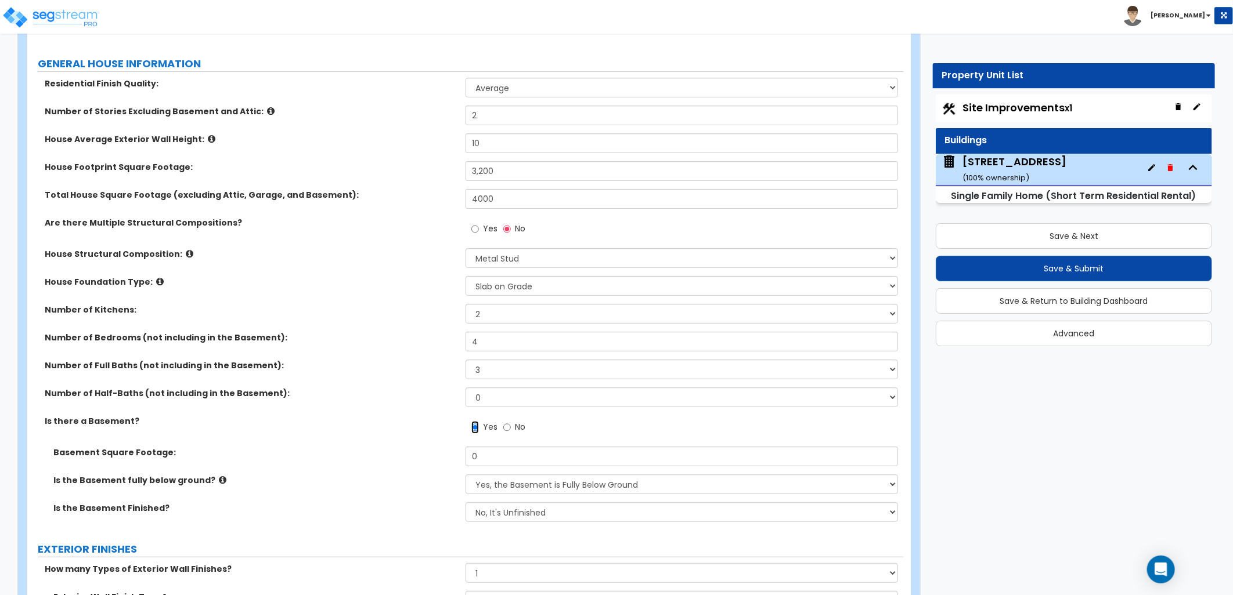
scroll to position [193, 0]
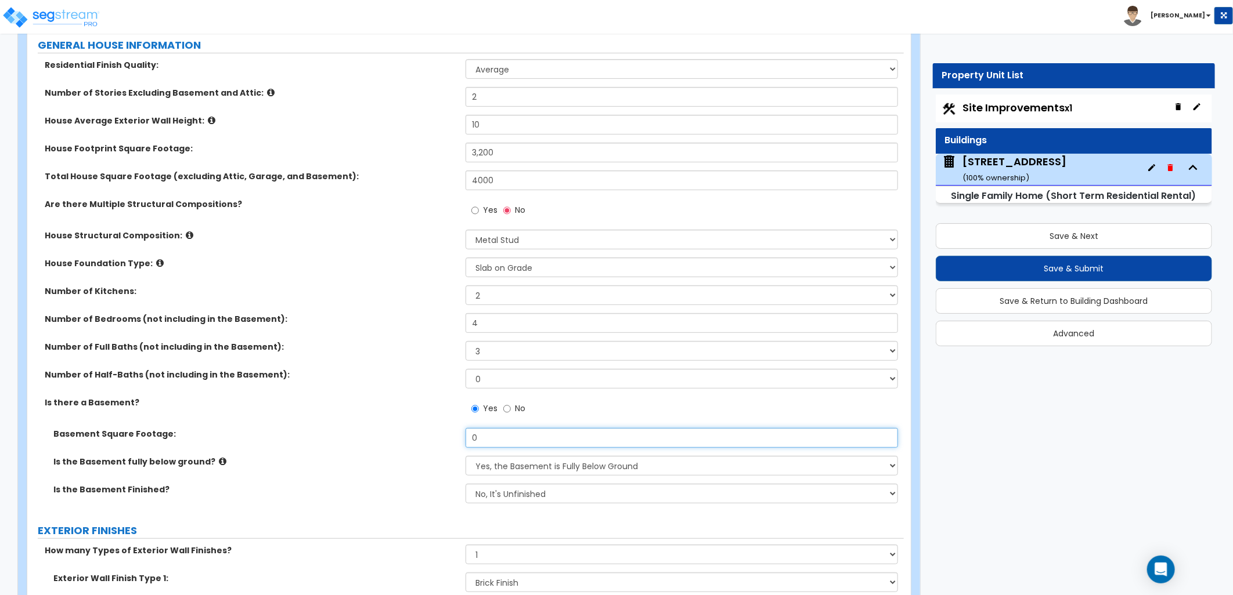
click at [479, 438] on input "0" at bounding box center [681, 438] width 432 height 20
type input "1,800"
click at [411, 464] on label "Is the Basement fully below ground?" at bounding box center [254, 462] width 403 height 12
click at [498, 465] on select "Yes, the Basement is Fully Below Ground No, the Basement is Partially Below Gro…" at bounding box center [681, 466] width 432 height 20
select select "1"
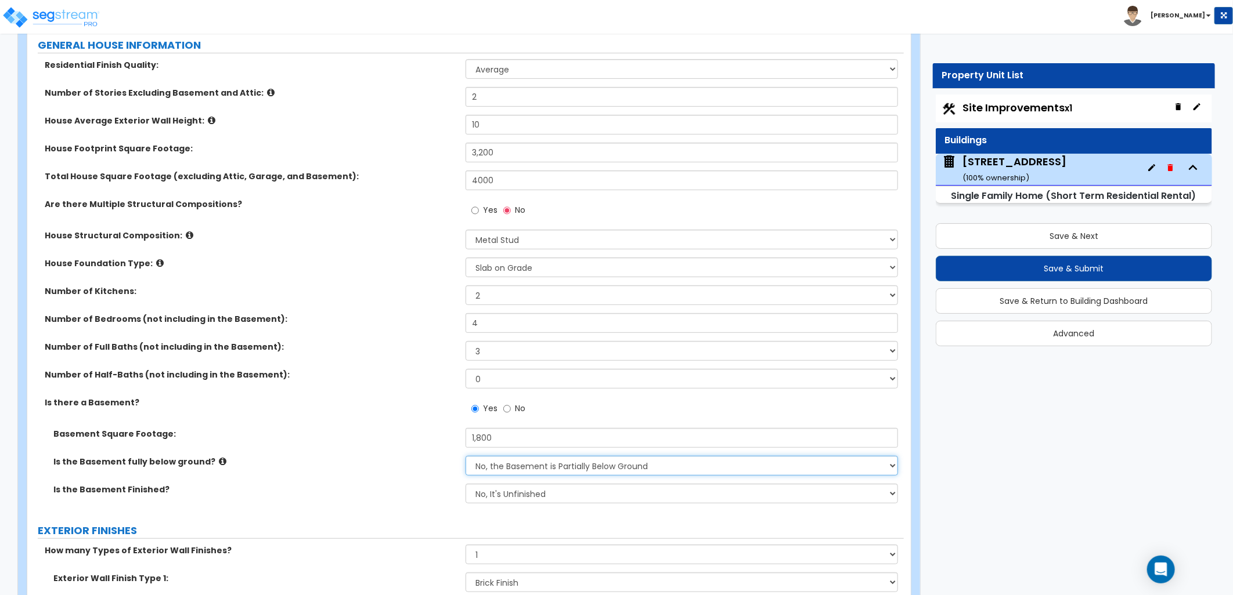
click at [465, 456] on select "Yes, the Basement is Fully Below Ground No, the Basement is Partially Below Gro…" at bounding box center [681, 466] width 432 height 20
click at [490, 495] on select "No, It's Unfinished Yes, It's Finished" at bounding box center [681, 494] width 432 height 20
select select "1"
click at [465, 484] on select "No, It's Unfinished Yes, It's Finished" at bounding box center [681, 494] width 432 height 20
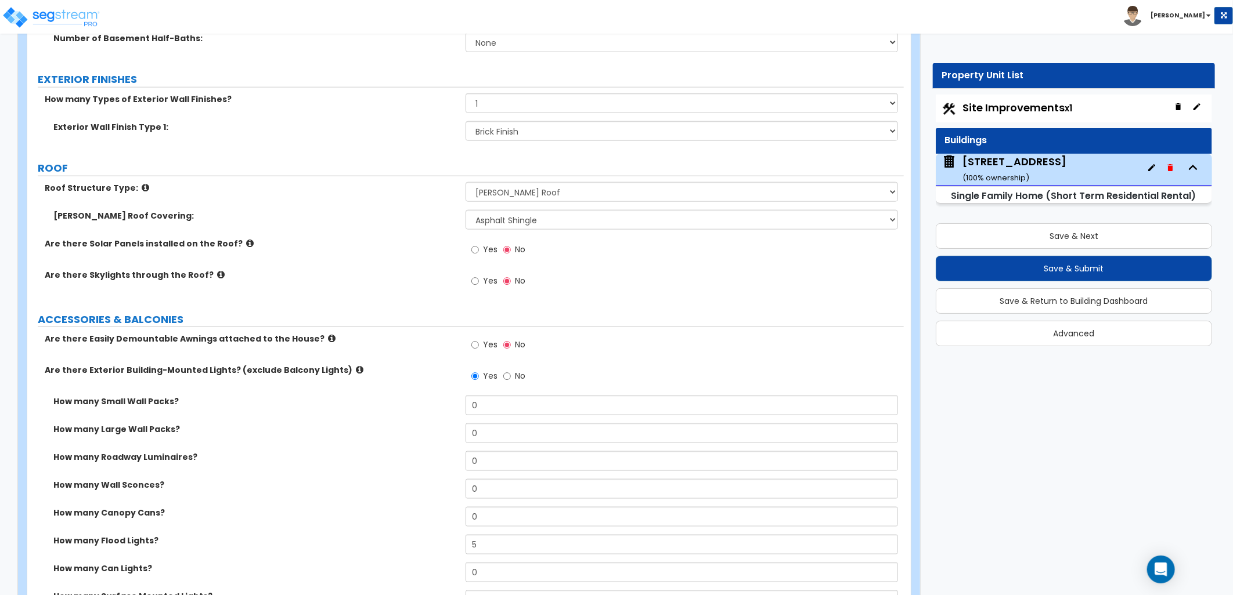
scroll to position [709, 0]
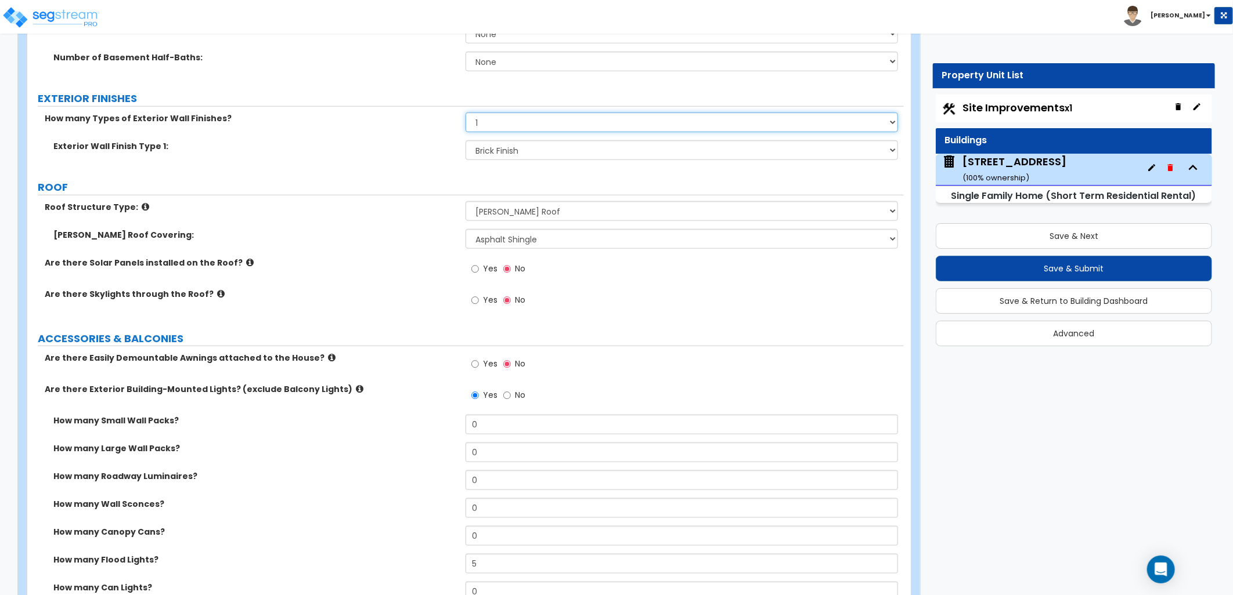
click at [497, 124] on select "None 1 2 3" at bounding box center [681, 123] width 432 height 20
select select "2"
click at [465, 113] on select "None 1 2 3" at bounding box center [681, 123] width 432 height 20
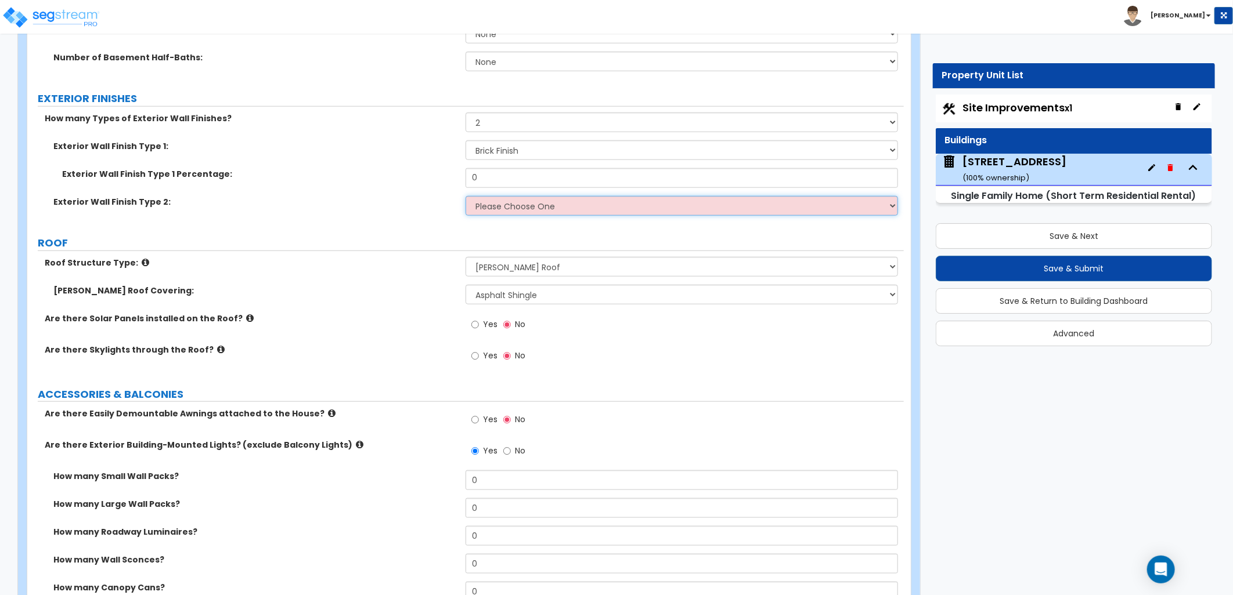
click at [522, 200] on select "Please Choose One No Finish/Shared Wall No Wall Brick Finish Stone Finish Wood …" at bounding box center [681, 206] width 432 height 20
select select "5"
click at [465, 196] on select "Please Choose One No Finish/Shared Wall No Wall Brick Finish Stone Finish Wood …" at bounding box center [681, 206] width 432 height 20
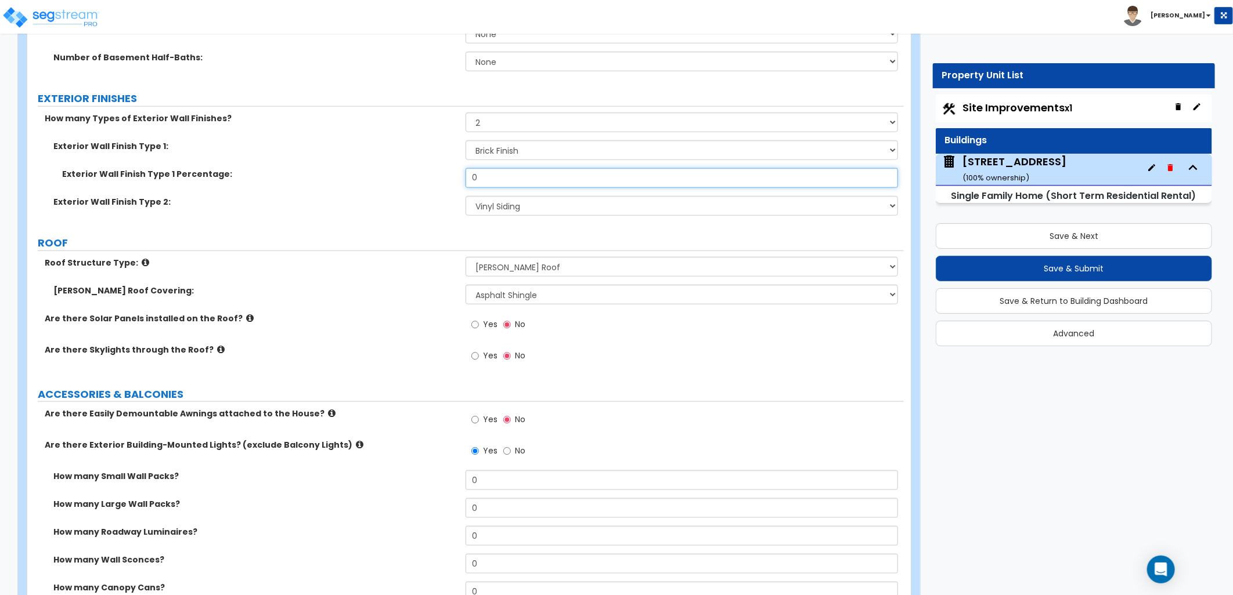
drag, startPoint x: 496, startPoint y: 183, endPoint x: 465, endPoint y: 181, distance: 30.8
click at [465, 181] on input "0" at bounding box center [681, 178] width 432 height 20
type input "60"
click at [425, 219] on div "Exterior Wall Finish Type 2: Please Choose One No Finish/Shared Wall No Wall Br…" at bounding box center [465, 210] width 876 height 28
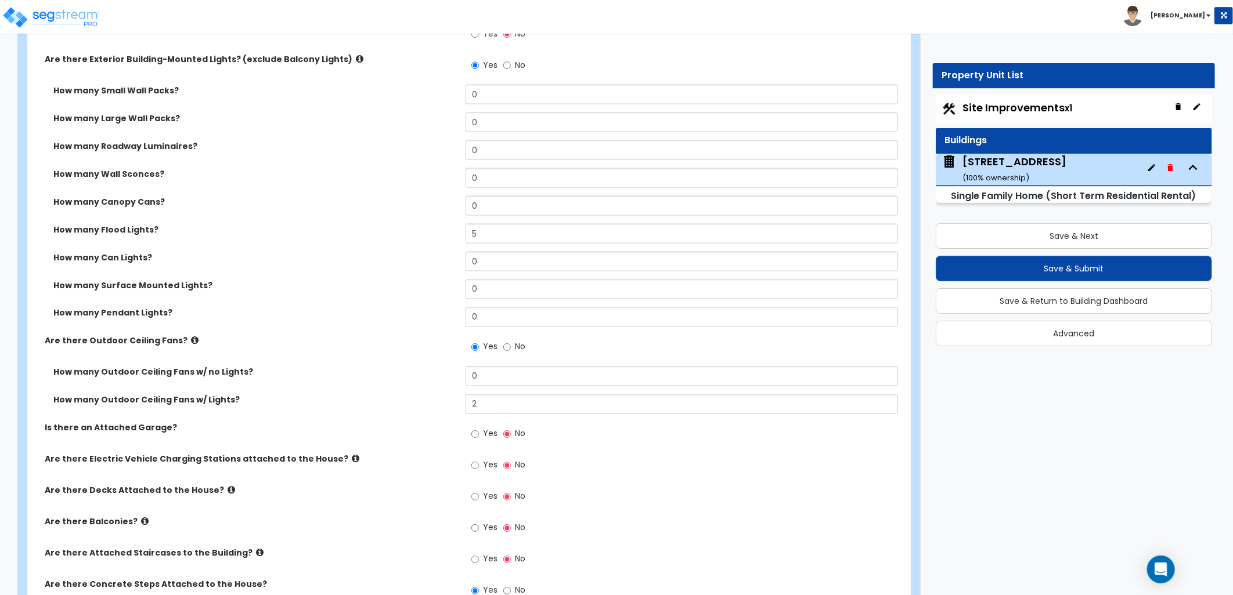
scroll to position [1031, 0]
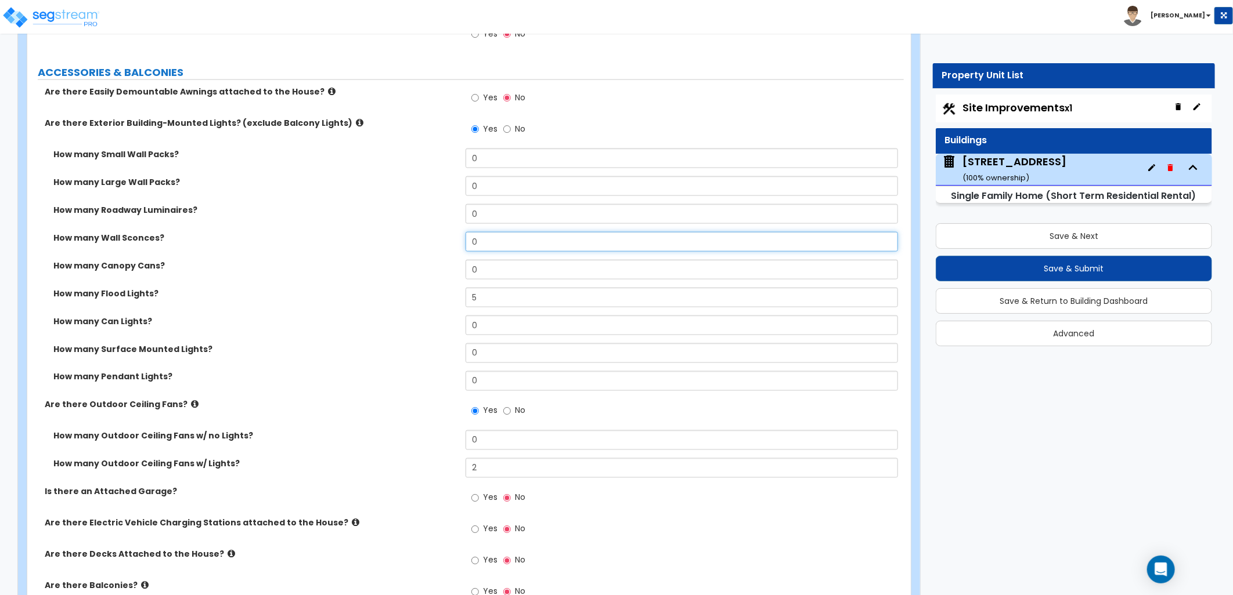
click at [483, 230] on div "How many Small Wall Packs? 0 How many Large Wall Packs? 0 How many Roadway Lumi…" at bounding box center [465, 274] width 859 height 251
drag, startPoint x: 494, startPoint y: 237, endPoint x: 428, endPoint y: 237, distance: 65.6
click at [428, 237] on div "How many Wall Sconces? 0" at bounding box center [465, 246] width 876 height 28
type input "4"
click at [433, 240] on label "How many Wall Sconces?" at bounding box center [254, 238] width 403 height 12
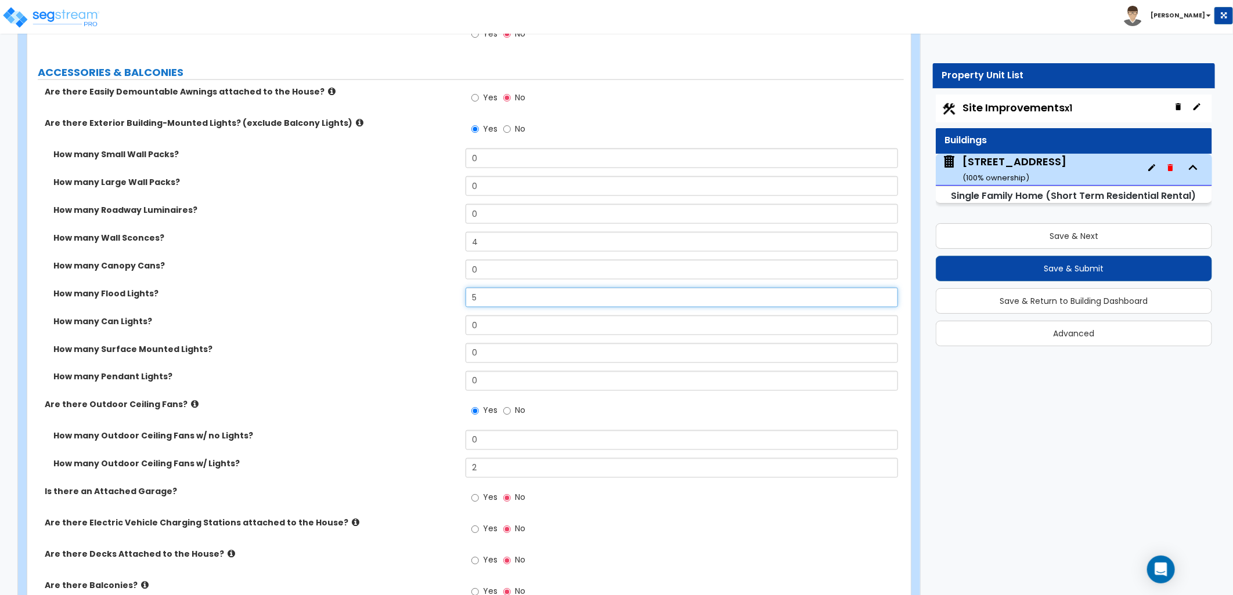
drag, startPoint x: 462, startPoint y: 297, endPoint x: 422, endPoint y: 299, distance: 39.5
click at [443, 298] on div "How many Flood Lights? 5" at bounding box center [465, 302] width 876 height 28
type input "3"
click at [399, 291] on label "How many Flood Lights?" at bounding box center [254, 294] width 403 height 12
drag, startPoint x: 494, startPoint y: 349, endPoint x: 404, endPoint y: 349, distance: 90.0
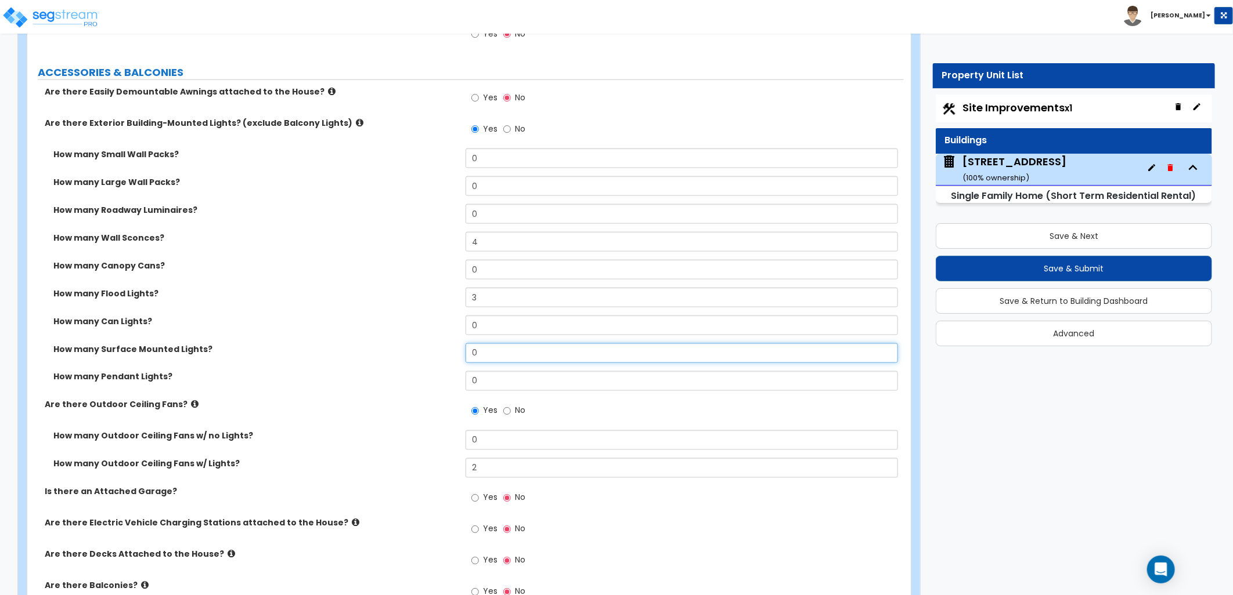
click at [404, 349] on div "How many Surface Mounted Lights? 0" at bounding box center [465, 358] width 876 height 28
type input "2"
click at [402, 350] on label "How many Surface Mounted Lights?" at bounding box center [254, 350] width 403 height 12
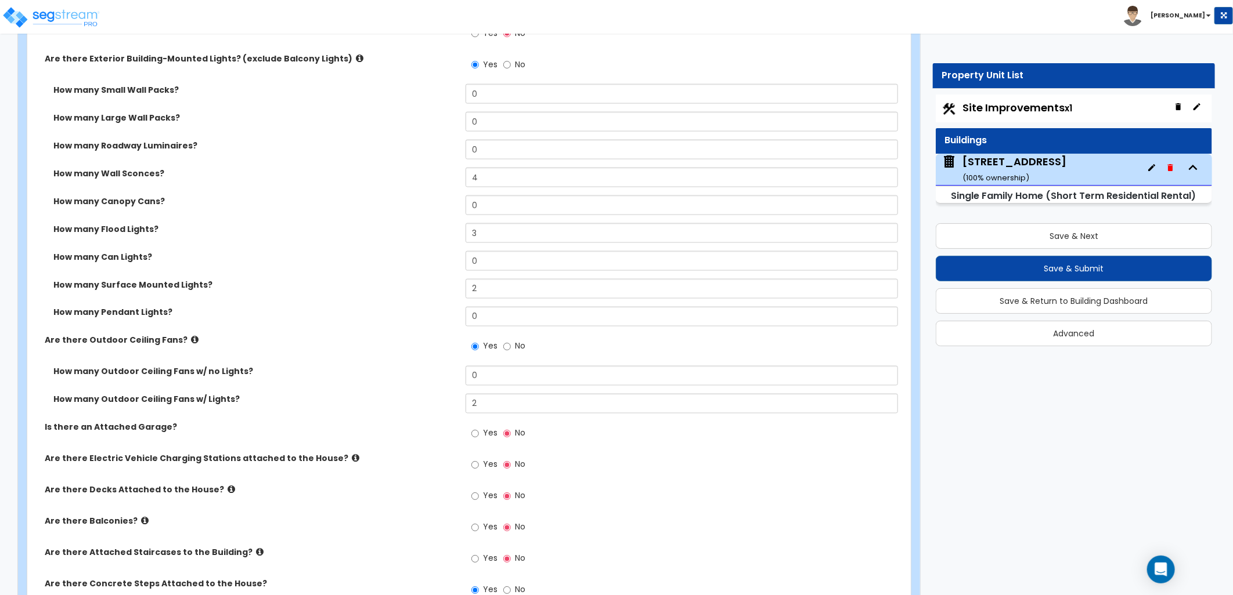
scroll to position [1161, 0]
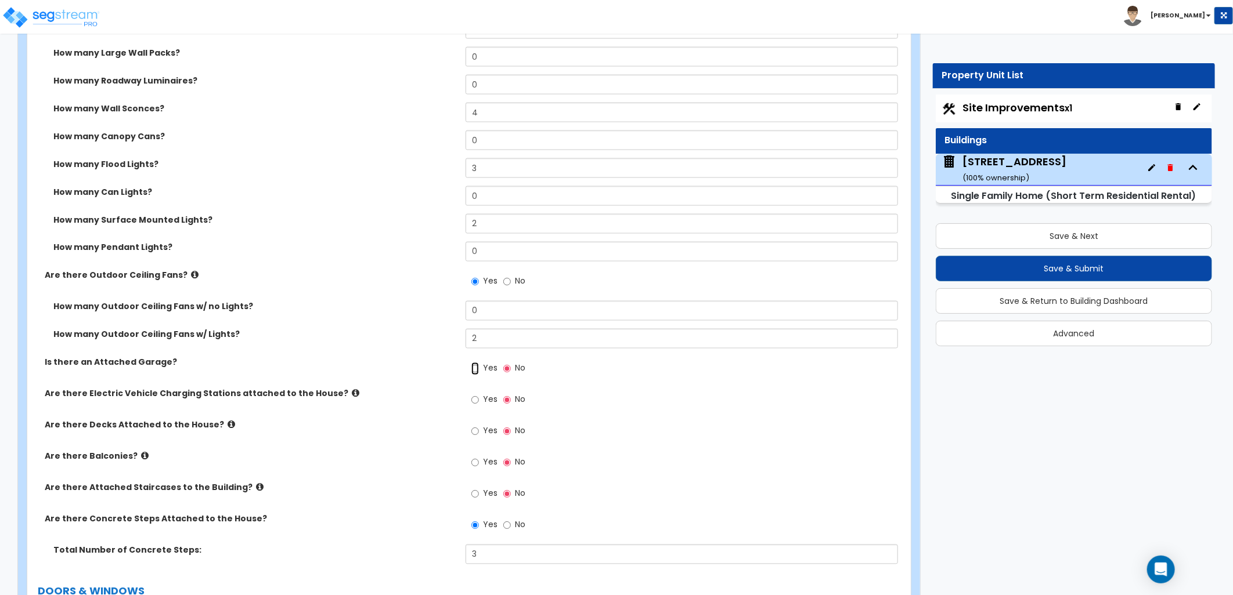
click at [471, 369] on input "Yes" at bounding box center [475, 369] width 8 height 13
radio input "true"
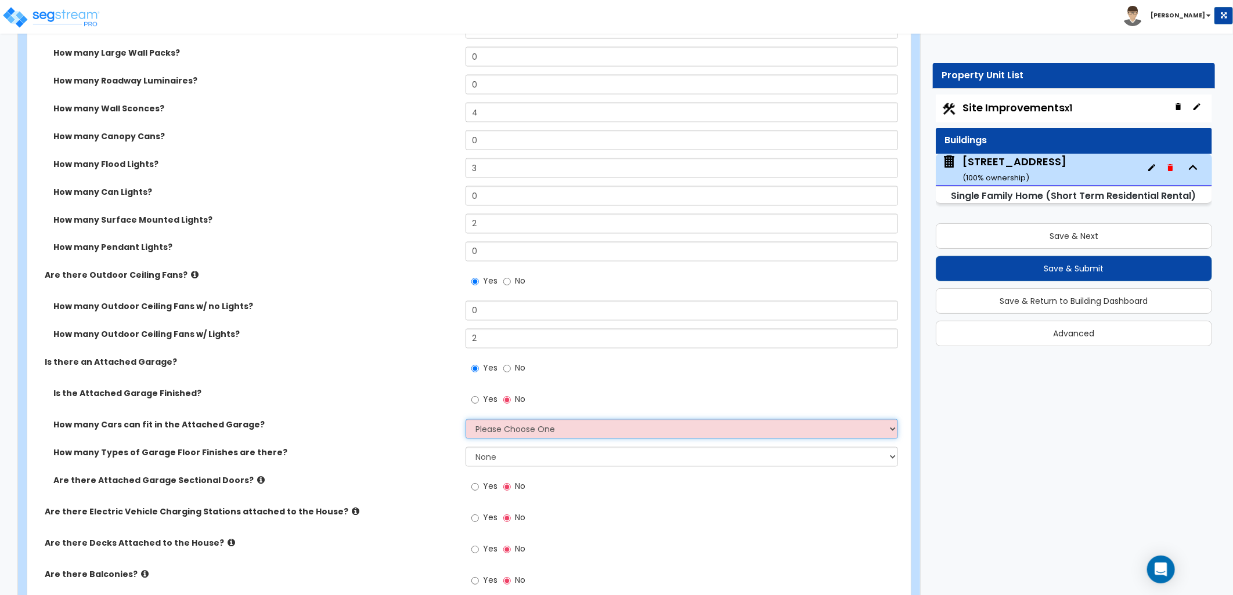
click at [490, 427] on select "Please Choose One 1 2 3 4 5" at bounding box center [681, 430] width 432 height 20
select select "2"
click at [465, 420] on select "Please Choose One 1 2 3 4 5" at bounding box center [681, 430] width 432 height 20
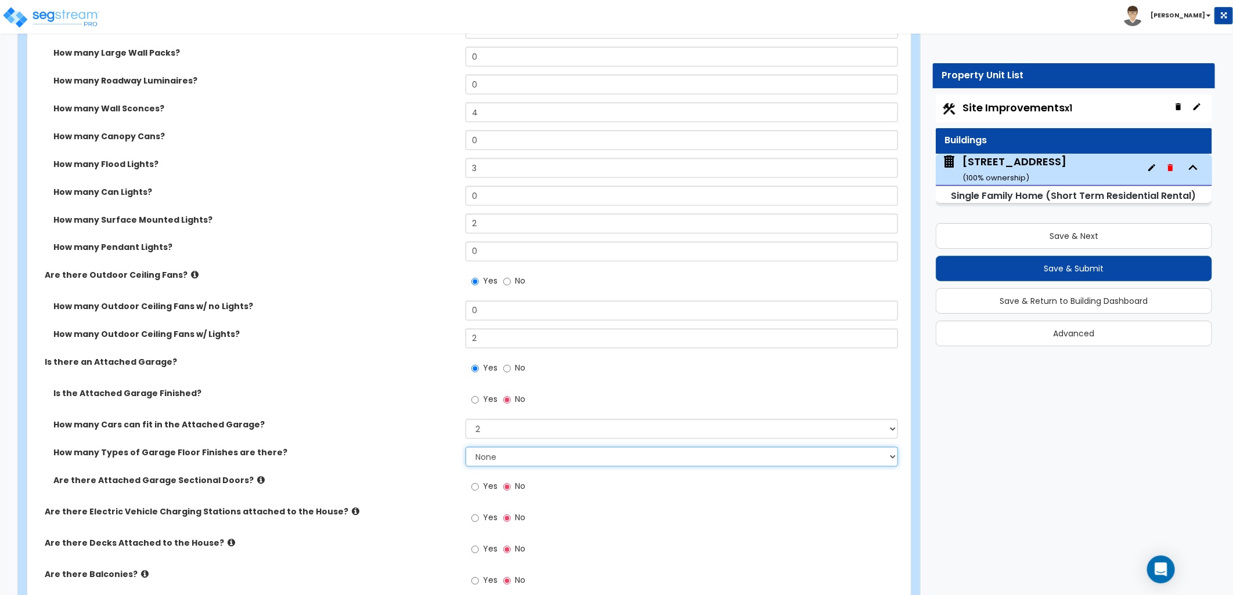
click at [479, 457] on select "None 1 2 3 4" at bounding box center [681, 457] width 432 height 20
select select "1"
click at [465, 447] on select "None 1 2 3 4" at bounding box center [681, 457] width 432 height 20
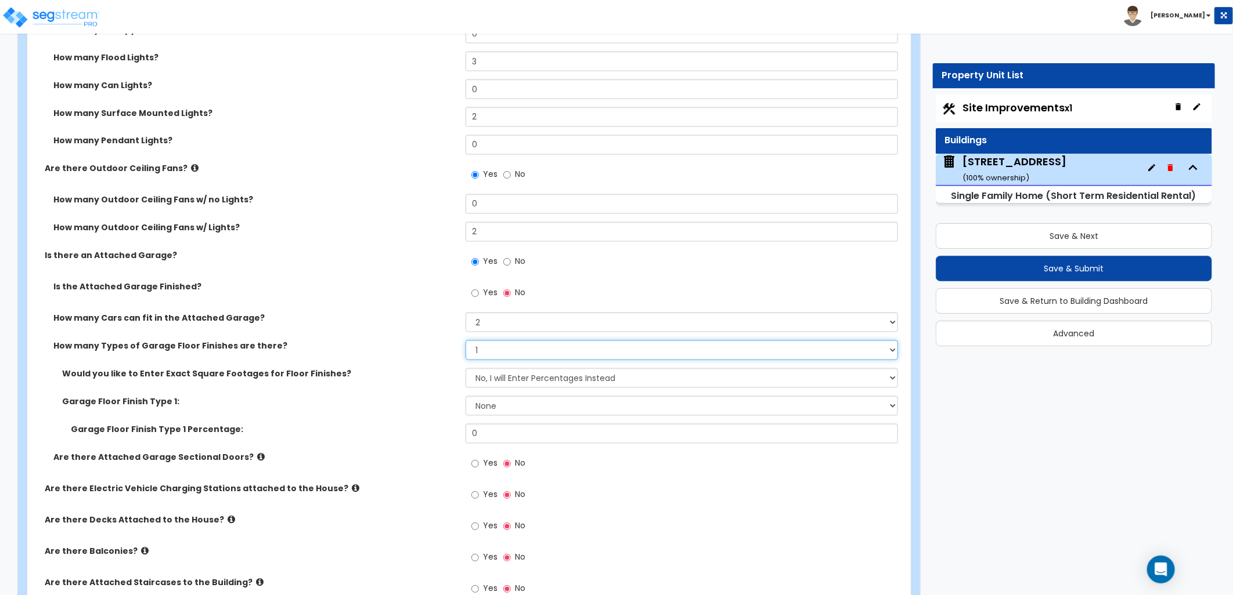
scroll to position [1290, 0]
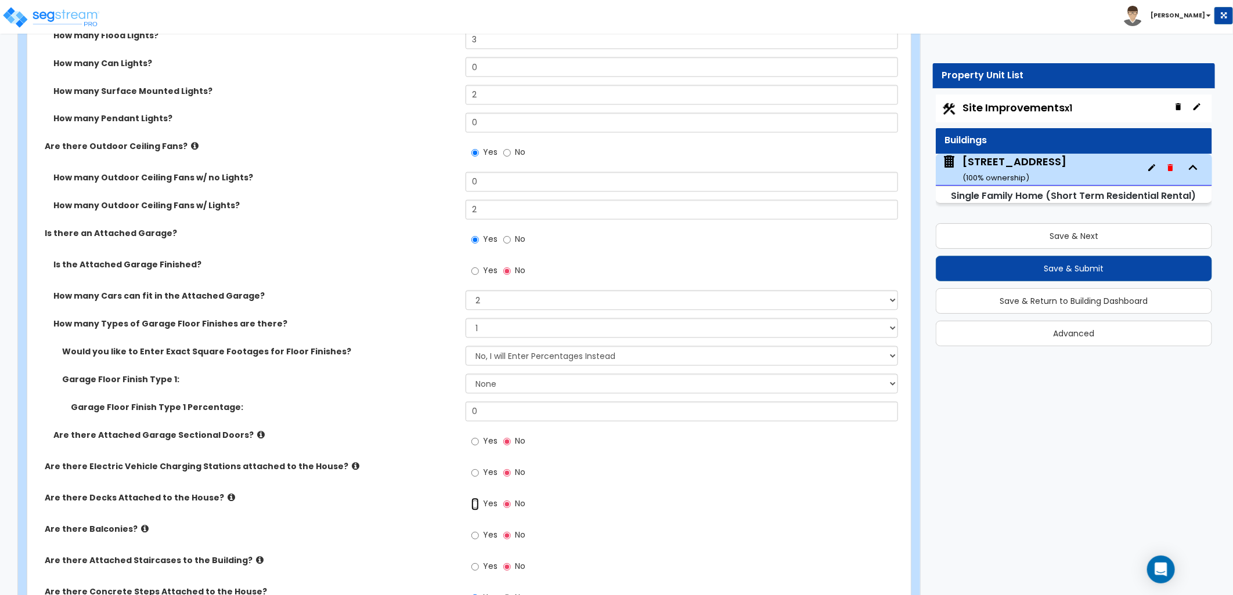
click at [476, 507] on input "Yes" at bounding box center [475, 505] width 8 height 13
radio input "true"
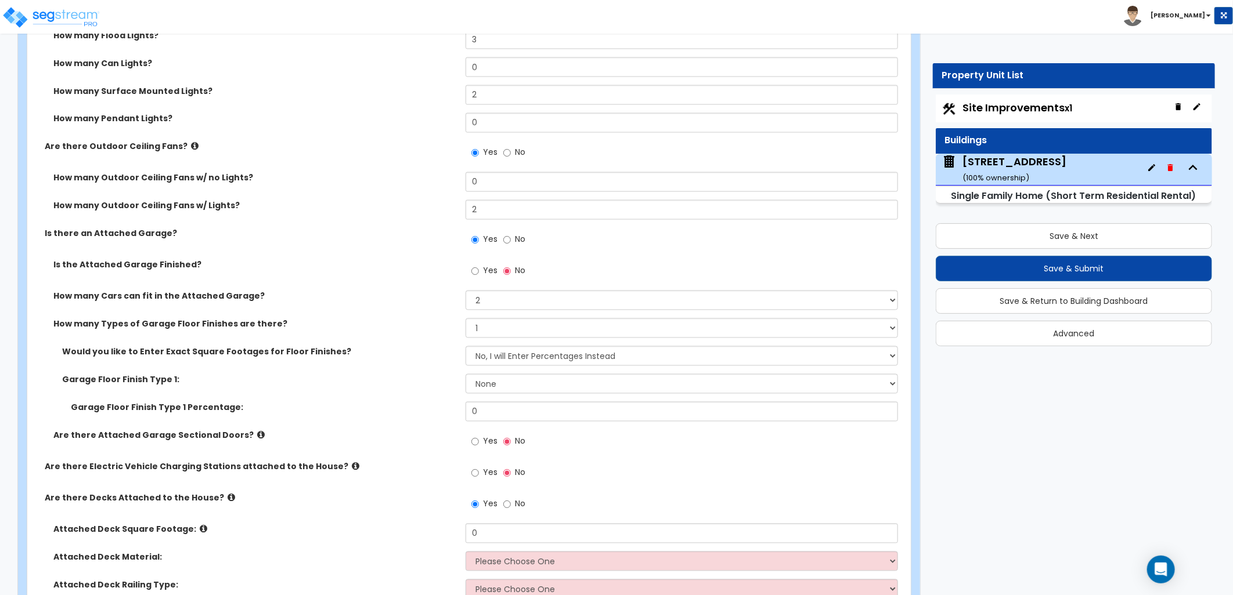
click at [248, 436] on label "Are there Attached Garage Sectional Doors?" at bounding box center [254, 436] width 403 height 12
click at [257, 434] on icon at bounding box center [261, 435] width 8 height 9
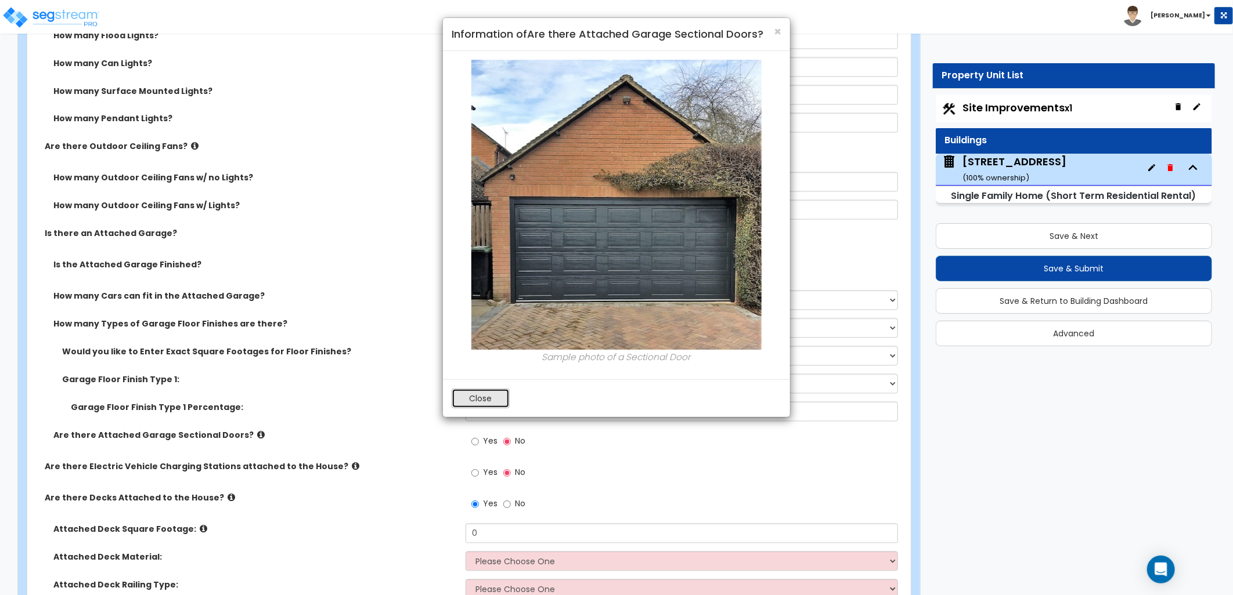
click at [476, 401] on button "Close" at bounding box center [480, 399] width 58 height 20
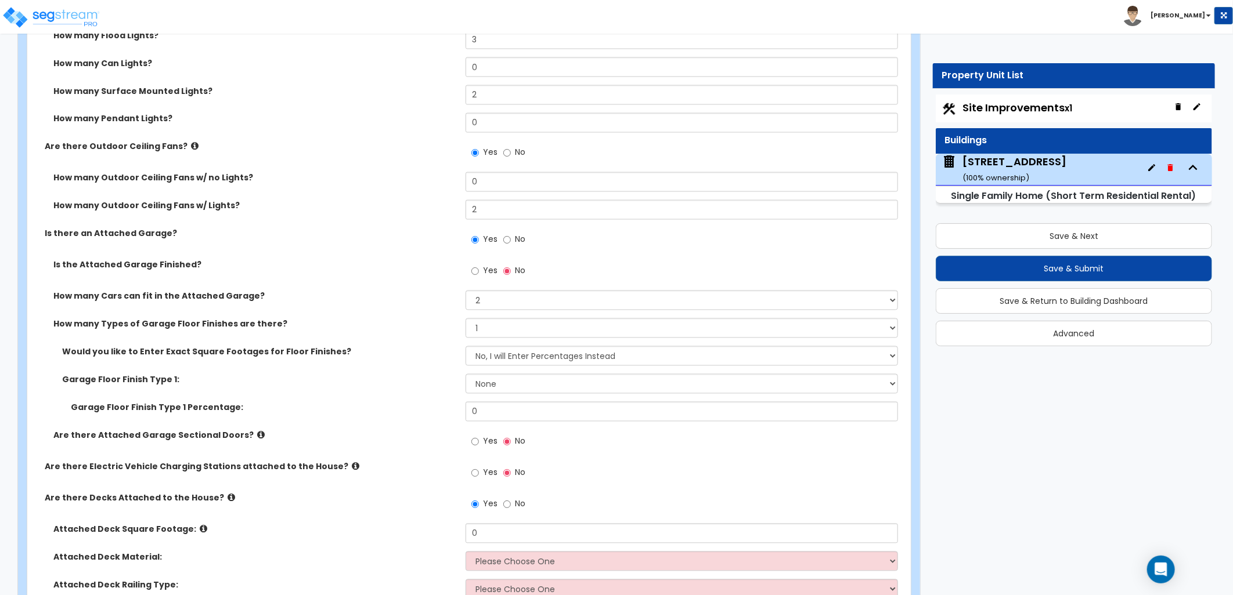
click at [479, 441] on label "Yes" at bounding box center [484, 444] width 26 height 20
click at [479, 441] on input "Yes" at bounding box center [475, 442] width 8 height 13
radio input "true"
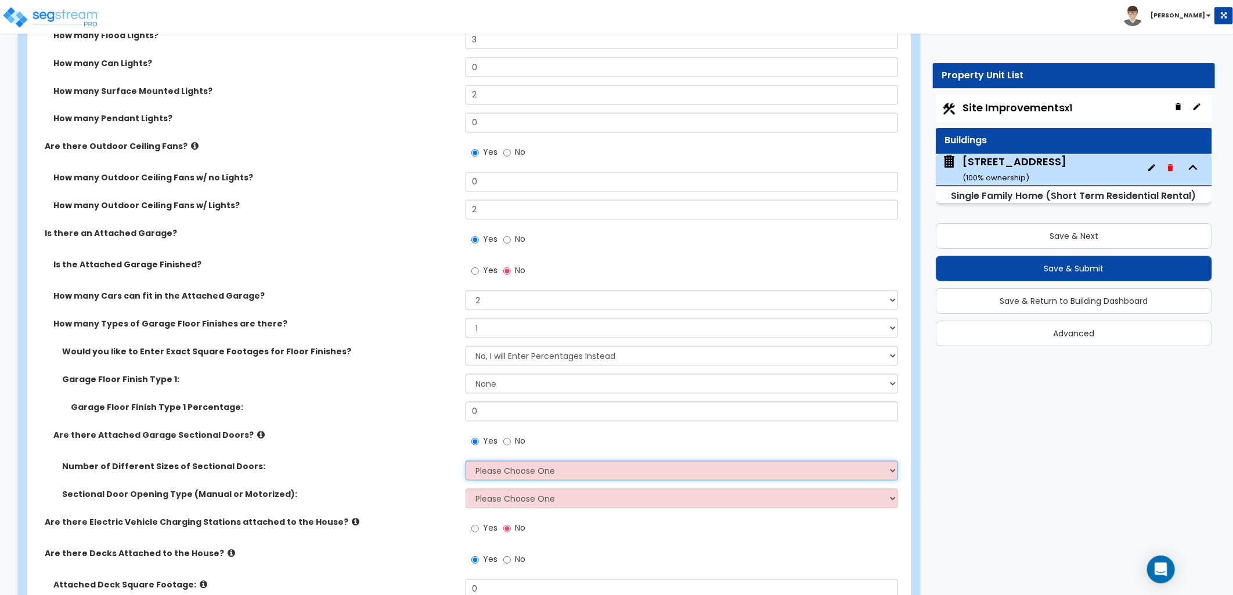
click at [591, 476] on select "Please Choose One 1 2" at bounding box center [681, 471] width 432 height 20
select select "1"
click at [465, 461] on select "Please Choose One 1 2" at bounding box center [681, 471] width 432 height 20
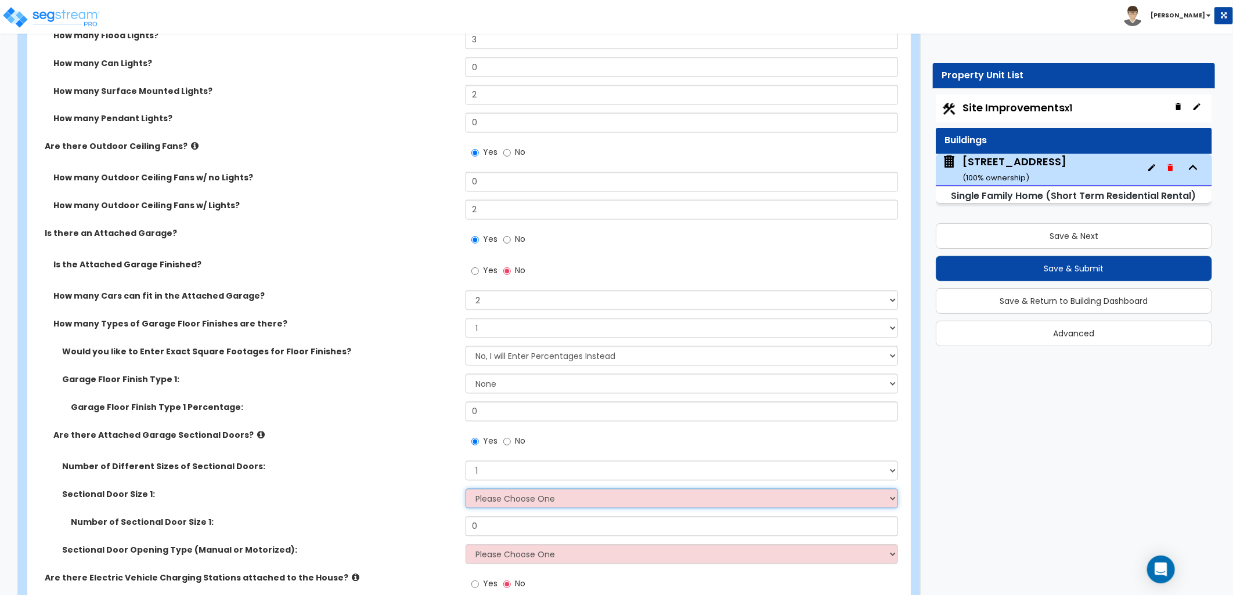
click at [561, 497] on select "Please Choose One 9' x 7' 16' x 7'" at bounding box center [681, 499] width 432 height 20
select select "2"
click at [465, 489] on select "Please Choose One 9' x 7' 16' x 7'" at bounding box center [681, 499] width 432 height 20
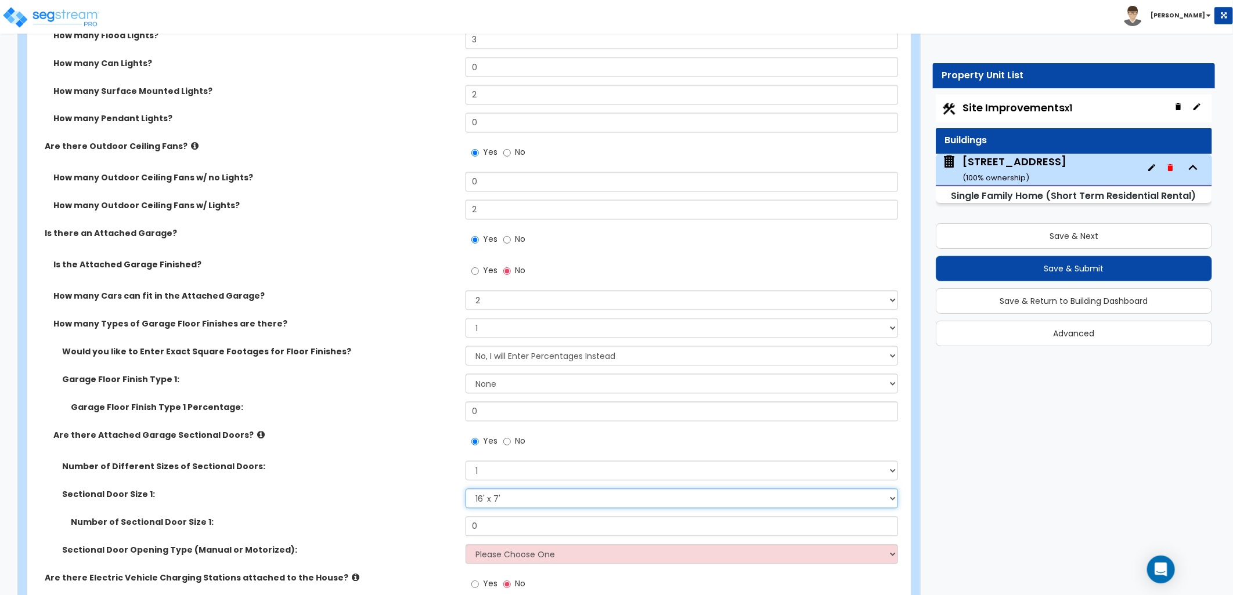
click at [506, 489] on select "Please Choose One 9' x 7' 16' x 7'" at bounding box center [681, 499] width 432 height 20
click at [465, 489] on select "Please Choose One 9' x 7' 16' x 7'" at bounding box center [681, 499] width 432 height 20
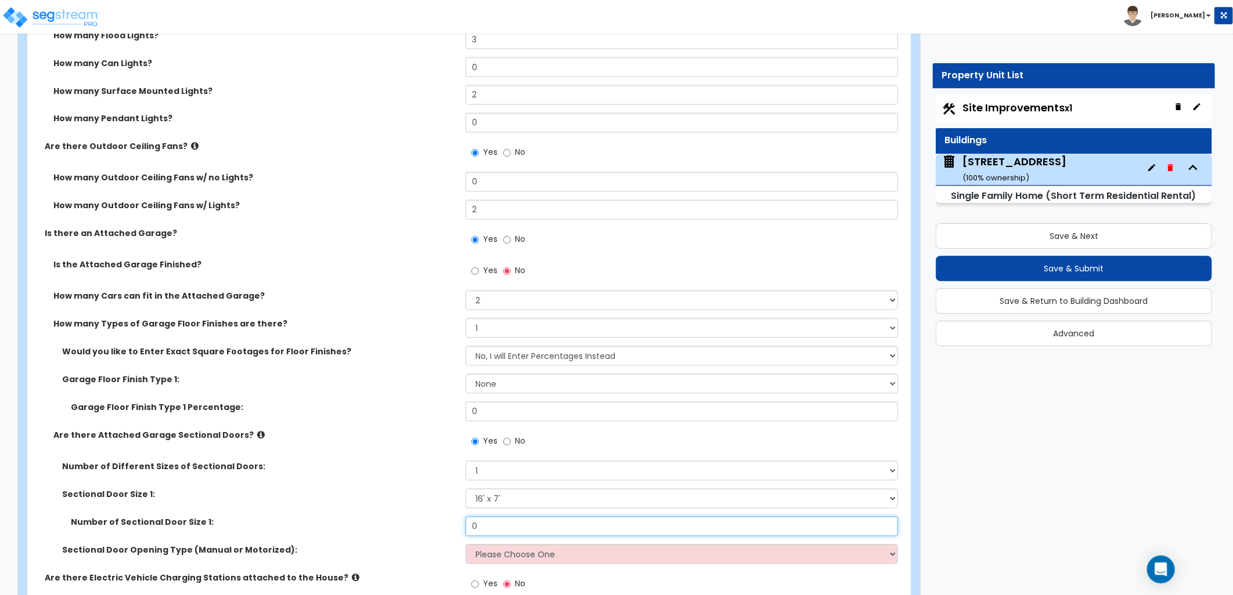
drag, startPoint x: 489, startPoint y: 527, endPoint x: 446, endPoint y: 527, distance: 42.9
click at [446, 527] on div "Number of Sectional Door Size 1: 0" at bounding box center [465, 531] width 876 height 28
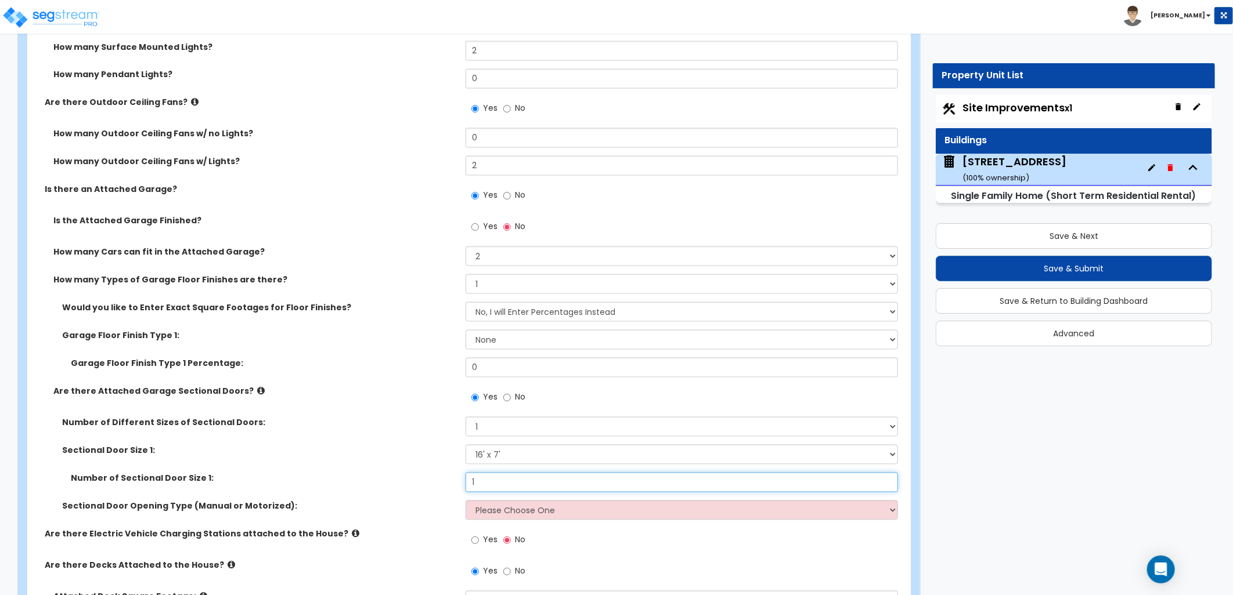
scroll to position [1354, 0]
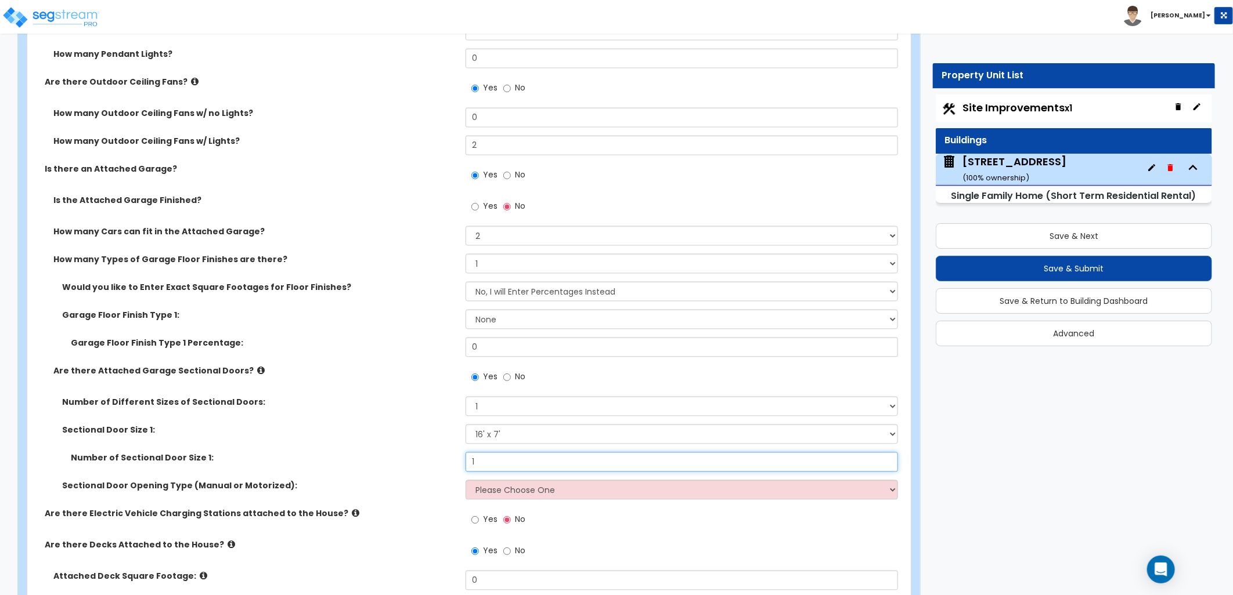
type input "1"
click at [515, 505] on div "Sectional Door Opening Type (Manual or Motorized): Please Choose One All Manual…" at bounding box center [465, 495] width 876 height 28
click at [526, 492] on select "Please Choose One All Manual All Motorized Some are Motorized" at bounding box center [681, 491] width 432 height 20
select select "2"
click at [465, 481] on select "Please Choose One All Manual All Motorized Some are Motorized" at bounding box center [681, 491] width 432 height 20
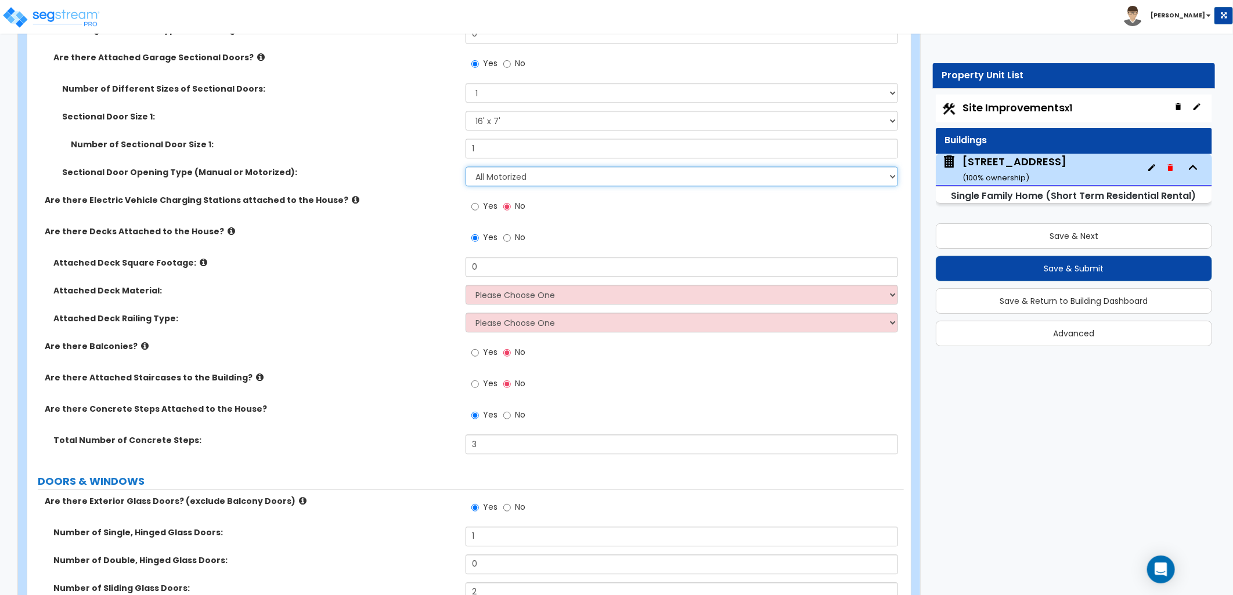
scroll to position [1676, 0]
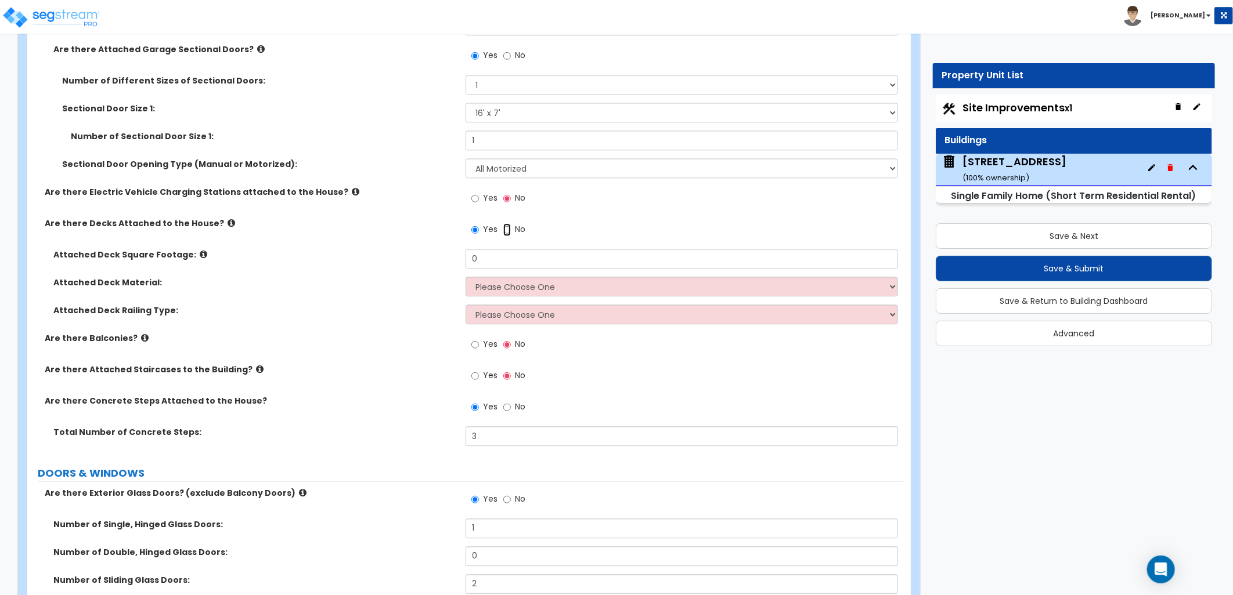
click at [505, 227] on input "No" at bounding box center [507, 229] width 8 height 13
radio input "false"
radio input "true"
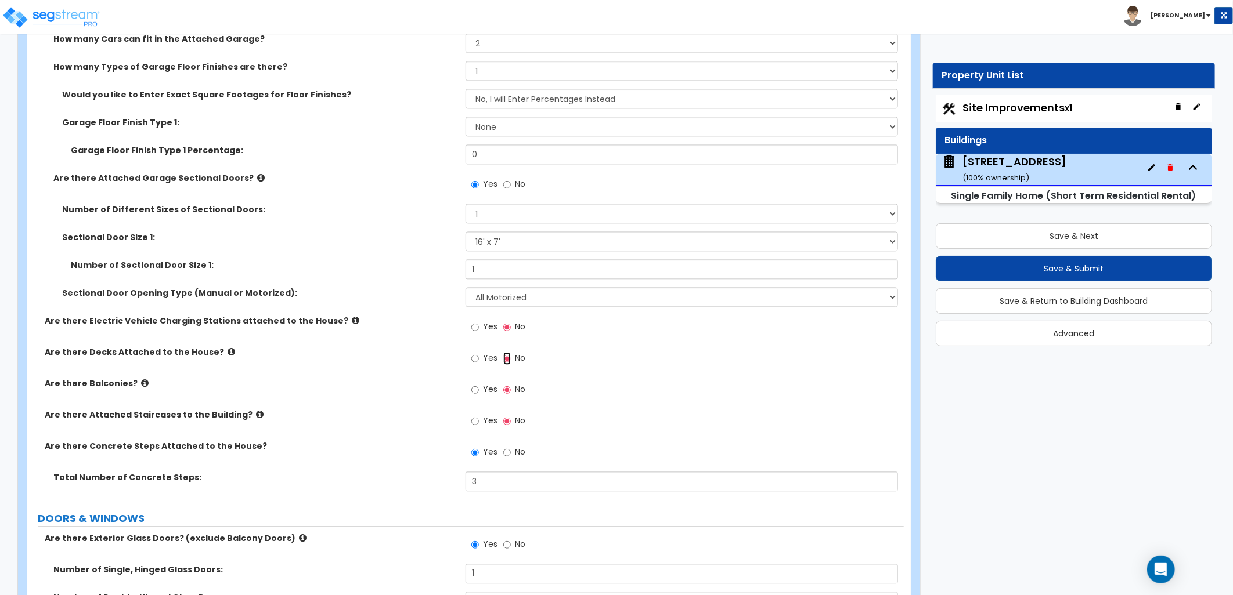
scroll to position [1483, 0]
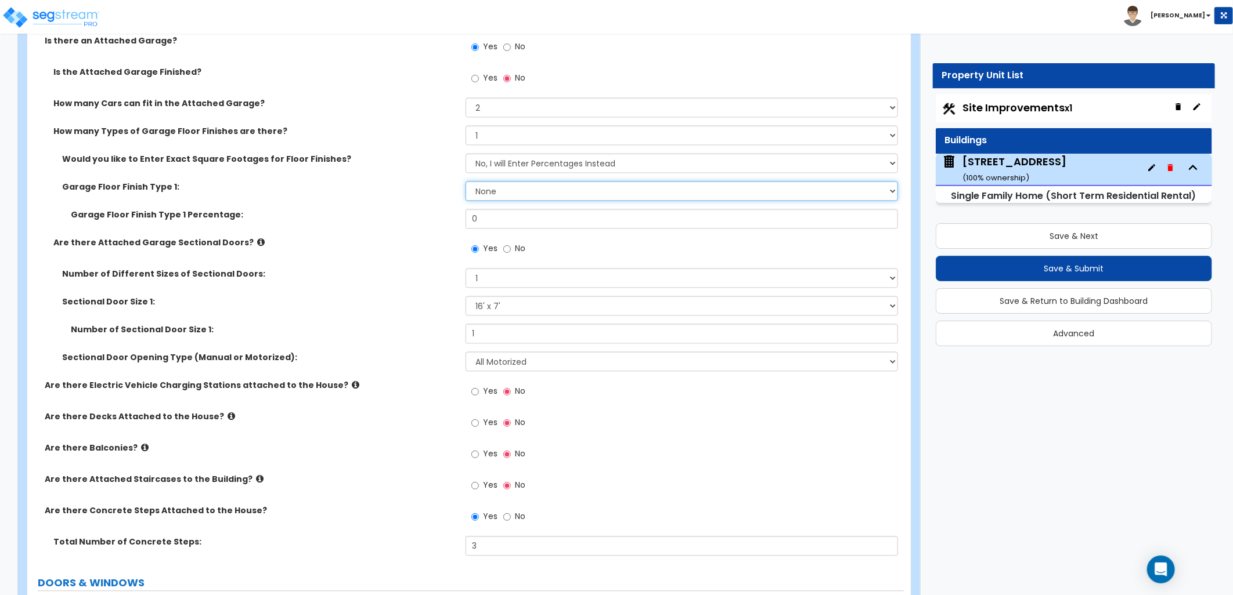
click at [492, 196] on select "None Polished Concrete Flooring Ceramic Tile Flooring Rubber Tile Flooring Epox…" at bounding box center [681, 191] width 432 height 20
click at [465, 181] on select "None Polished Concrete Flooring Ceramic Tile Flooring Rubber Tile Flooring Epox…" at bounding box center [681, 191] width 432 height 20
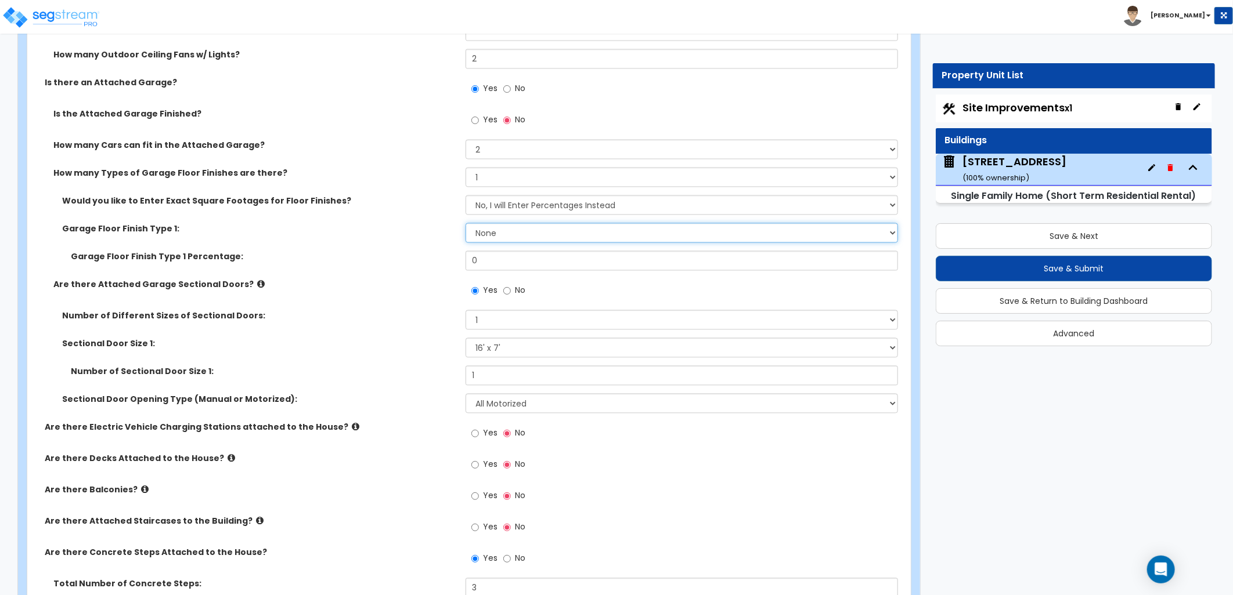
scroll to position [1418, 0]
